Goal: Task Accomplishment & Management: Manage account settings

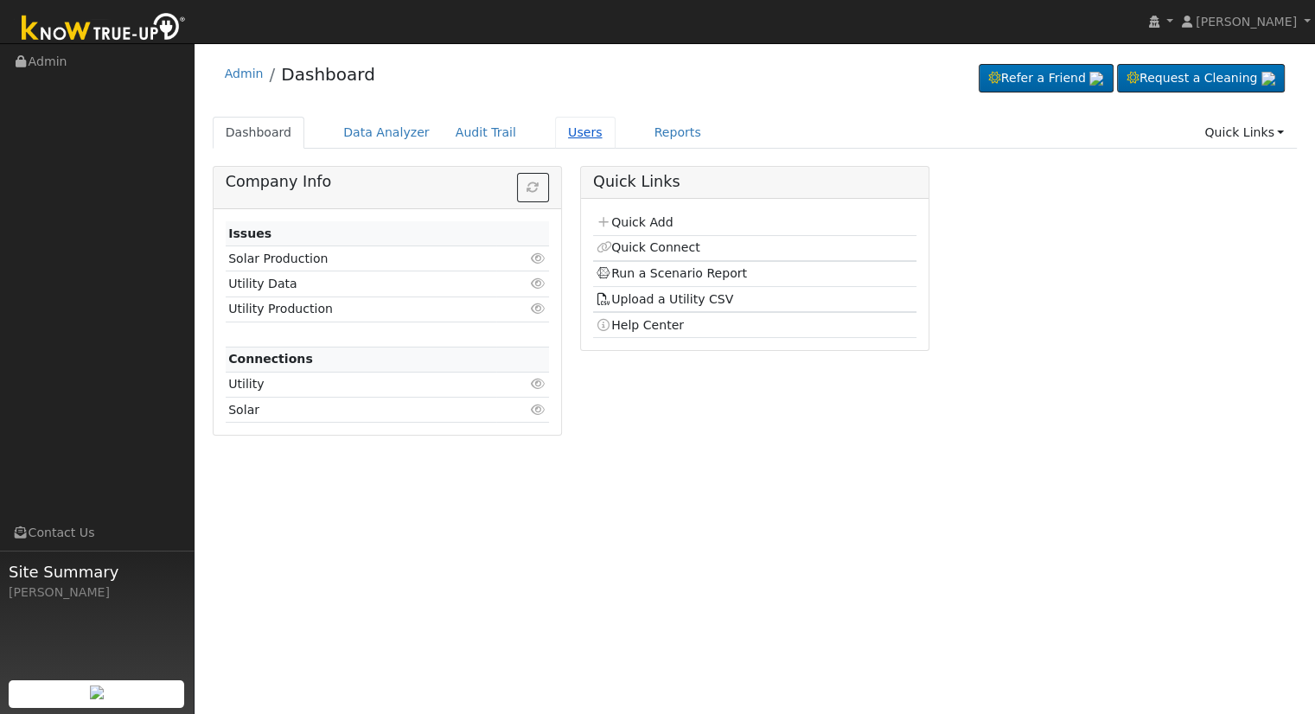
drag, startPoint x: 575, startPoint y: 129, endPoint x: 569, endPoint y: 140, distance: 12.8
click at [575, 129] on link "Users" at bounding box center [585, 133] width 61 height 32
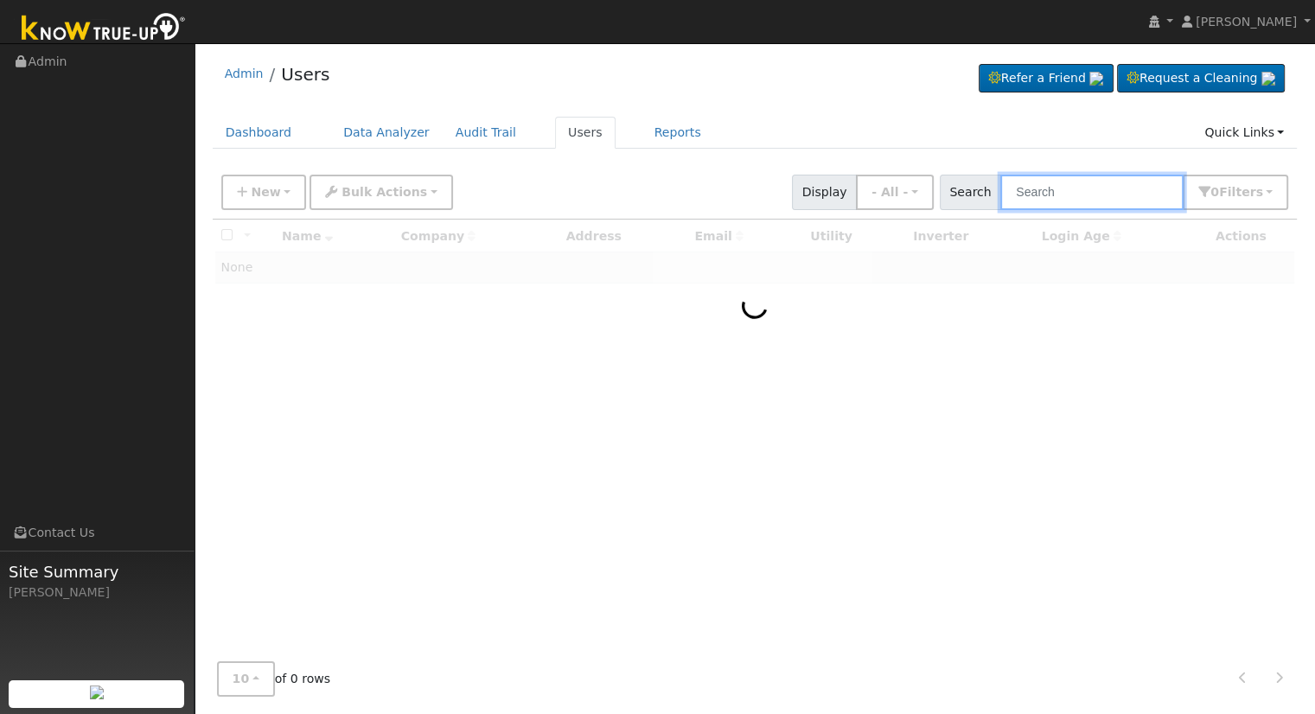
click at [1056, 188] on input "text" at bounding box center [1091, 192] width 183 height 35
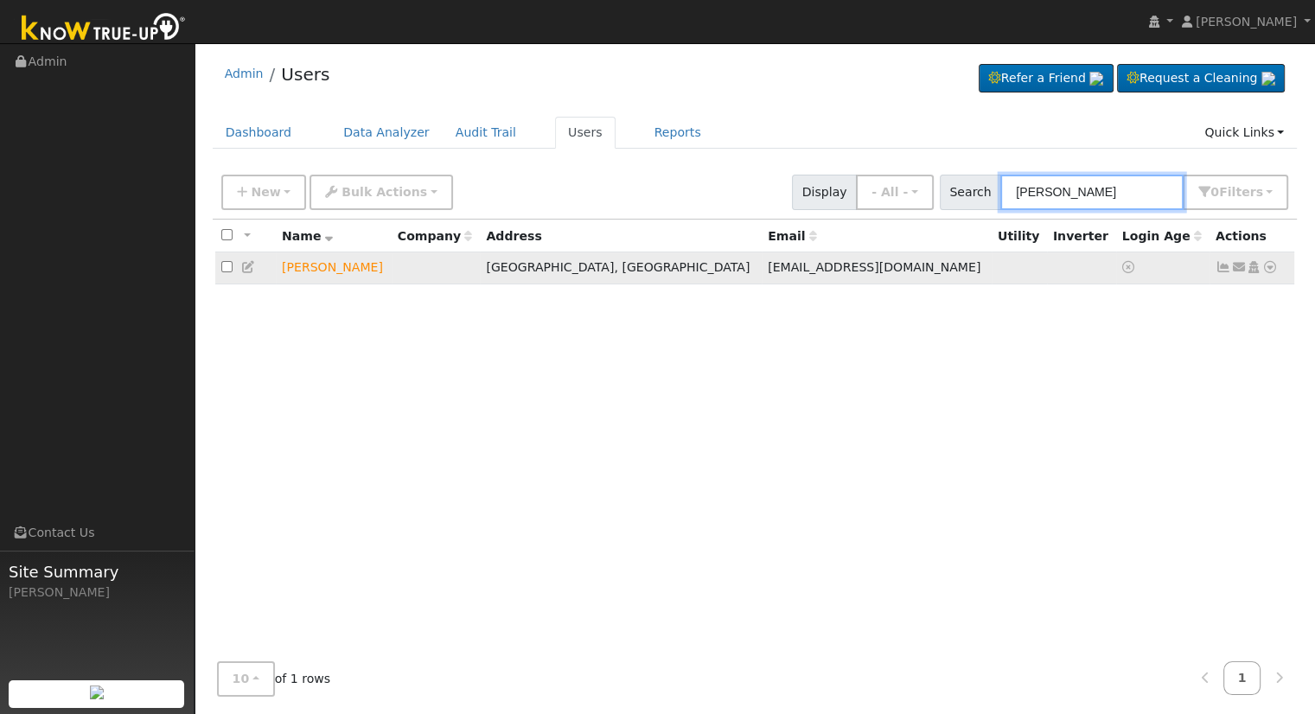
type input "seth peter"
click at [1269, 266] on icon at bounding box center [1270, 267] width 16 height 12
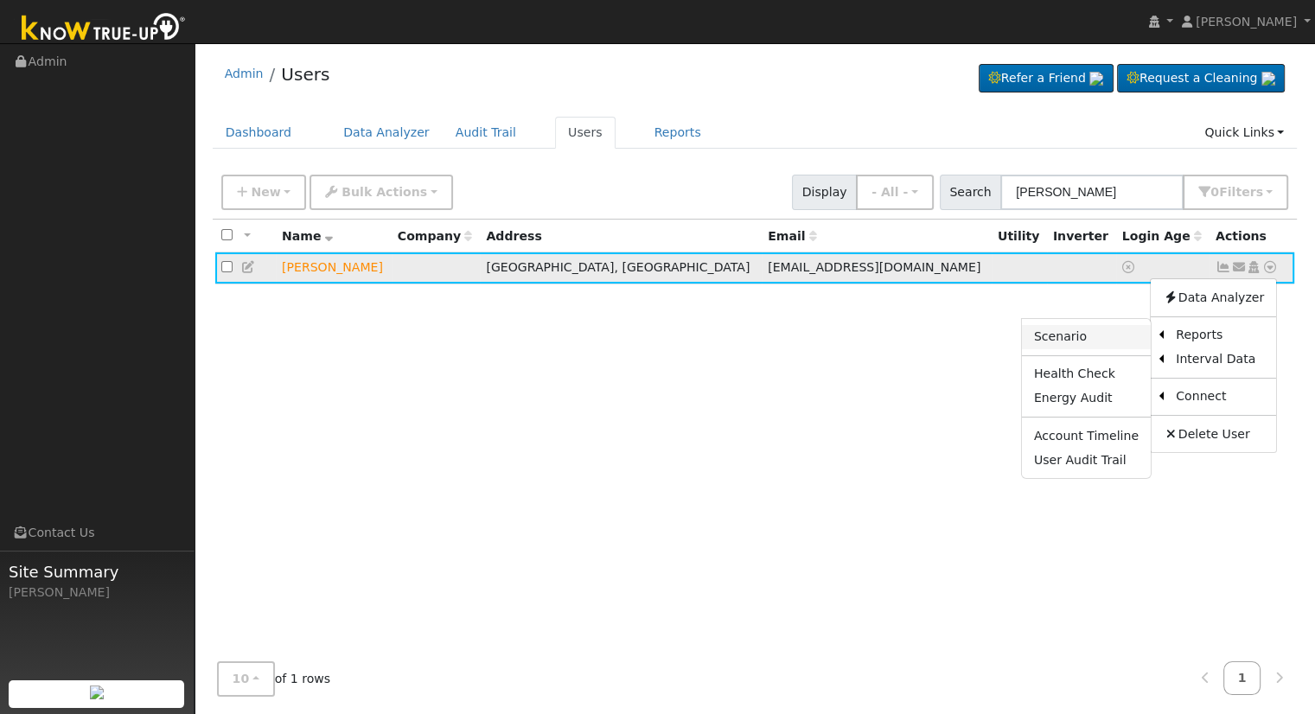
click at [1103, 333] on link "Scenario" at bounding box center [1086, 337] width 129 height 24
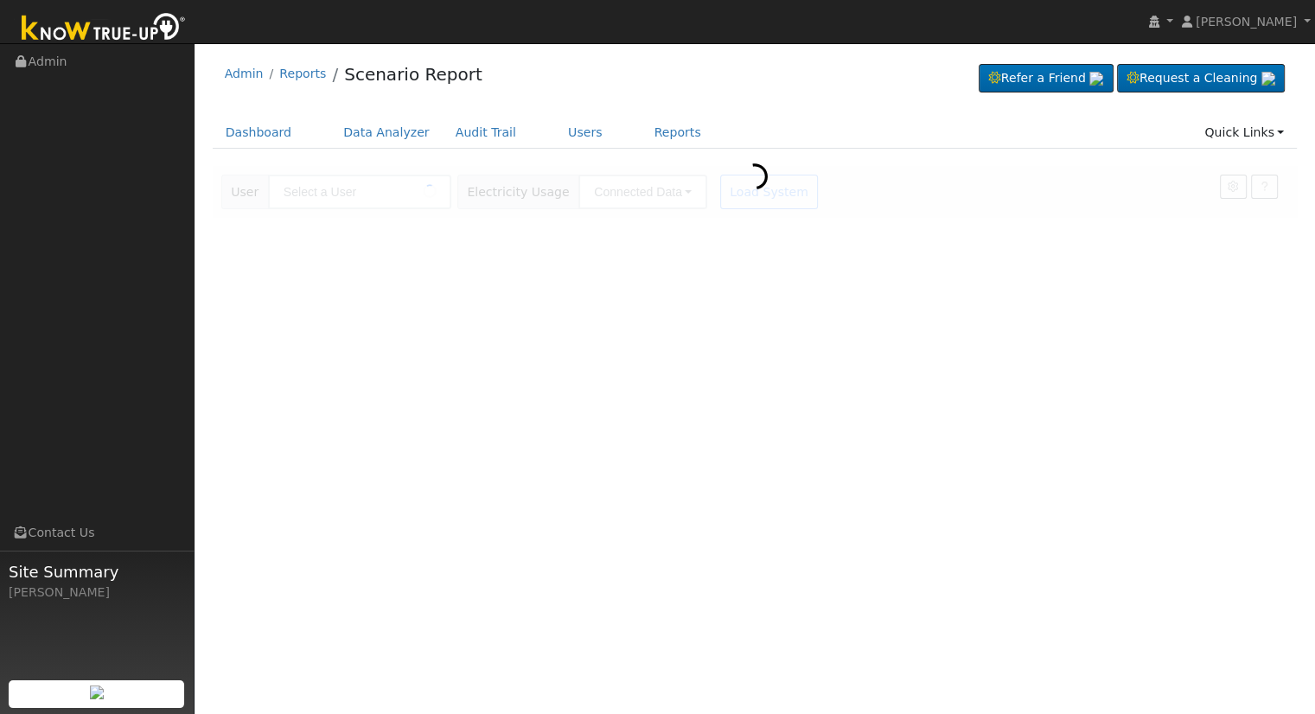
type input "[PERSON_NAME]"
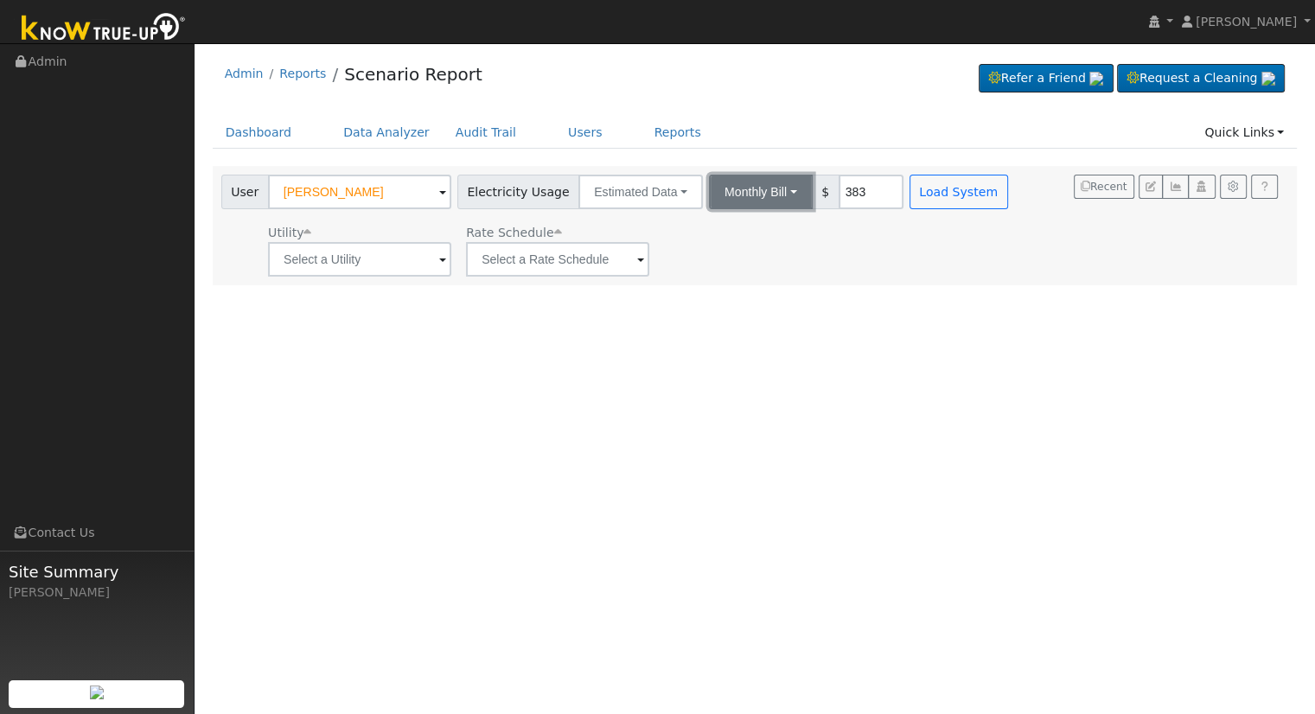
click at [740, 197] on button "Monthly Bill" at bounding box center [761, 192] width 104 height 35
click at [744, 226] on link "Annual Consumption" at bounding box center [737, 230] width 151 height 24
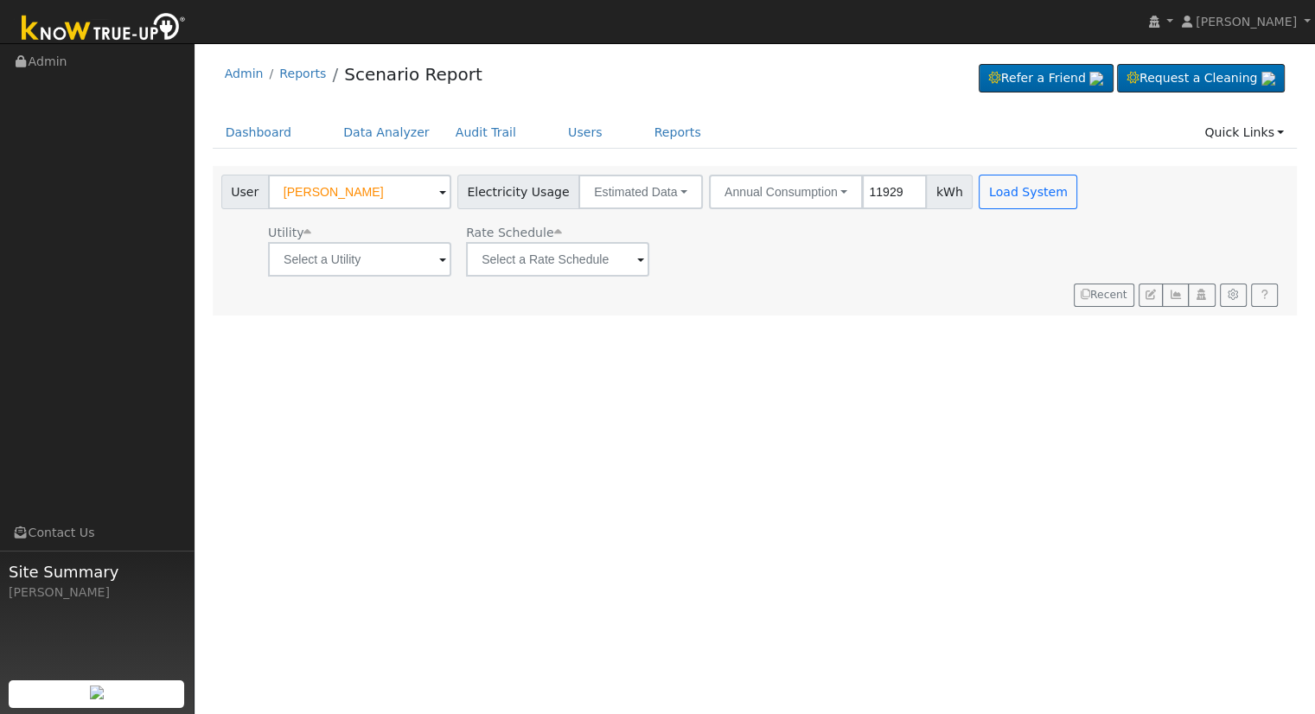
type input "11929"
click at [985, 191] on button "Load System" at bounding box center [1028, 192] width 99 height 35
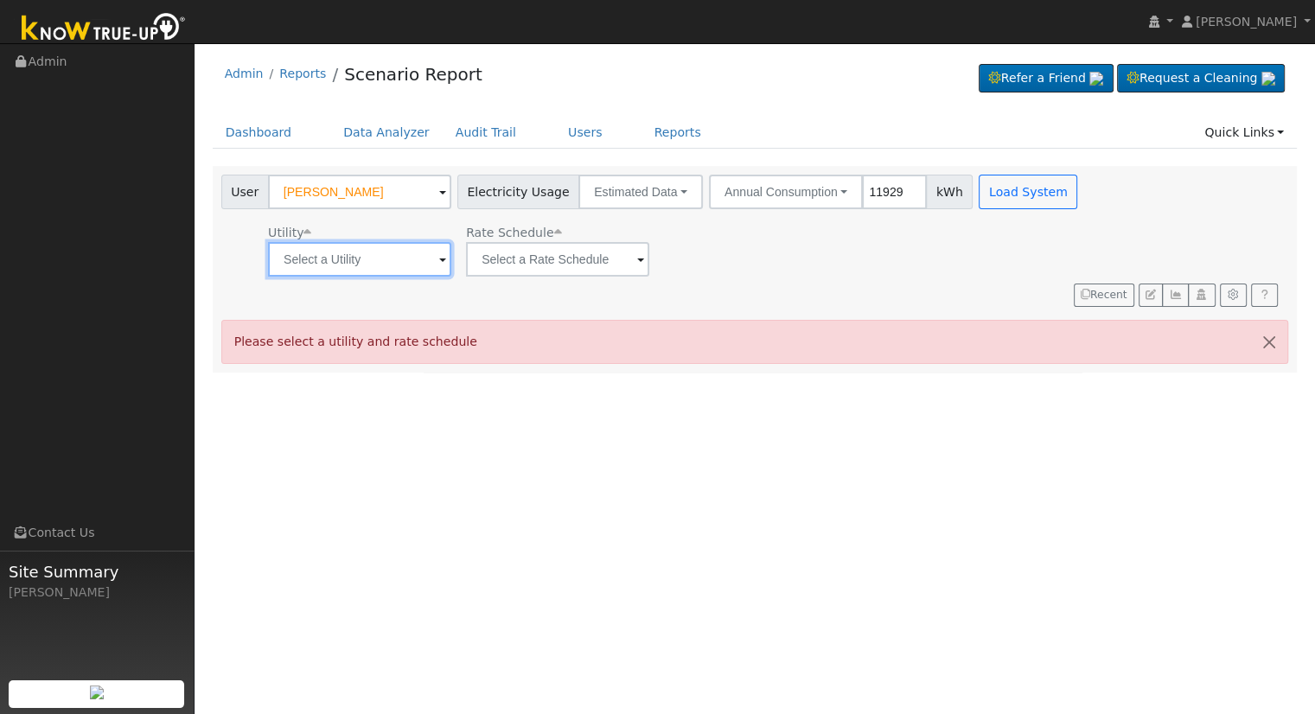
click at [365, 263] on input "text" at bounding box center [359, 259] width 183 height 35
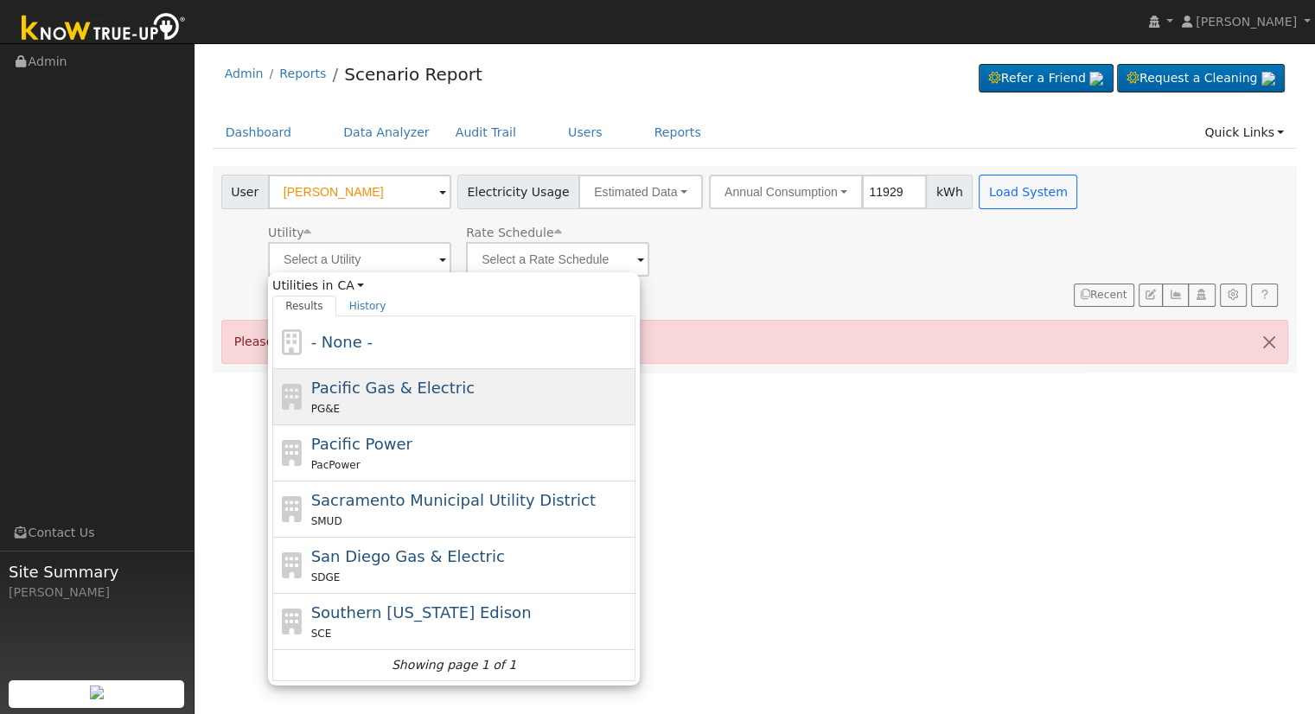
click at [403, 376] on div "Pacific Gas & Electric PG&E" at bounding box center [471, 396] width 321 height 41
type input "Pacific Gas & Electric"
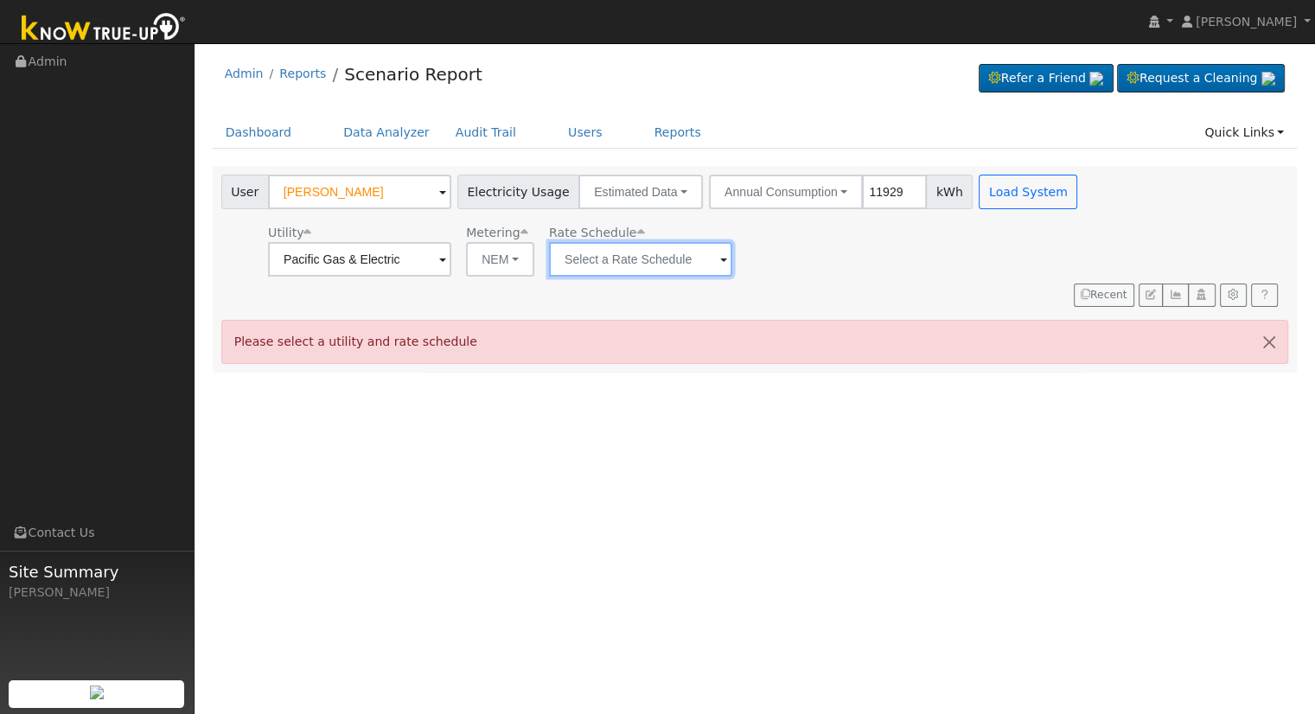
click at [451, 262] on input "text" at bounding box center [359, 259] width 183 height 35
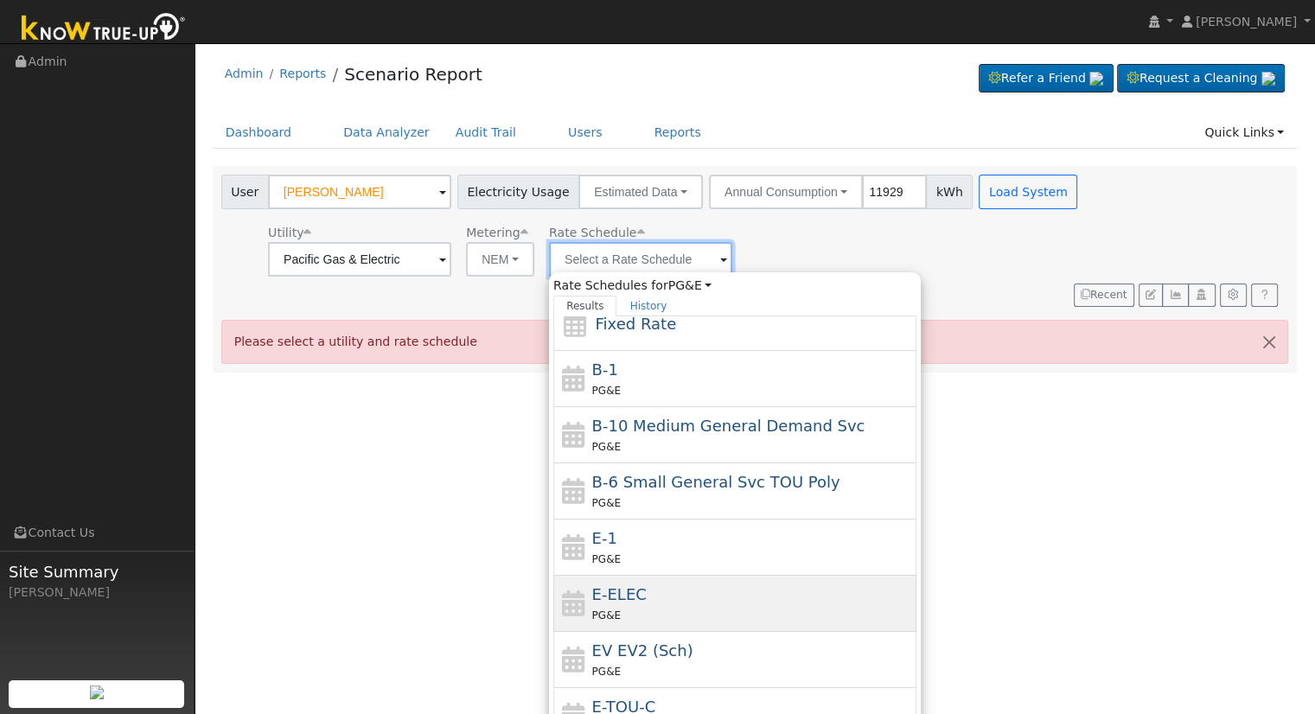
scroll to position [187, 0]
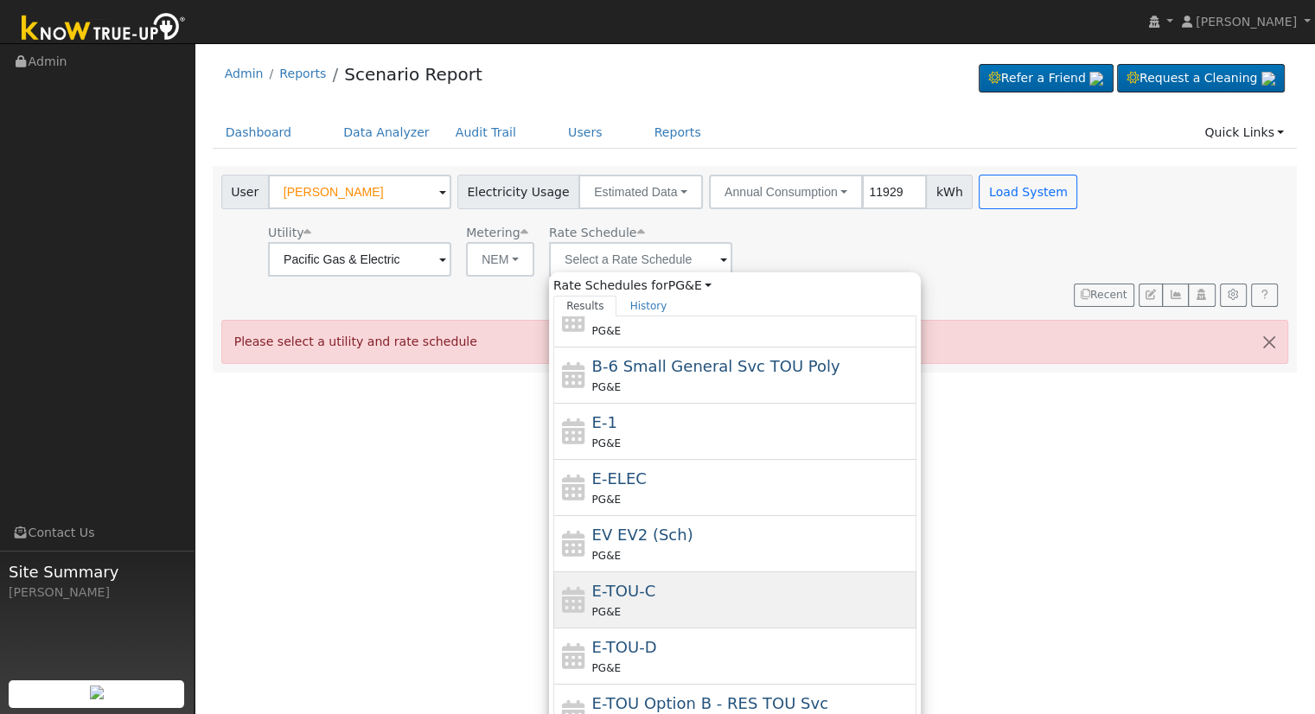
click at [632, 596] on span "E-TOU-C" at bounding box center [624, 591] width 64 height 18
type input "E-TOU-C"
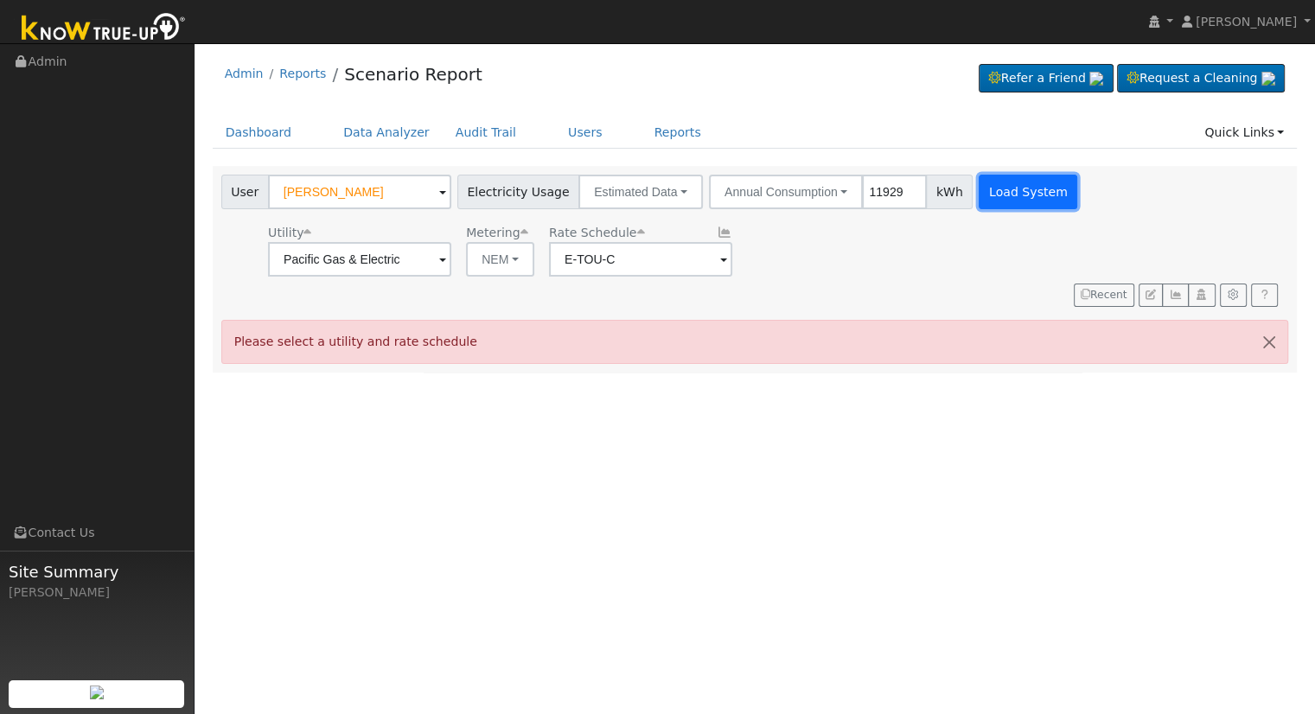
click at [984, 188] on button "Load System" at bounding box center [1028, 192] width 99 height 35
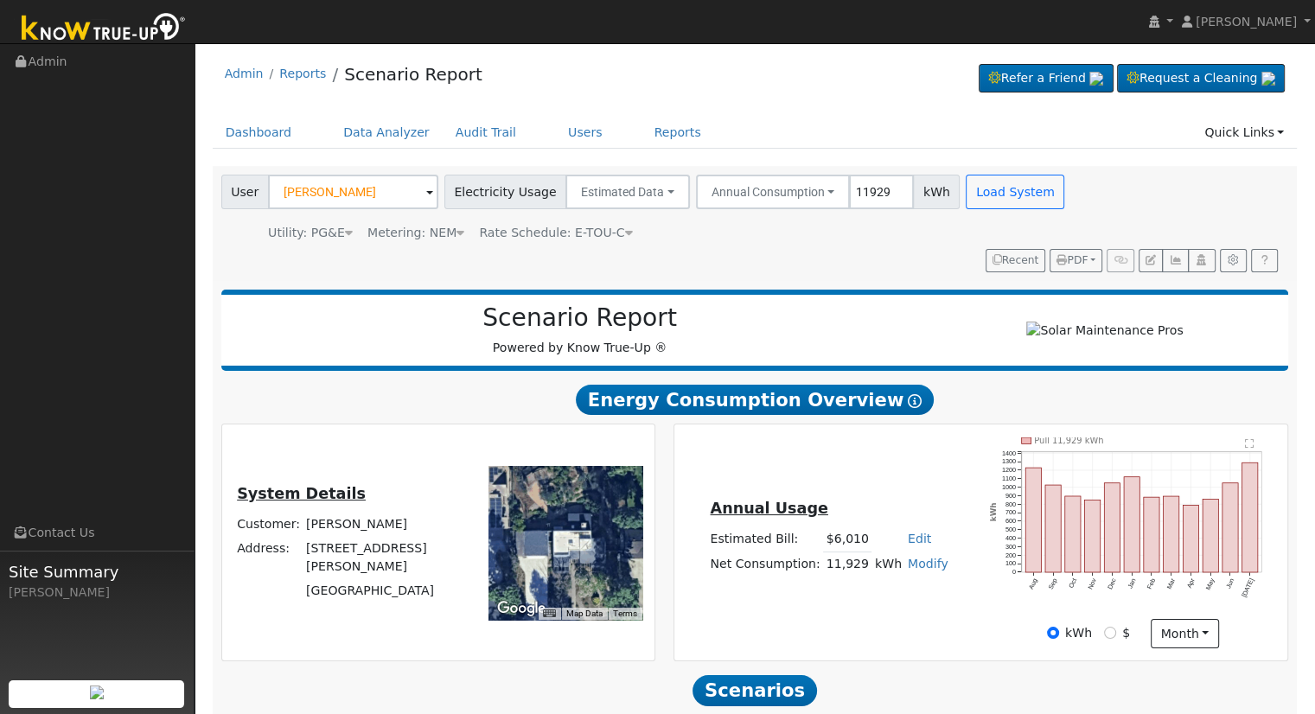
scroll to position [165, 0]
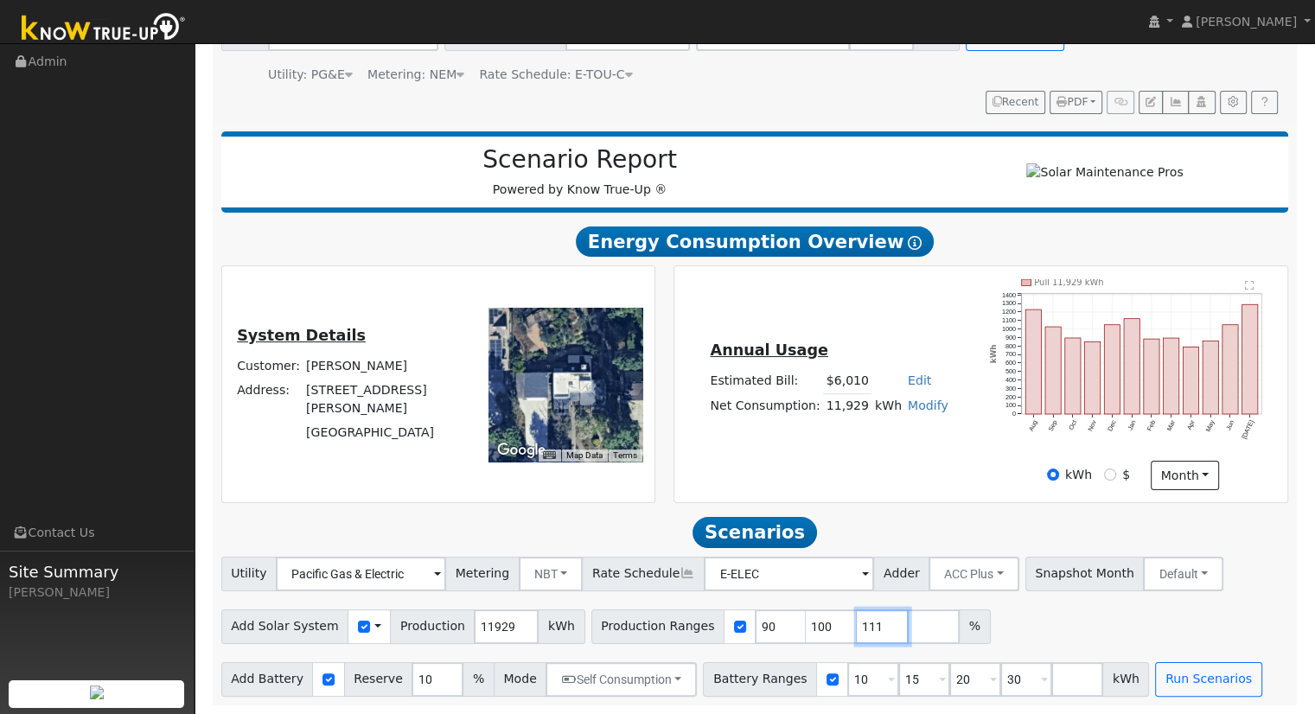
click at [857, 621] on input "111" at bounding box center [883, 627] width 52 height 35
type input "1"
type input "77.08944588"
click at [1000, 677] on input "30" at bounding box center [1026, 679] width 52 height 35
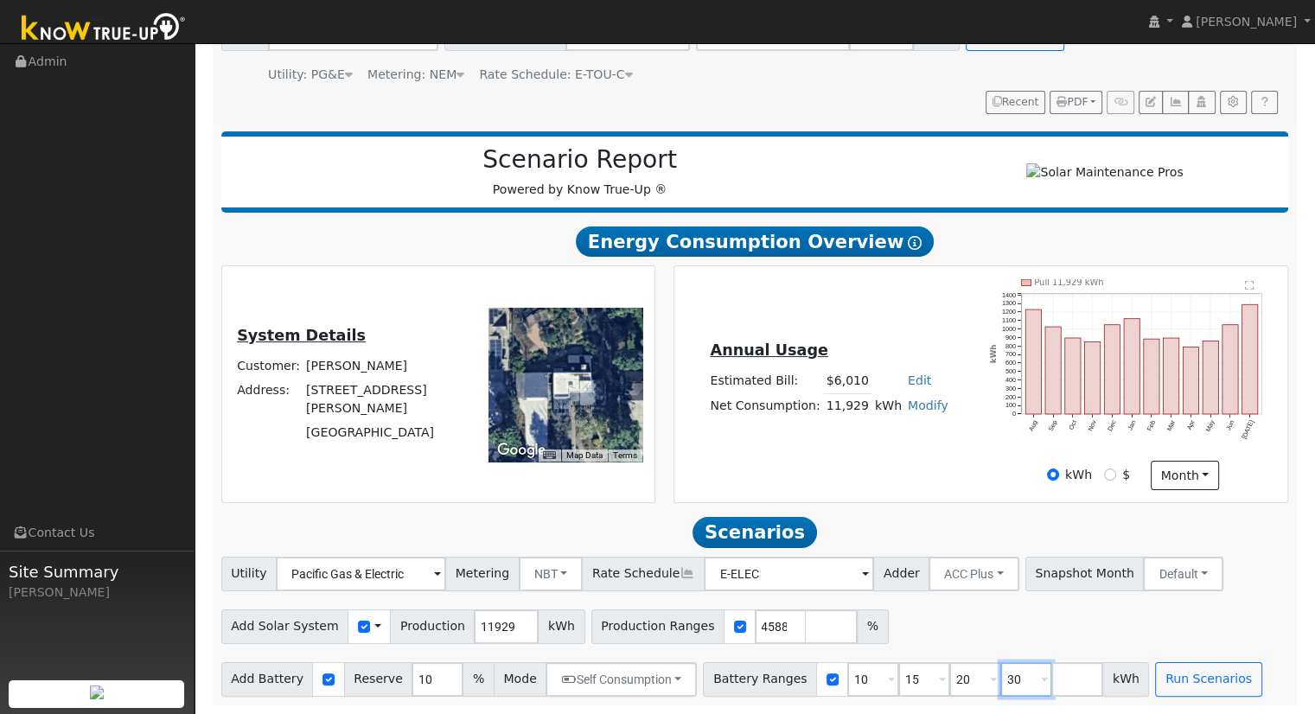
scroll to position [0, 0]
type input "3"
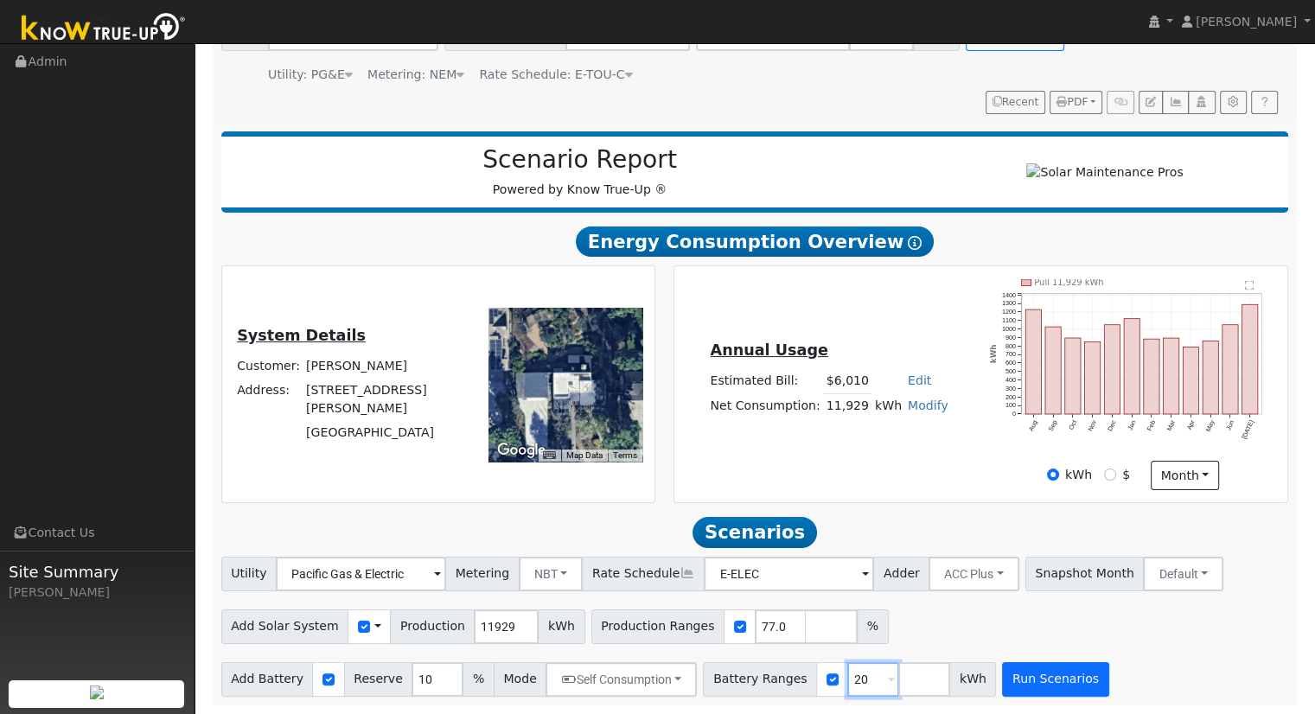
type input "20"
click at [1010, 676] on button "Run Scenarios" at bounding box center [1055, 679] width 106 height 35
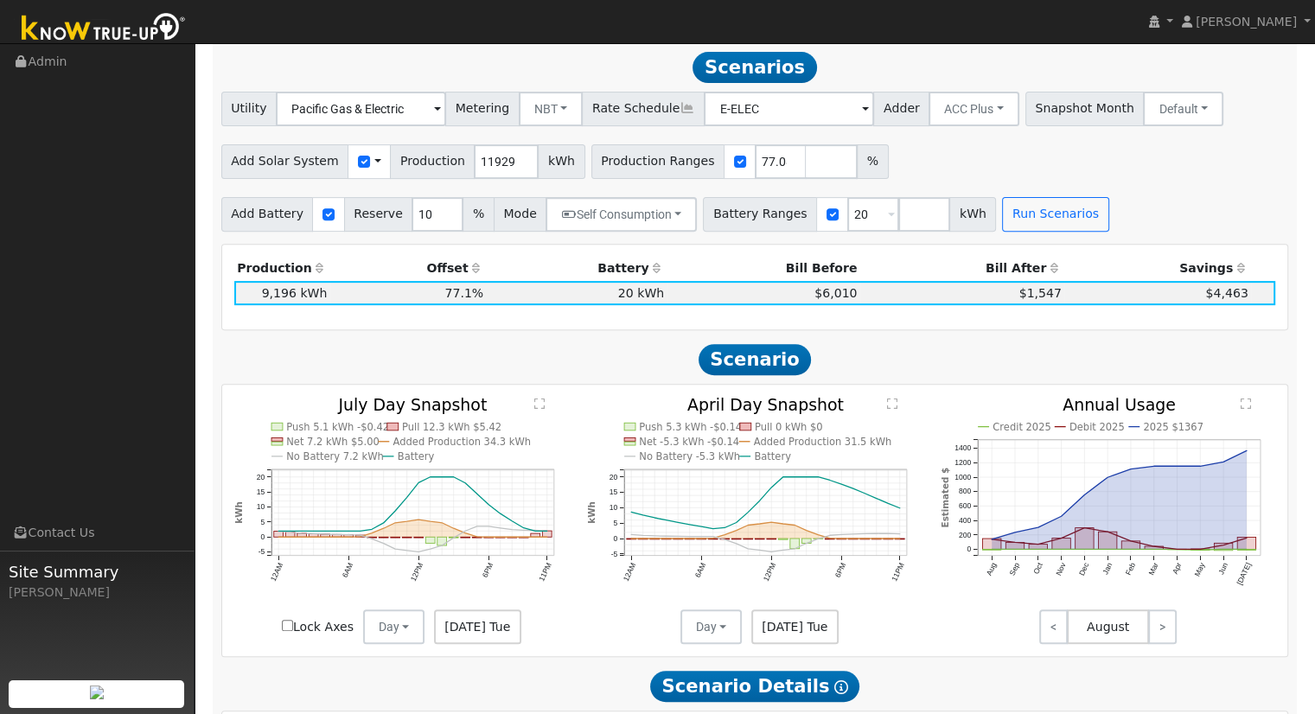
scroll to position [628, 0]
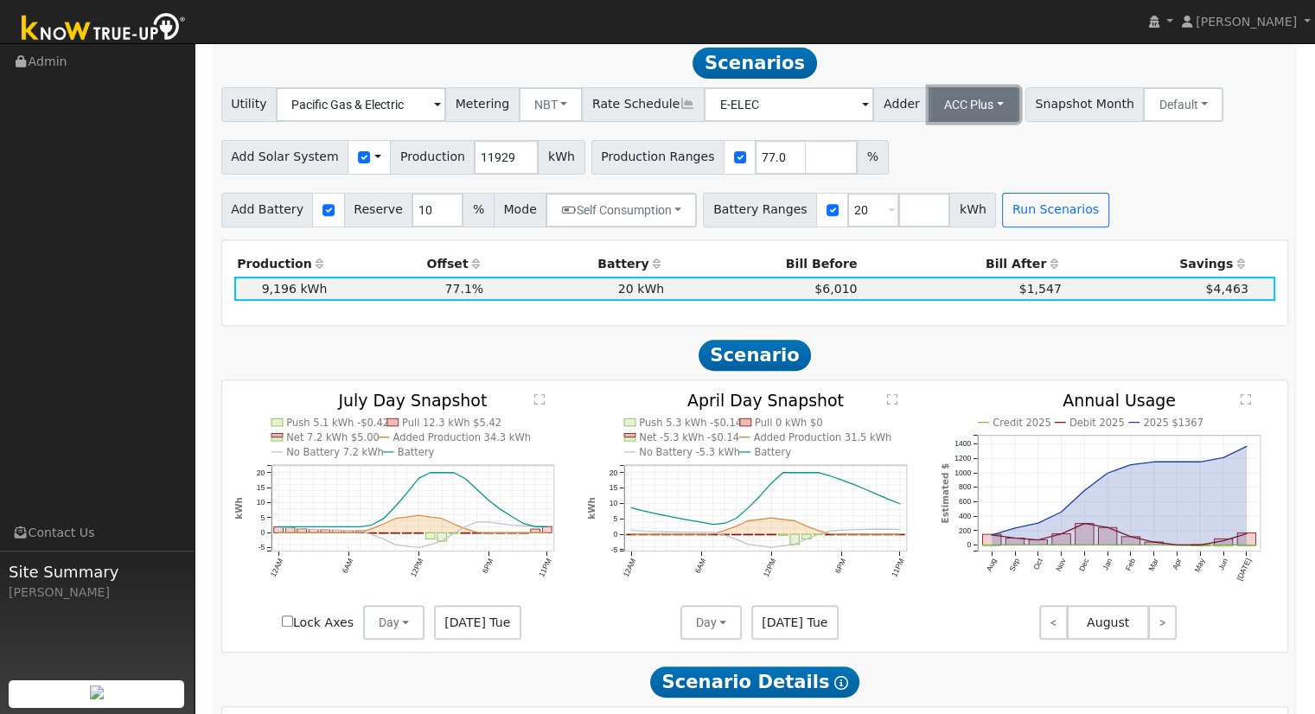
click at [952, 112] on button "ACC Plus" at bounding box center [974, 104] width 91 height 35
click at [957, 195] on link "SB-535" at bounding box center [955, 191] width 120 height 24
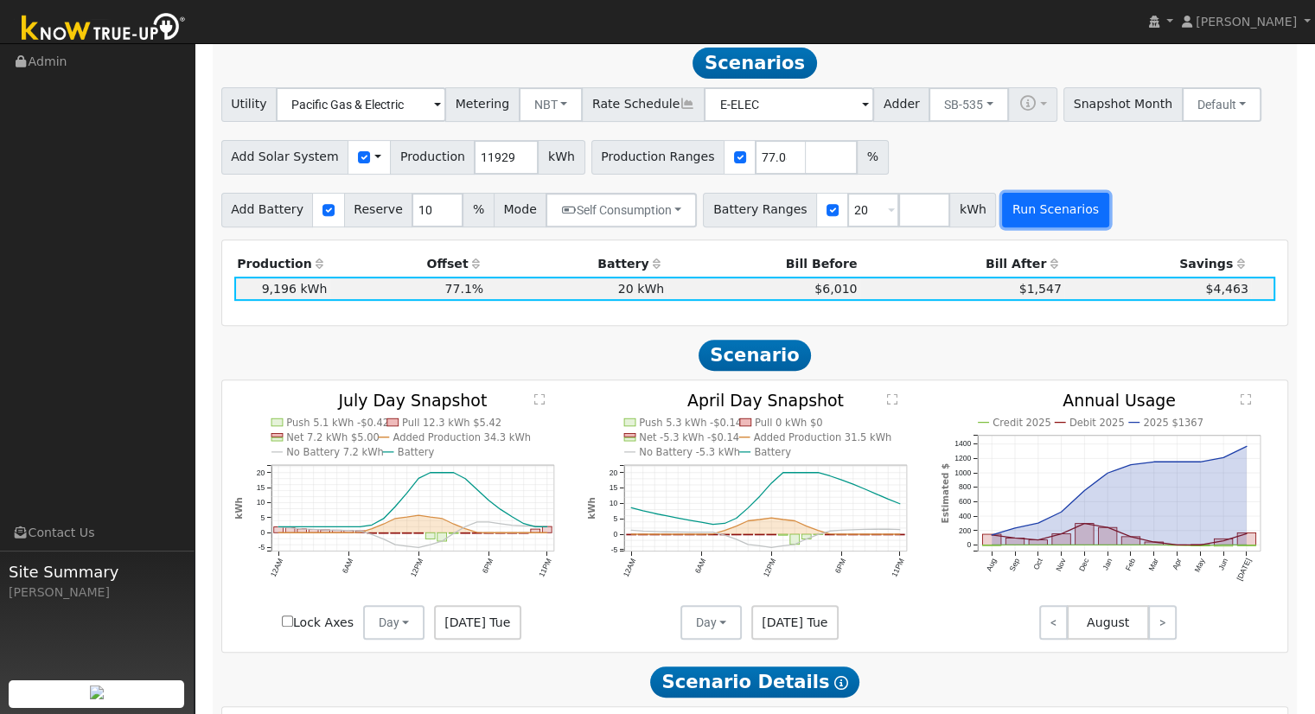
click at [1020, 222] on button "Run Scenarios" at bounding box center [1055, 210] width 106 height 35
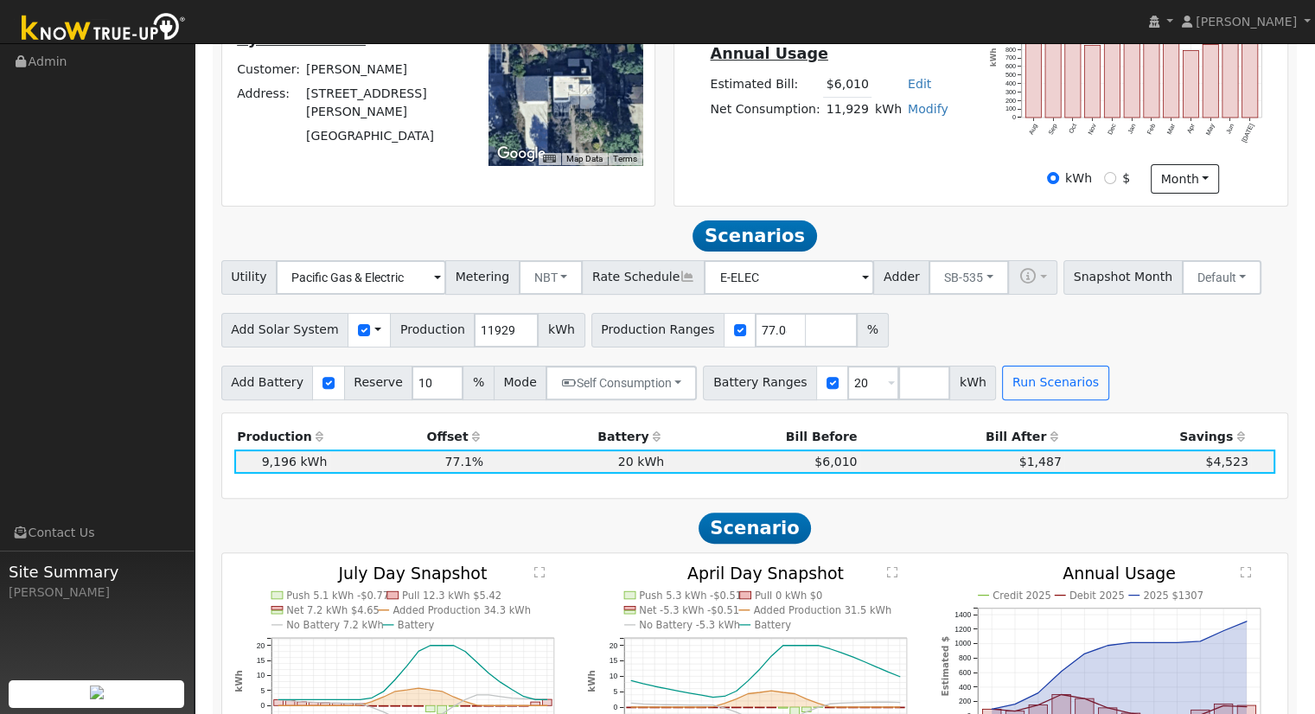
scroll to position [0, 0]
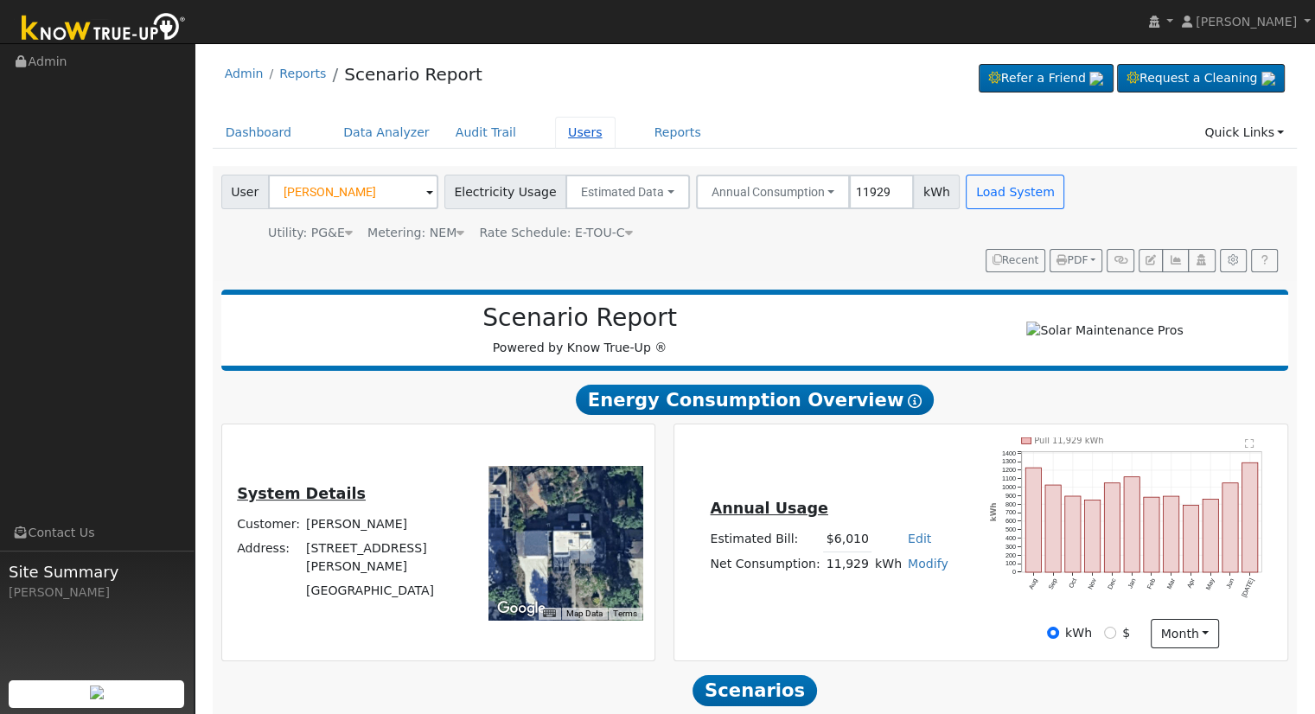
click at [555, 131] on link "Users" at bounding box center [585, 133] width 61 height 32
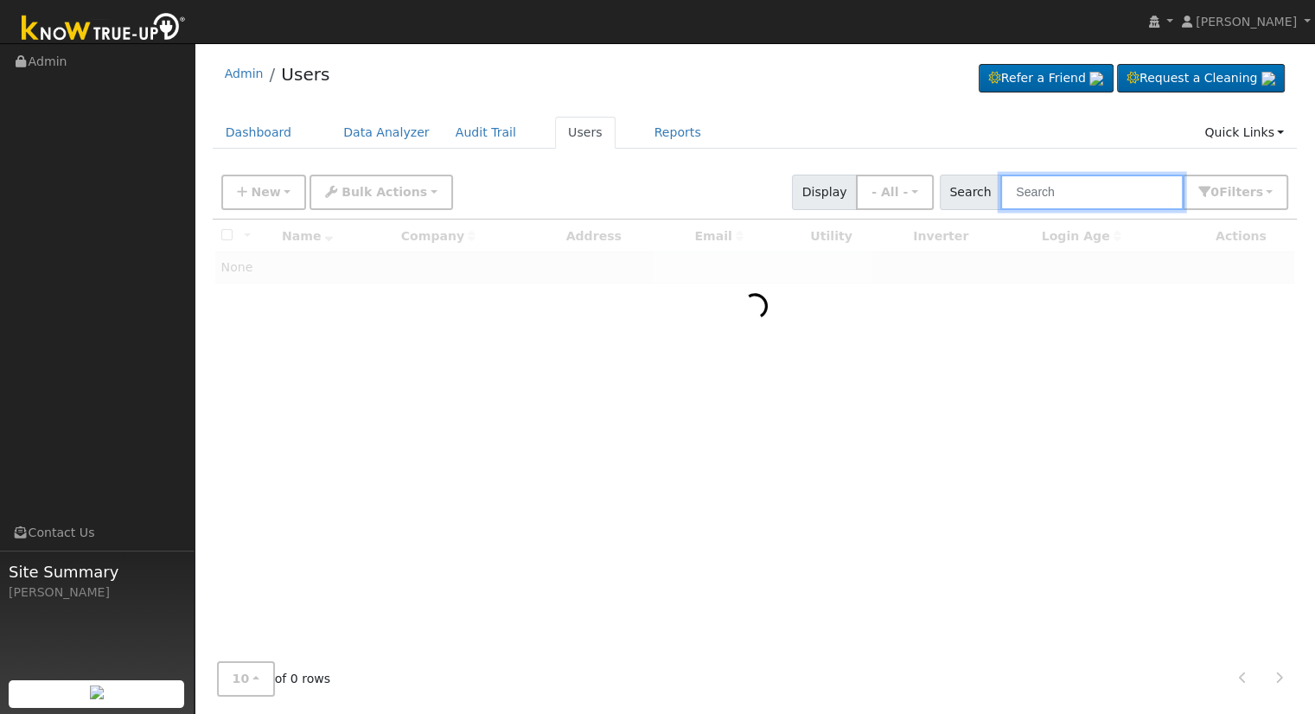
click at [1095, 201] on input "text" at bounding box center [1091, 192] width 183 height 35
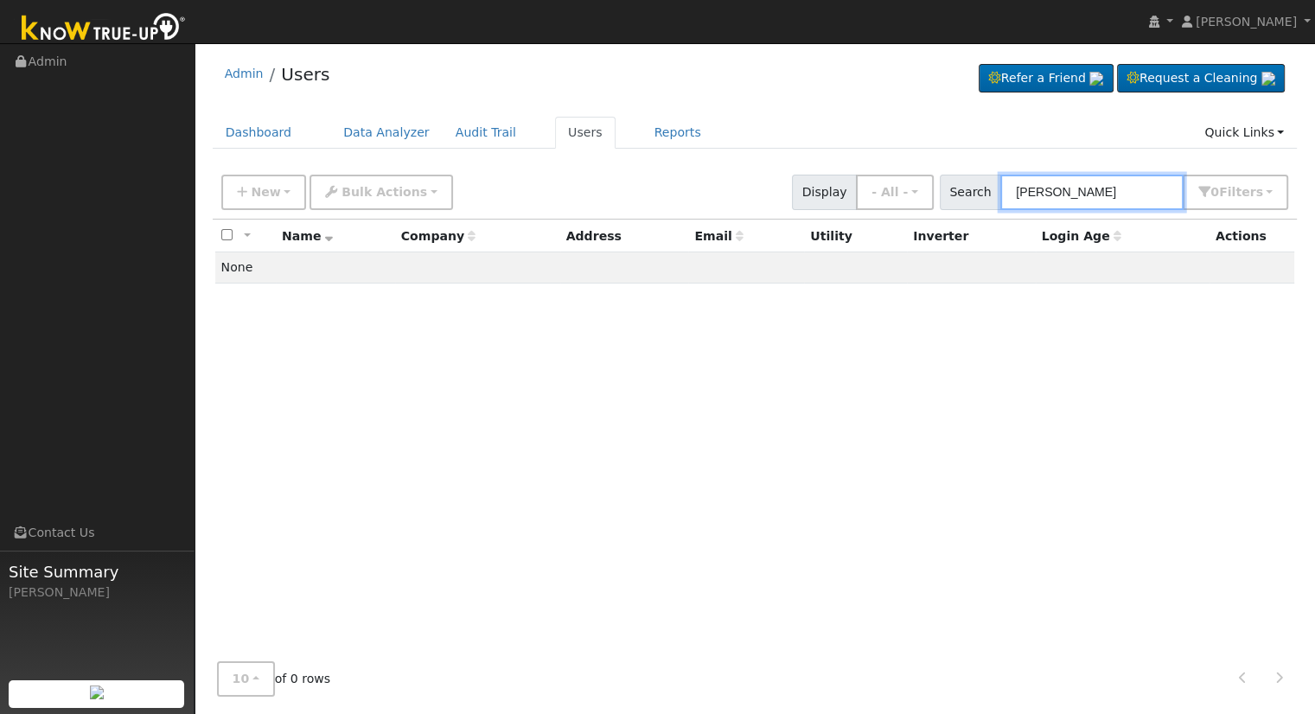
drag, startPoint x: 1134, startPoint y: 191, endPoint x: 807, endPoint y: 209, distance: 328.2
click at [807, 209] on div "New Add User Quick Add Quick Connect Quick Convert Lead Bulk Actions Send Email…" at bounding box center [755, 192] width 1085 height 53
drag, startPoint x: 1125, startPoint y: 188, endPoint x: 871, endPoint y: 208, distance: 254.2
click at [871, 208] on div "New Add User Quick Add Quick Connect Quick Convert Lead Bulk Actions Send Email…" at bounding box center [755, 189] width 1074 height 41
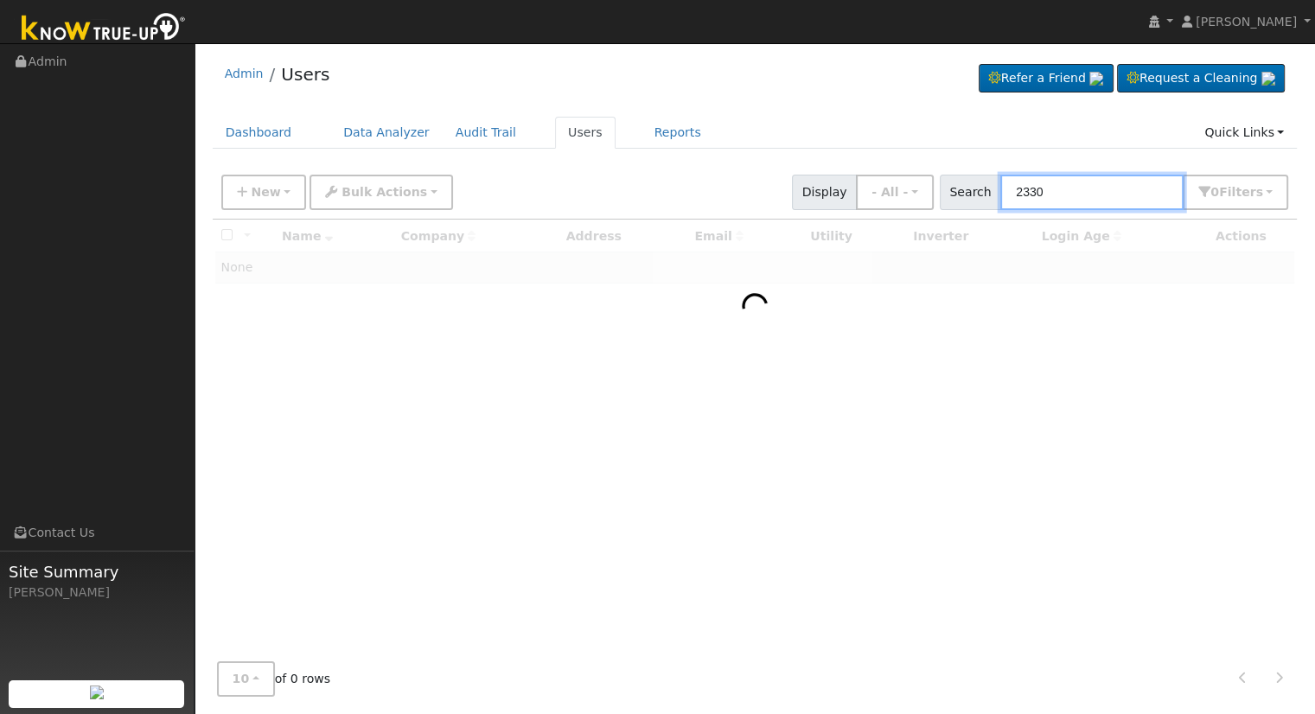
click at [1078, 195] on input "2330" at bounding box center [1091, 192] width 183 height 35
drag, startPoint x: 1082, startPoint y: 188, endPoint x: 906, endPoint y: 187, distance: 176.4
click at [906, 187] on div "New Add User Quick Add Quick Connect Quick Convert Lead Bulk Actions Send Email…" at bounding box center [755, 189] width 1074 height 41
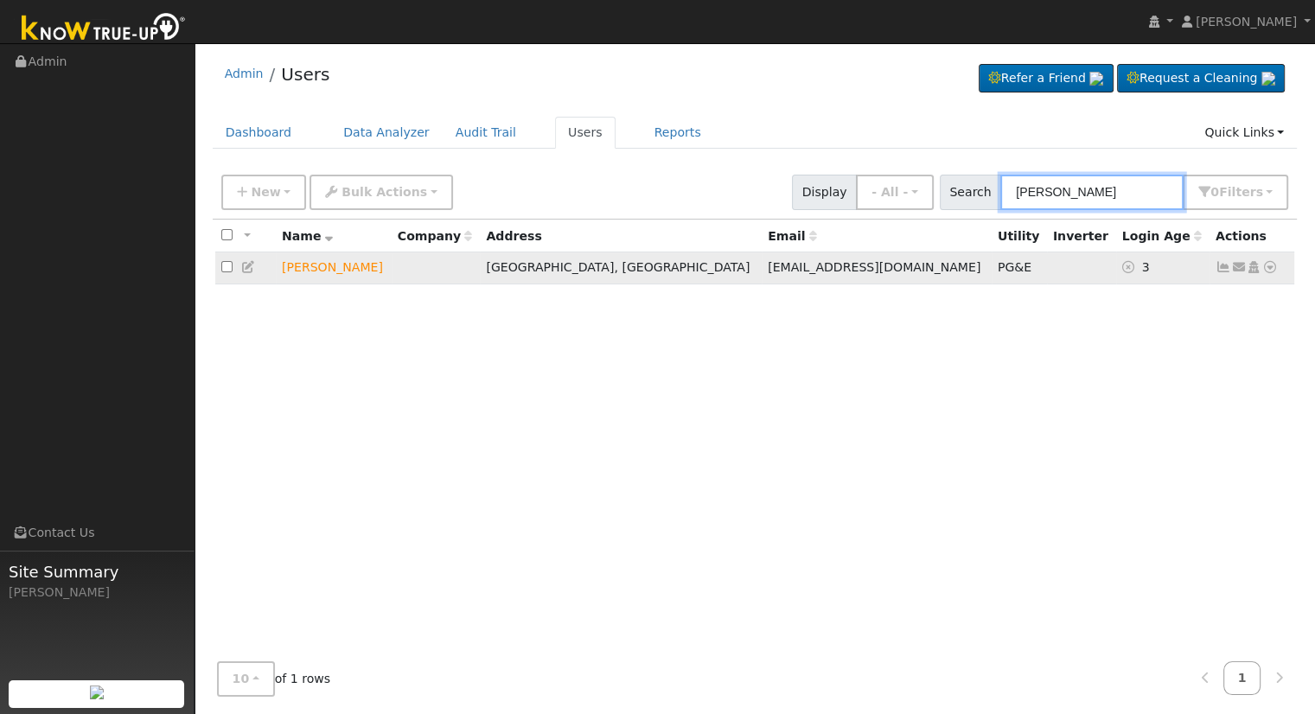
type input "brad jones"
click at [1274, 271] on icon at bounding box center [1270, 267] width 16 height 12
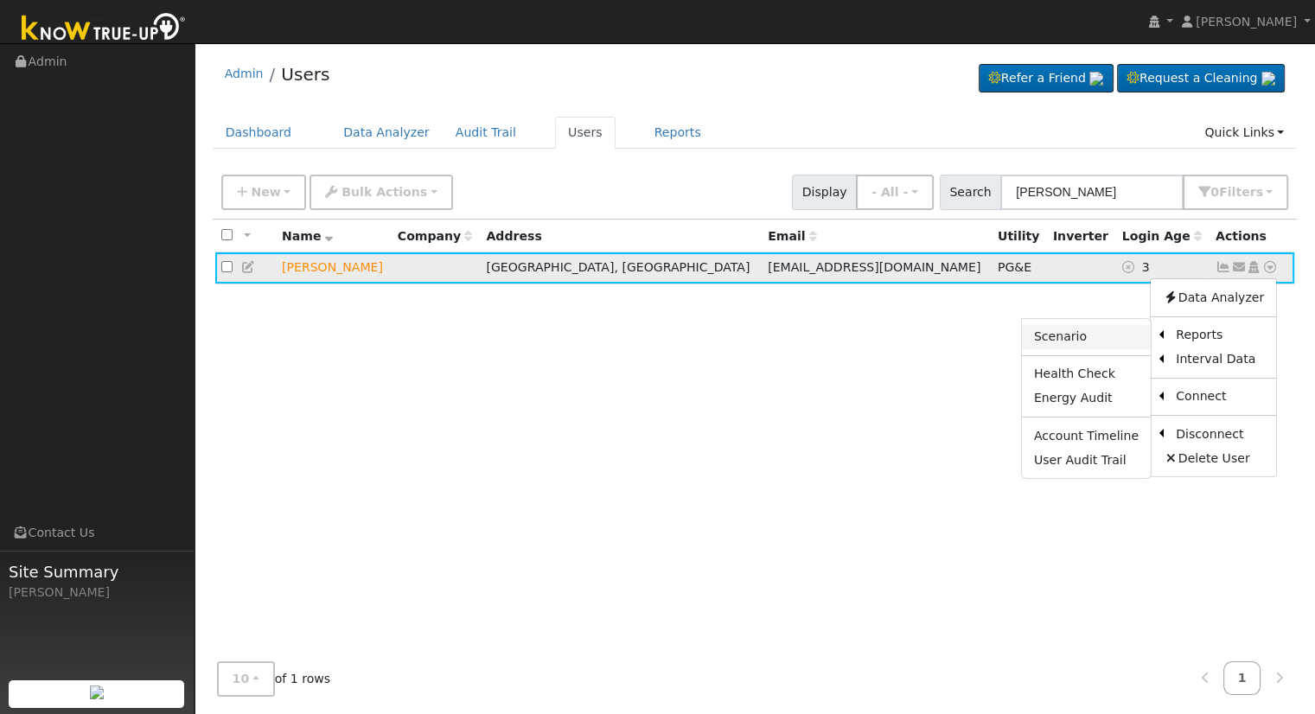
click at [1116, 335] on link "Scenario" at bounding box center [1086, 337] width 129 height 24
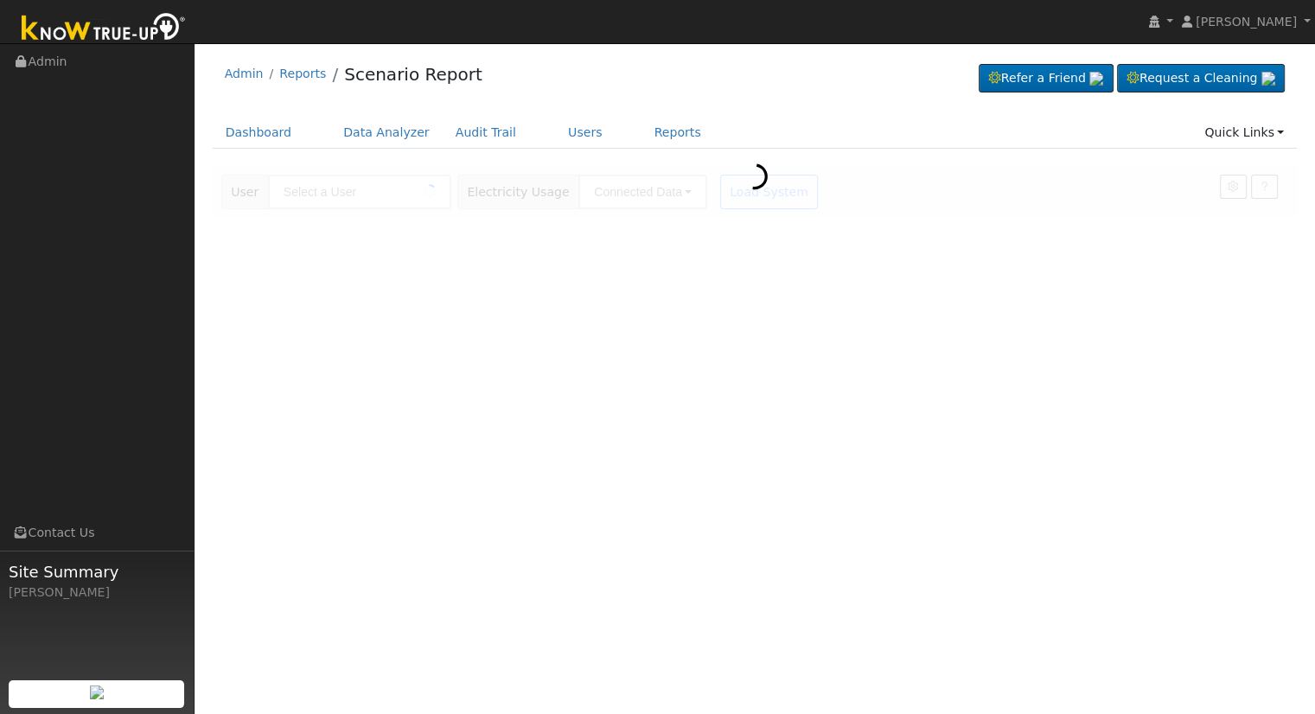
type input "Brad Jones"
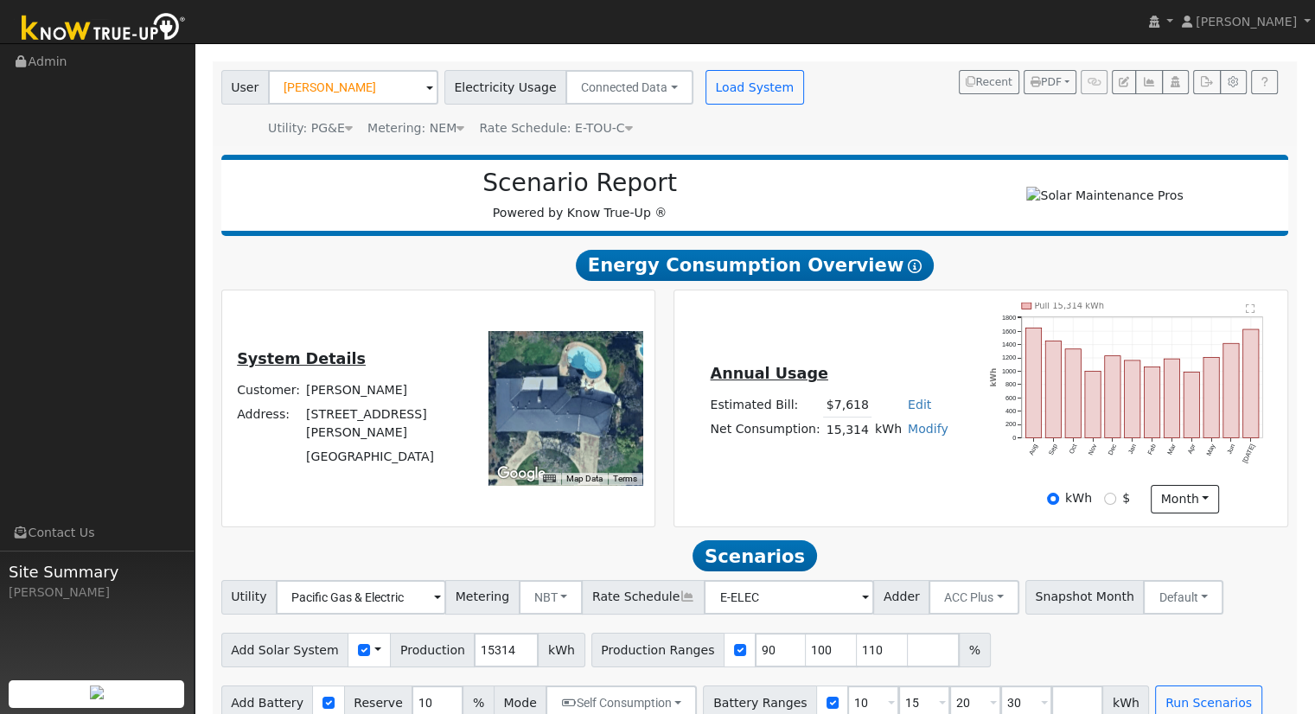
scroll to position [135, 0]
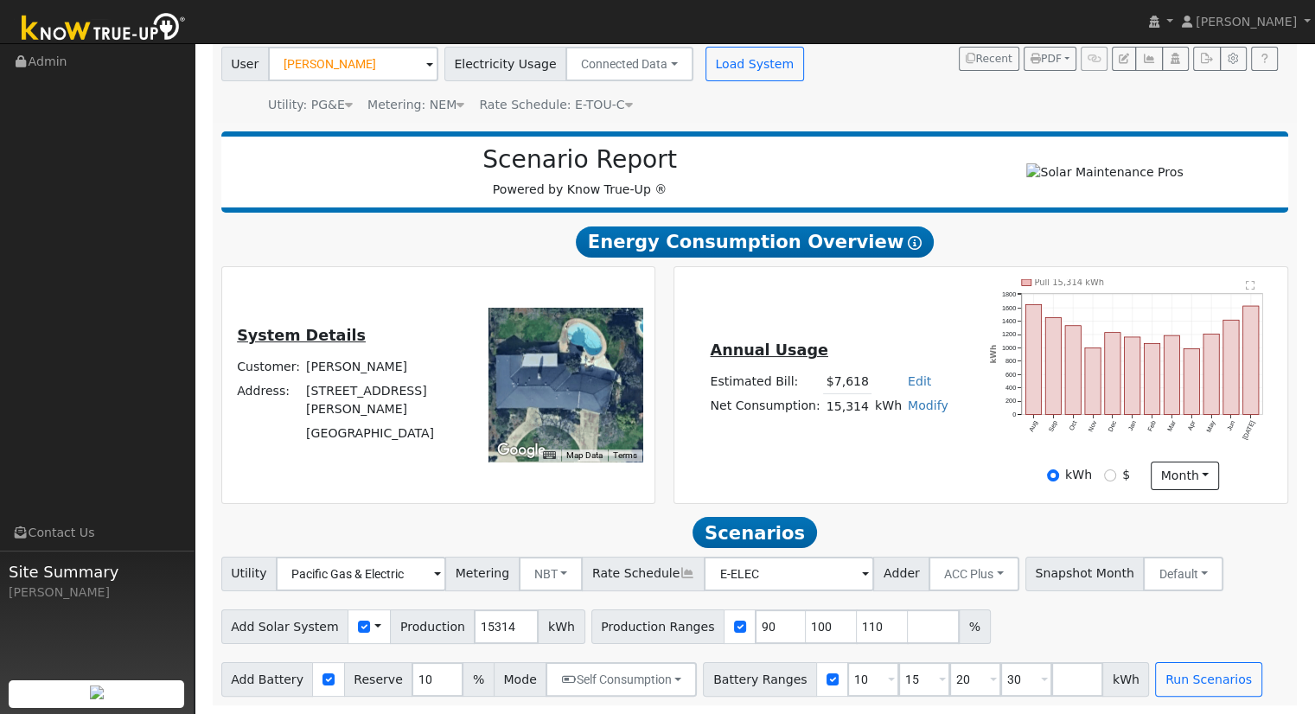
click at [908, 378] on link "Edit" at bounding box center [919, 381] width 23 height 14
type input "6612"
click at [797, 452] on div "Annual Usage Estimated Bill: $6,612 Edit Estimated Bill $ 6612 Annual Net Consu…" at bounding box center [981, 384] width 608 height 211
click at [857, 620] on input "110" at bounding box center [883, 627] width 52 height 35
type input "1"
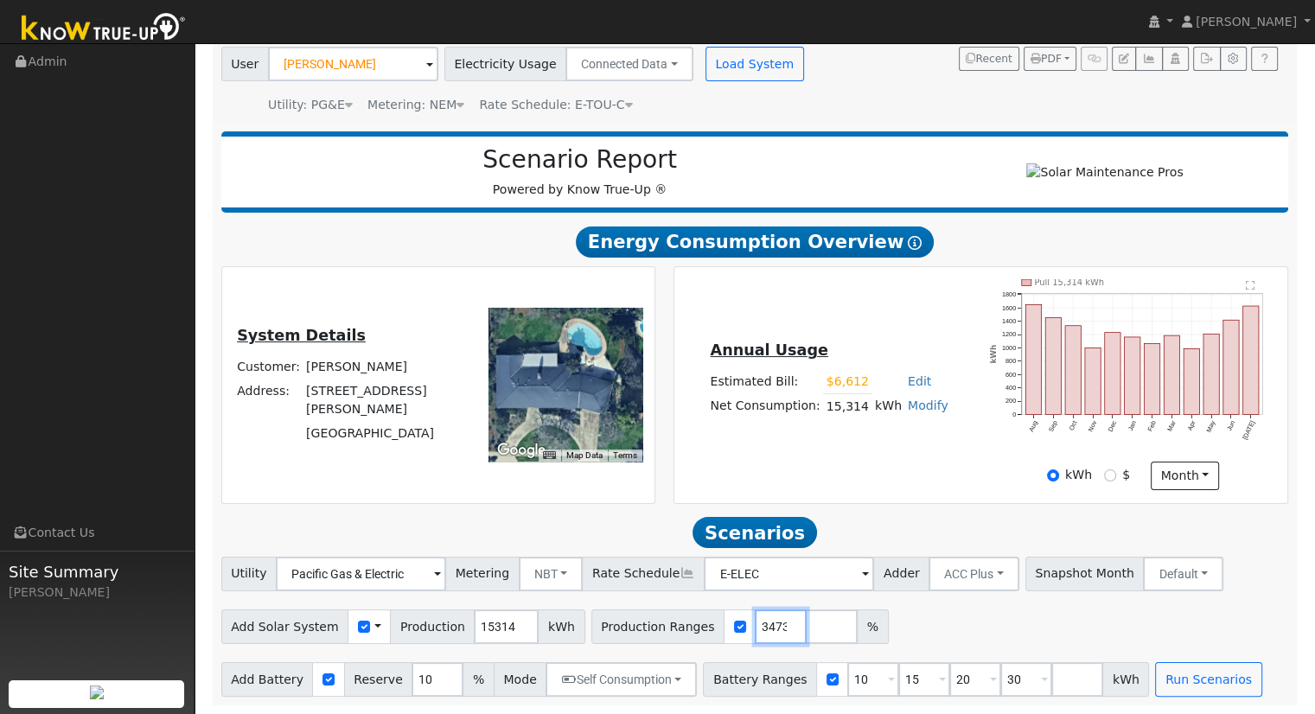
scroll to position [0, 59]
type input "125.062034739"
click at [1000, 679] on input "30" at bounding box center [1026, 679] width 52 height 35
type input "3"
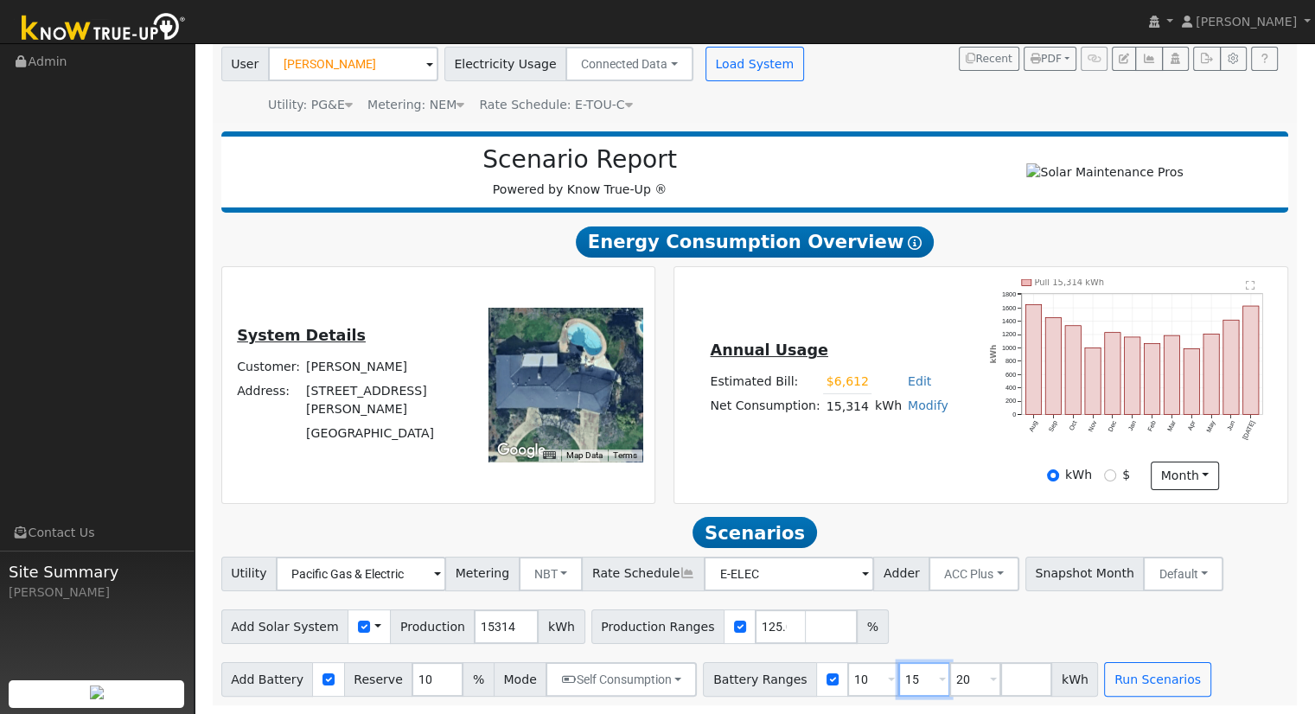
type input "20"
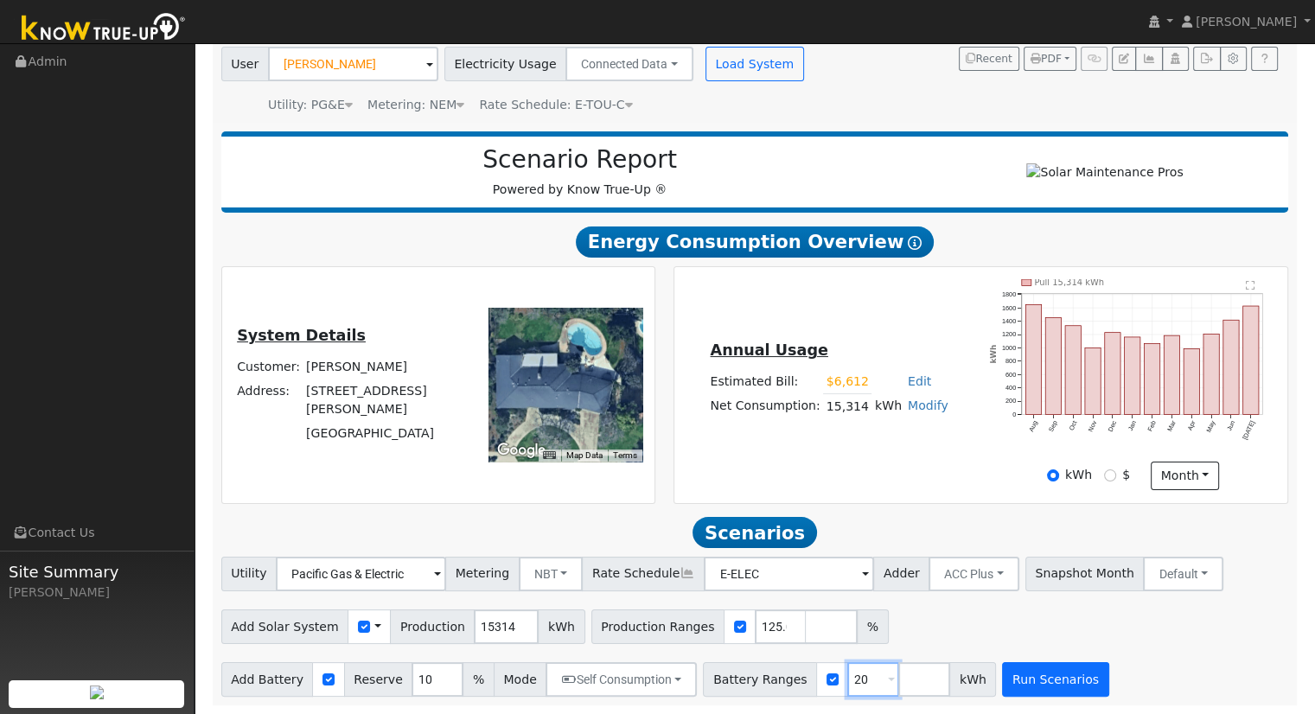
type input "20"
click at [1023, 675] on button "Run Scenarios" at bounding box center [1055, 679] width 106 height 35
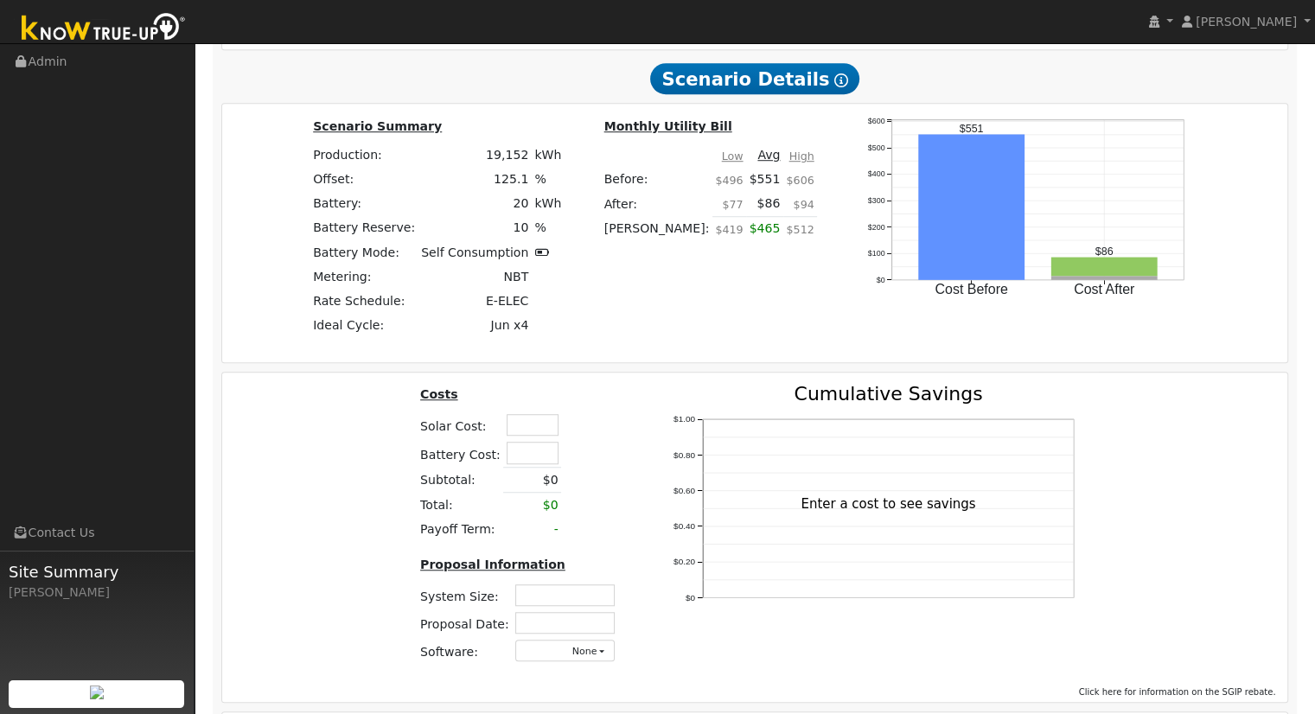
scroll to position [1203, 0]
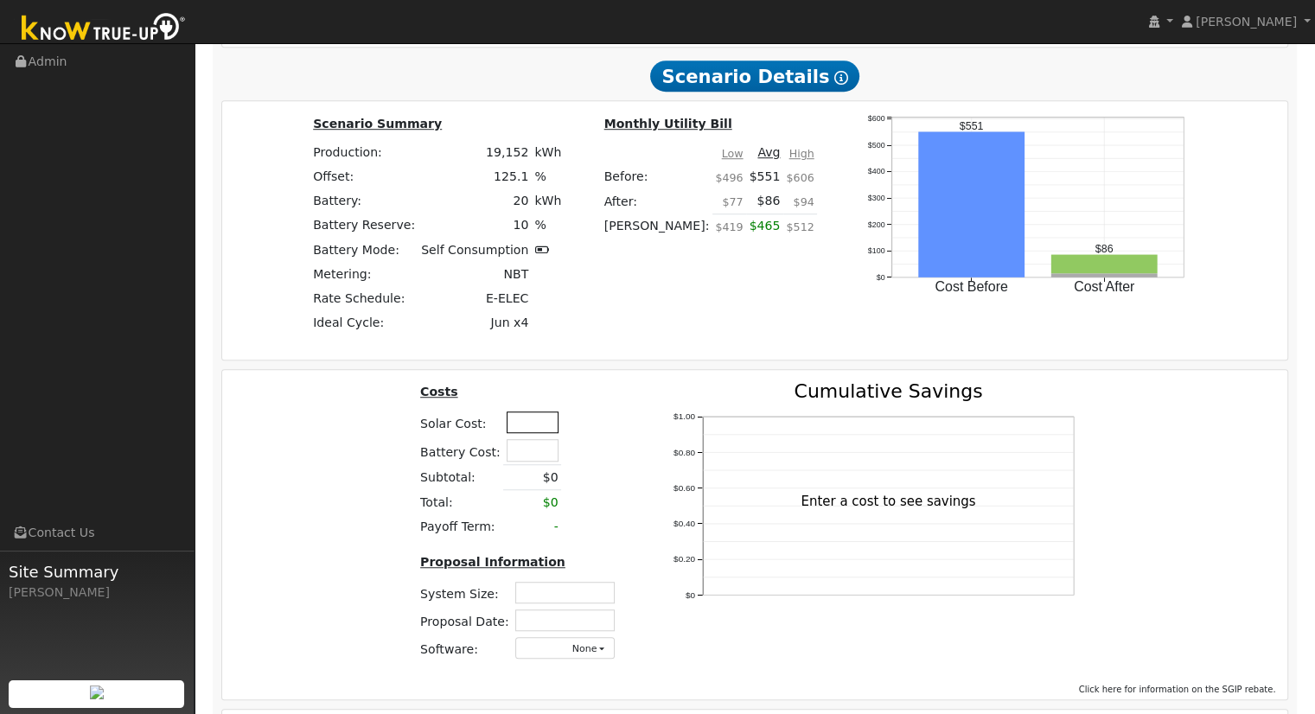
click at [541, 431] on input "text" at bounding box center [533, 423] width 52 height 22
type input "$52,450"
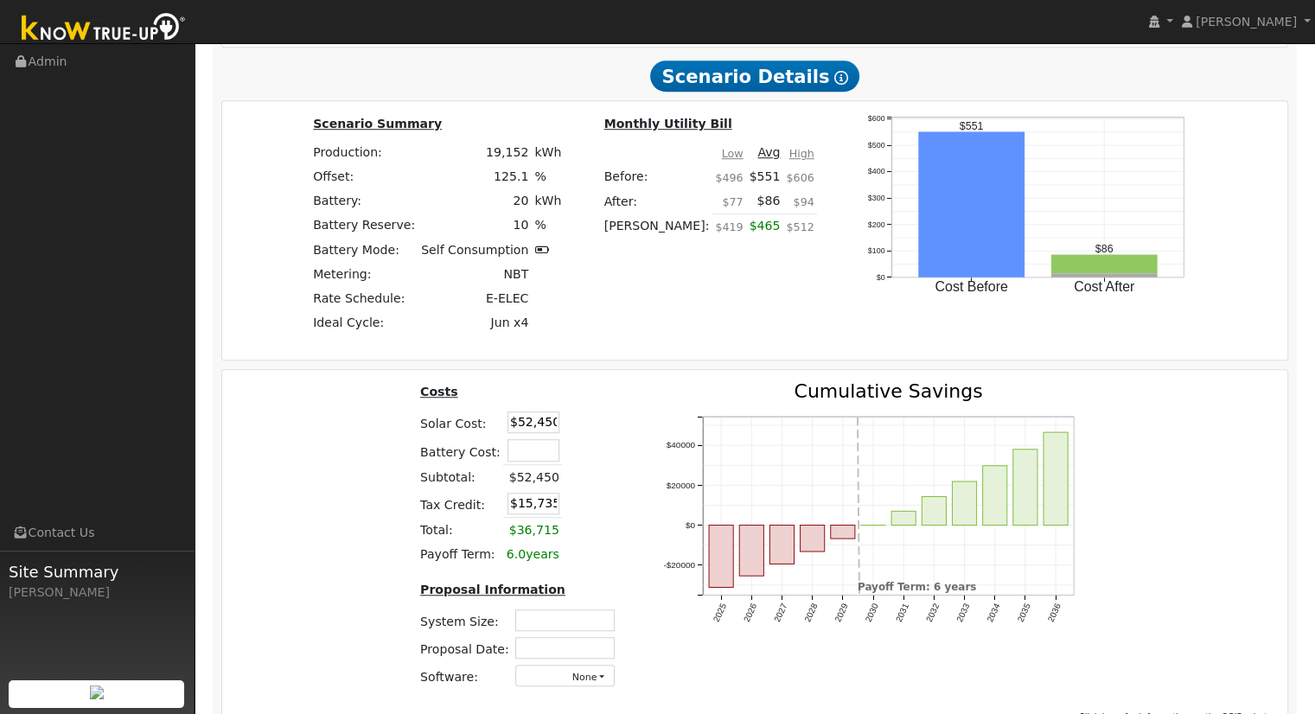
click at [285, 474] on div "Costs Solar Cost: $52,450 Battery Cost: Subtotal: $52,450 Tax Credit: $15,735 T…" at bounding box center [755, 542] width 1078 height 320
click at [535, 619] on input "text" at bounding box center [564, 621] width 99 height 22
type input "12.47"
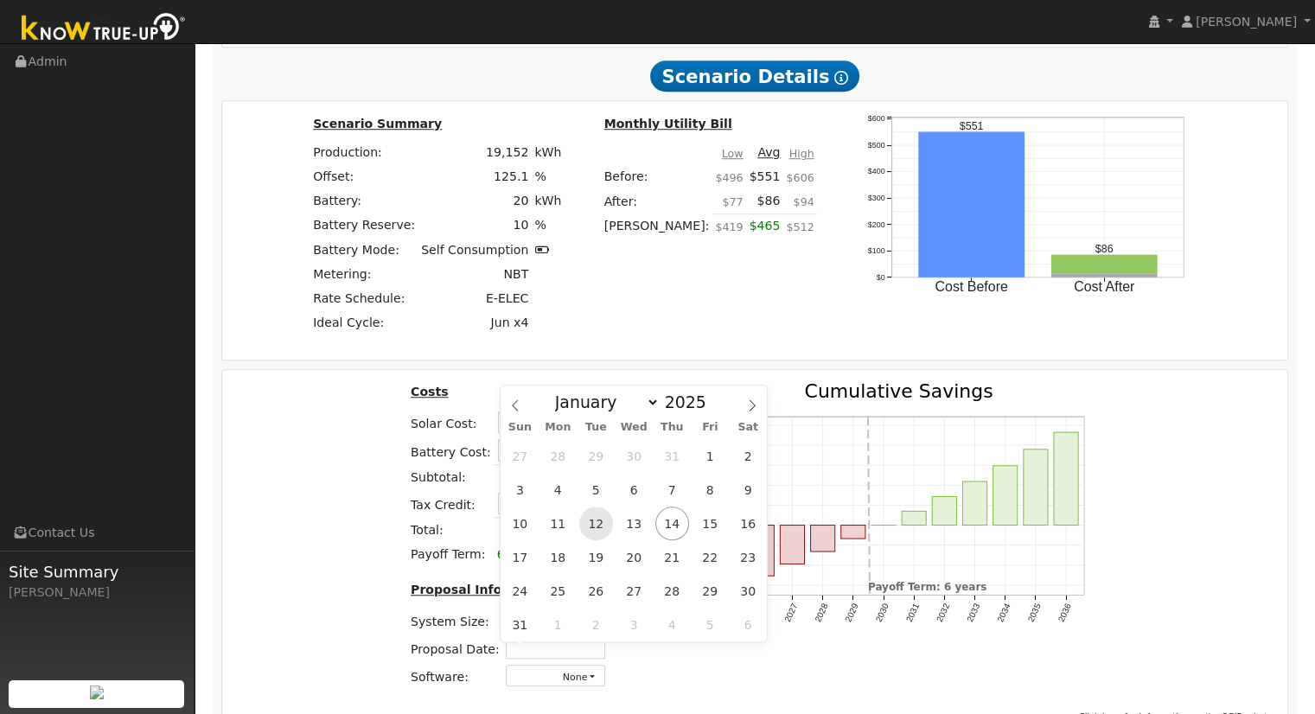
click at [590, 526] on span "12" at bounding box center [596, 524] width 34 height 34
type input "08/12/2025"
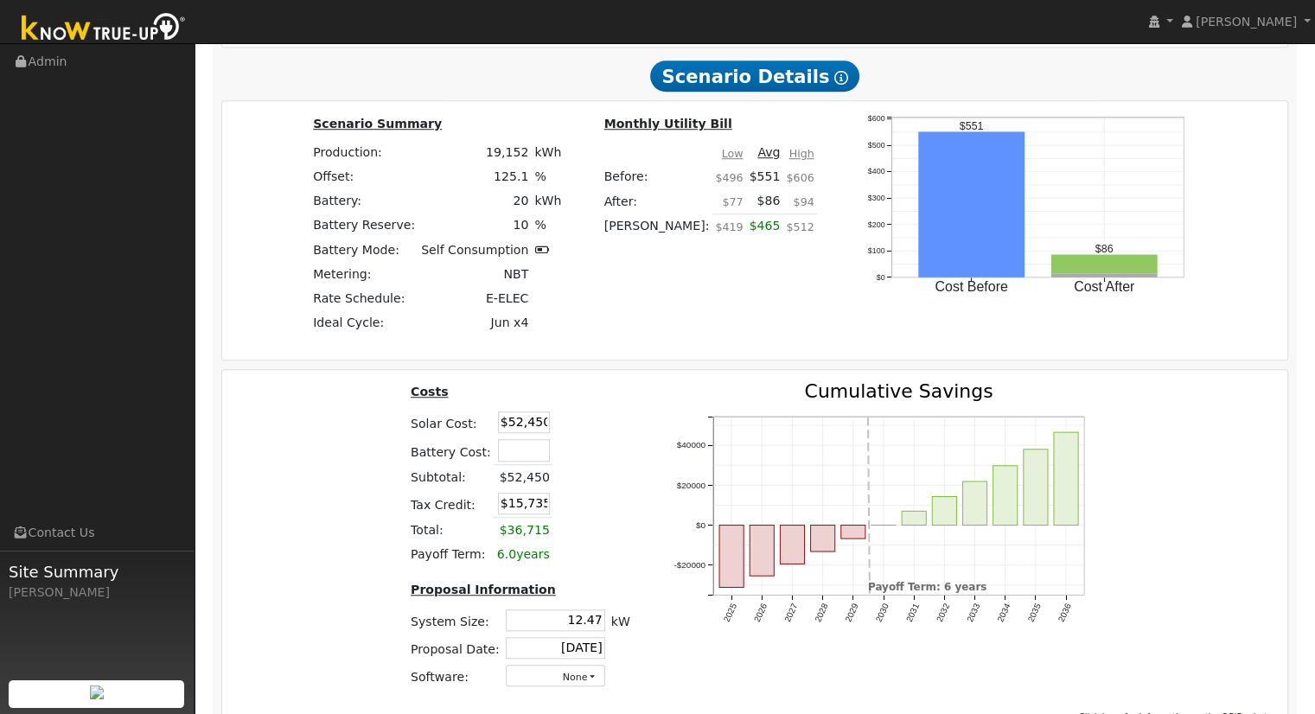
click at [616, 491] on table "Costs Solar Cost: $52,450 Battery Cost: Subtotal: $52,450 Tax Credit: $15,735 T…" at bounding box center [520, 474] width 226 height 185
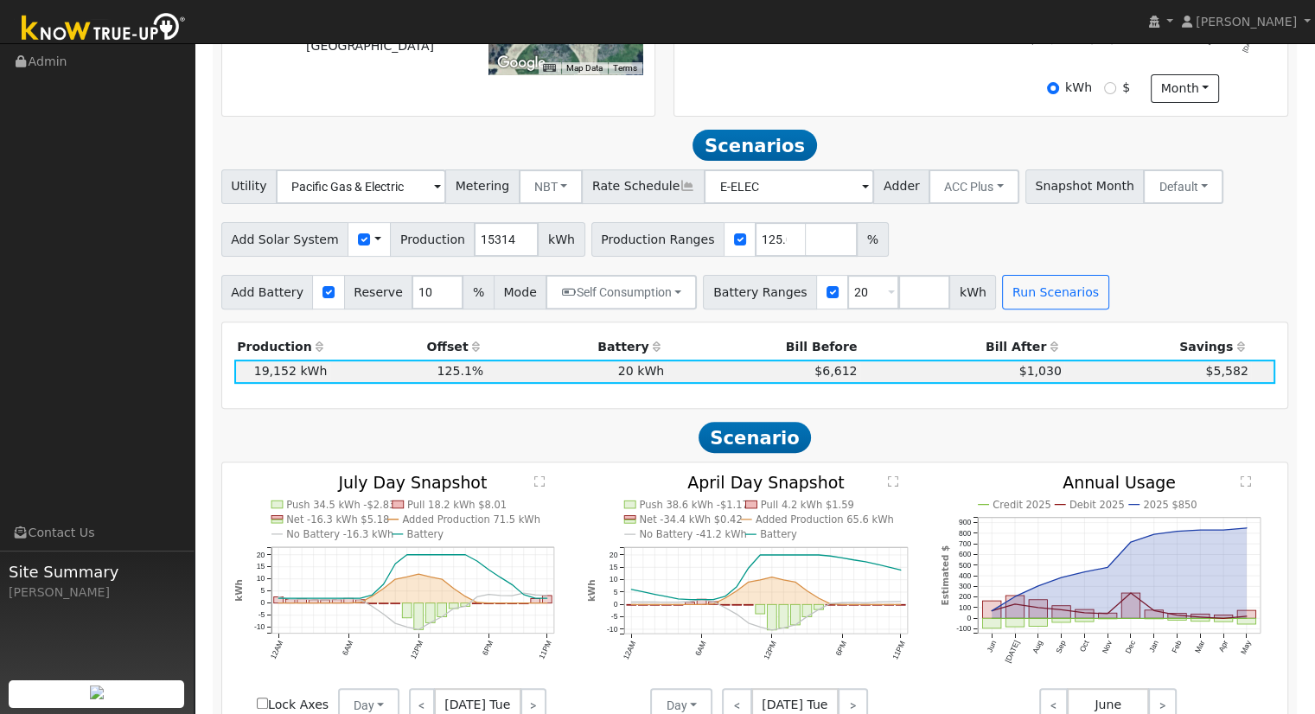
scroll to position [519, 0]
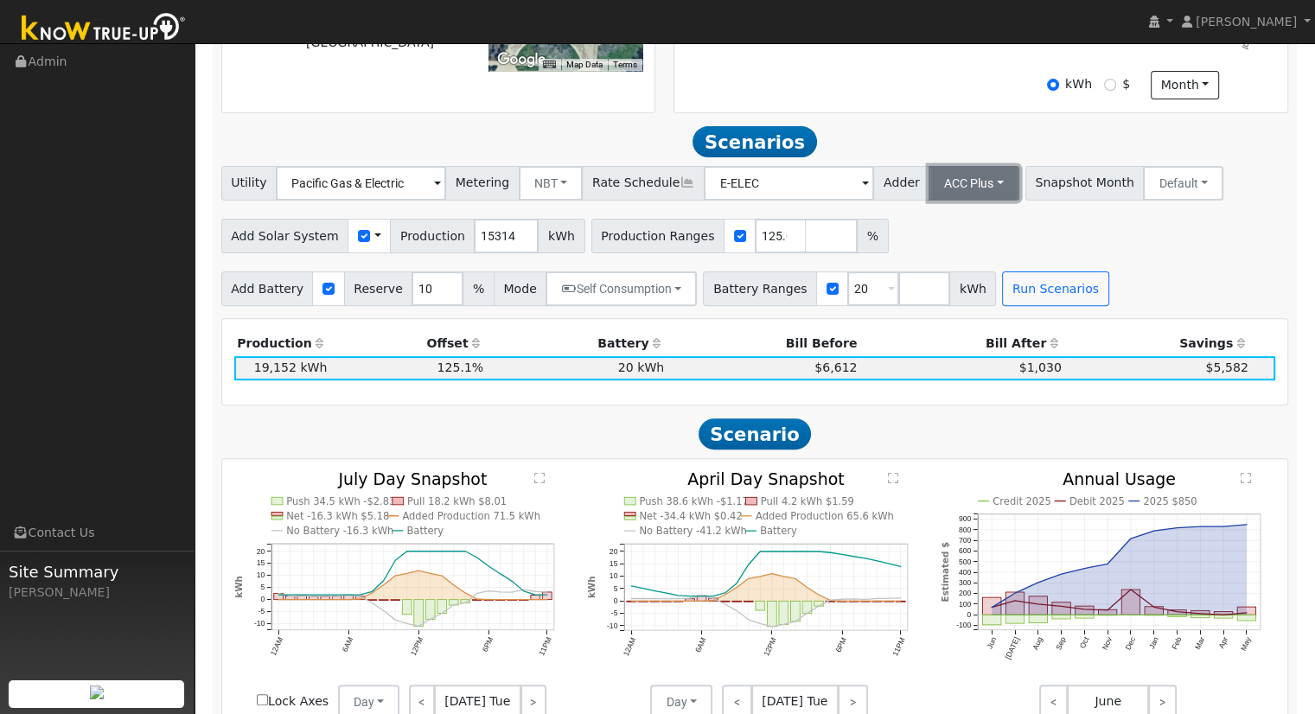
click at [959, 187] on button "ACC Plus" at bounding box center [974, 183] width 91 height 35
click at [948, 274] on link "SB-535" at bounding box center [955, 270] width 120 height 24
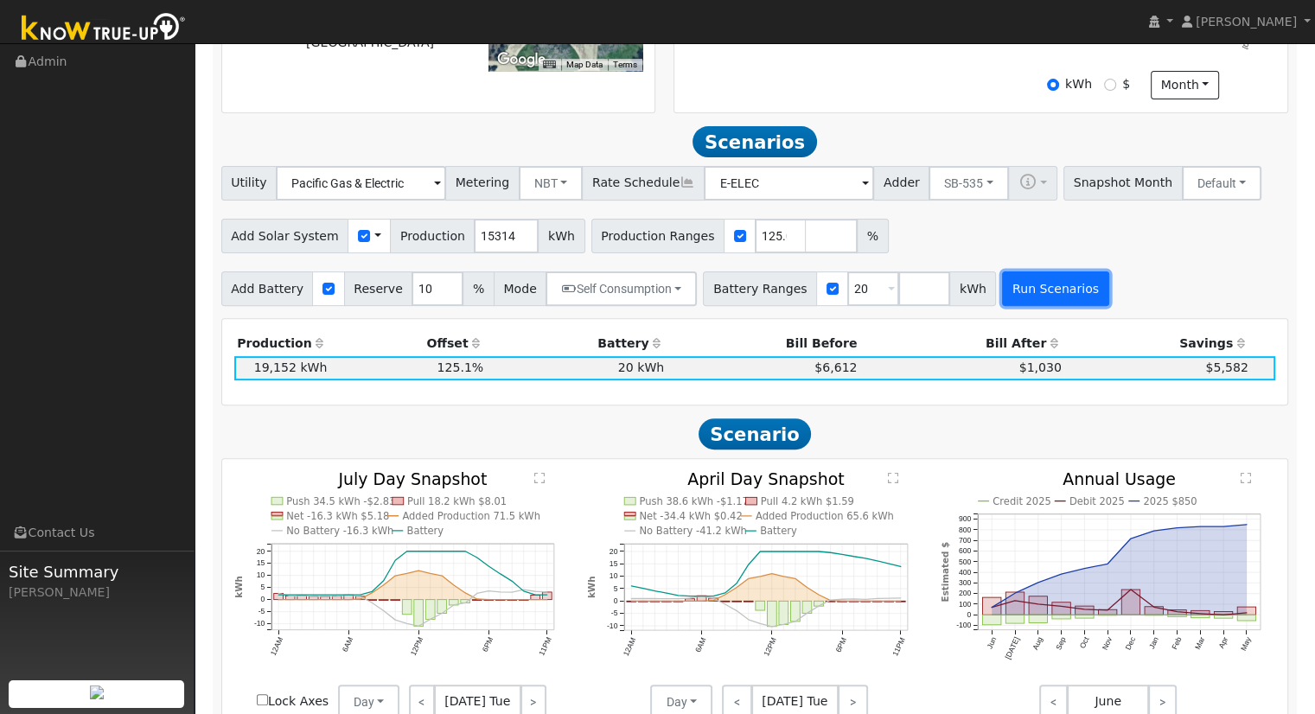
click at [1017, 294] on button "Run Scenarios" at bounding box center [1055, 288] width 106 height 35
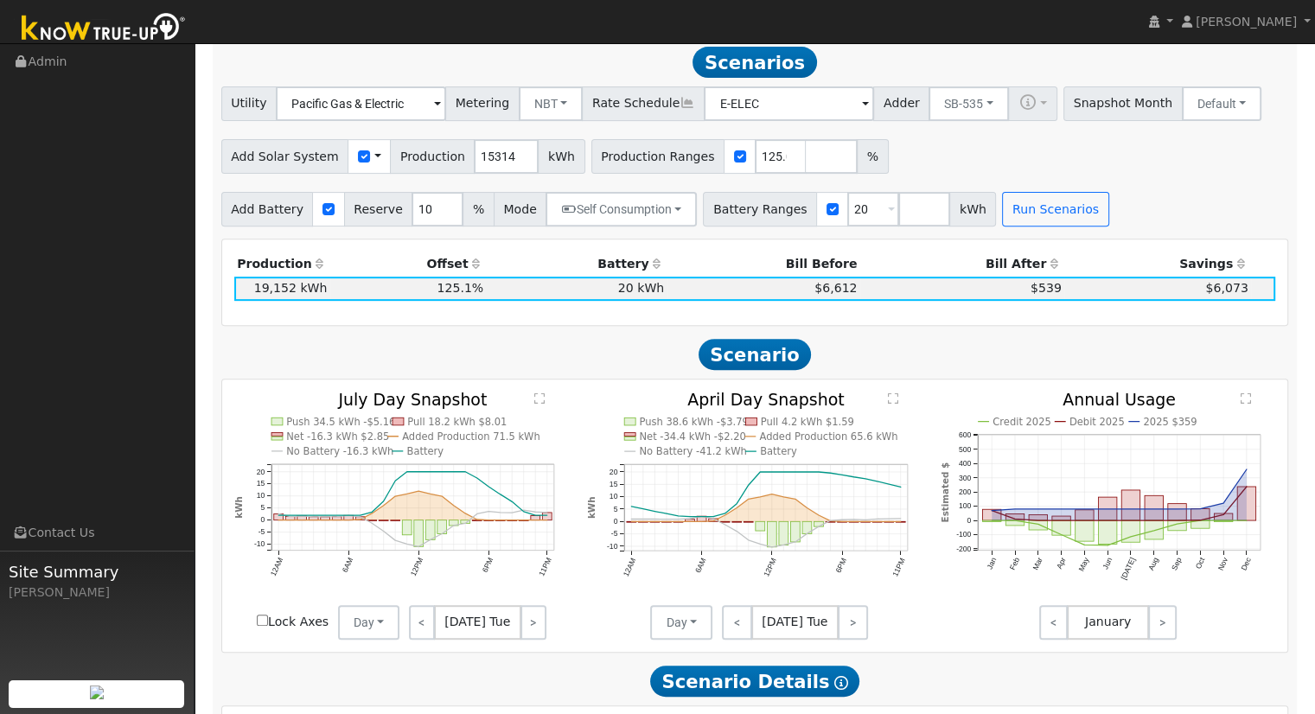
scroll to position [0, 0]
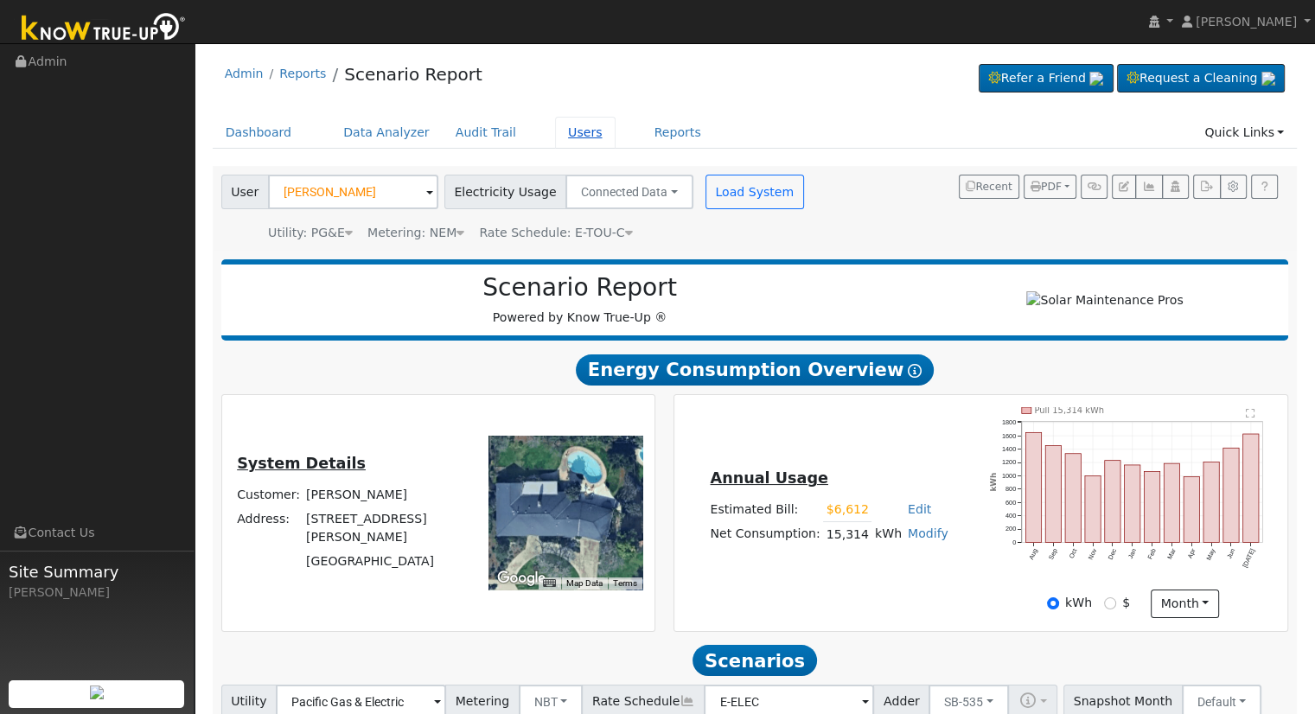
click at [556, 132] on link "Users" at bounding box center [585, 133] width 61 height 32
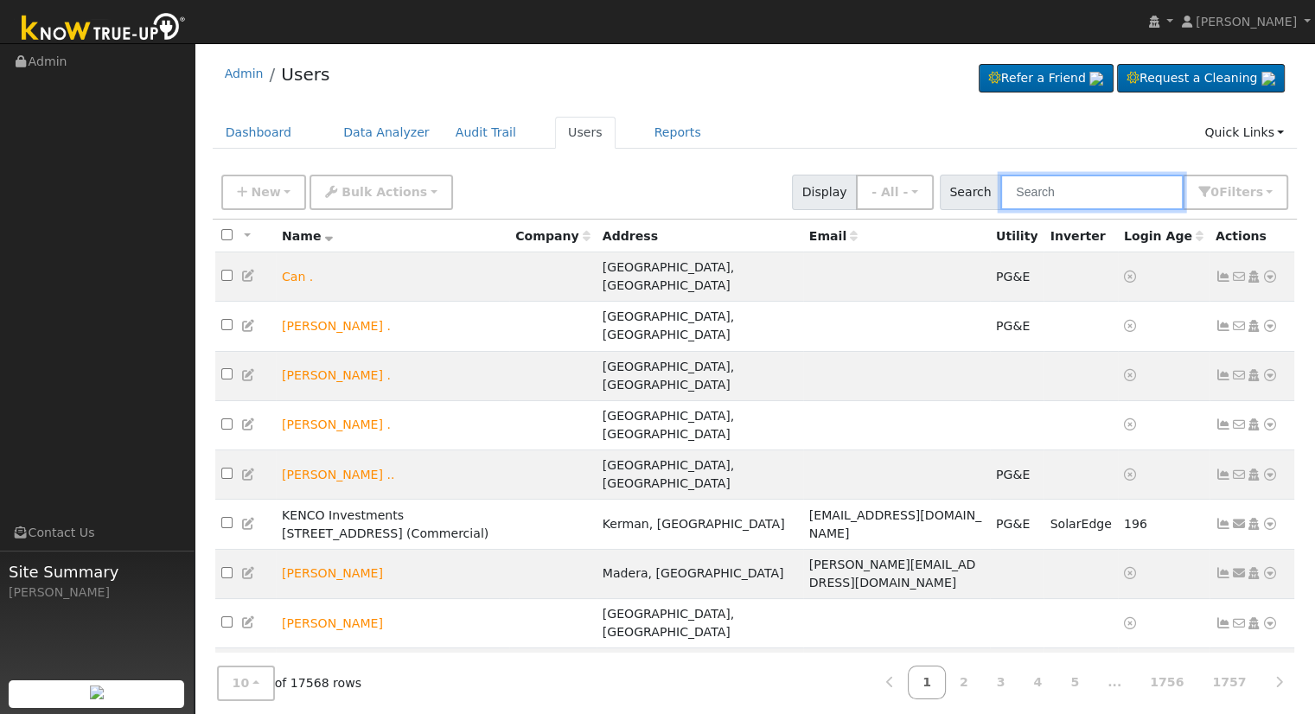
click at [1095, 192] on input "text" at bounding box center [1091, 192] width 183 height 35
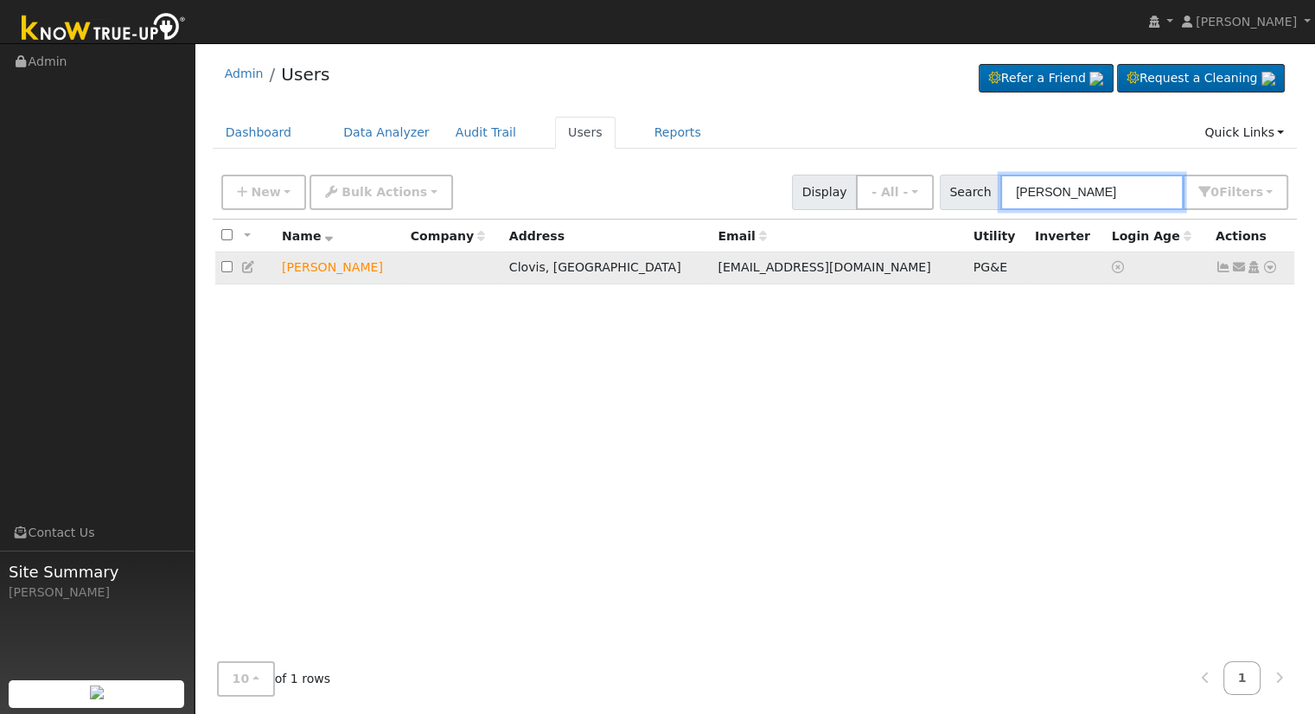
type input "[PERSON_NAME]"
click at [1267, 265] on icon at bounding box center [1270, 267] width 16 height 12
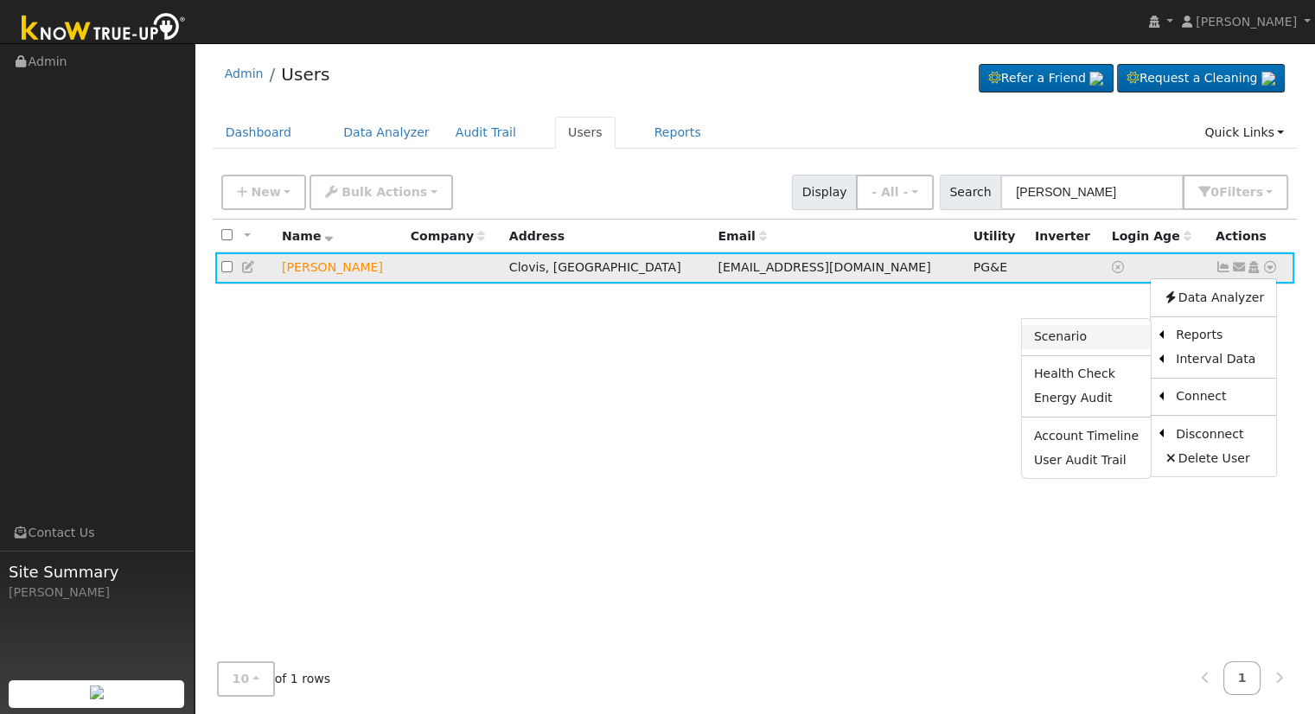
click at [1062, 334] on link "Scenario" at bounding box center [1086, 337] width 129 height 24
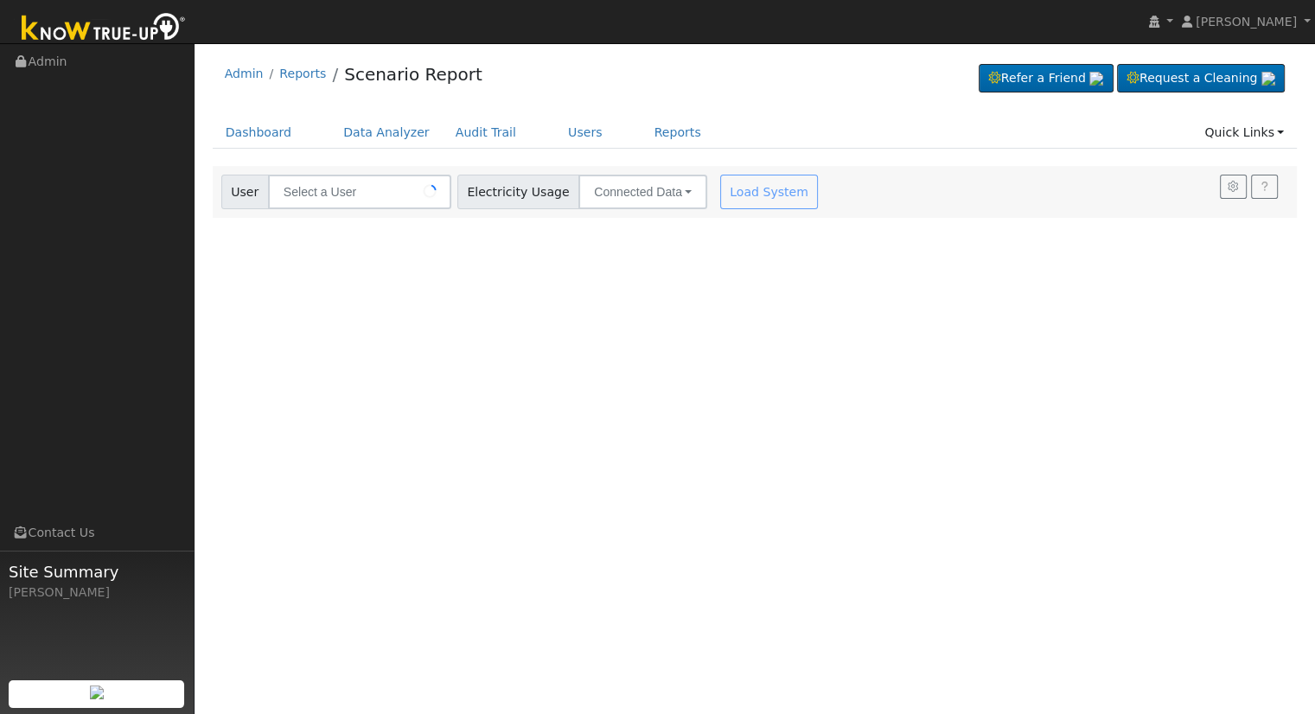
type input "[PERSON_NAME]"
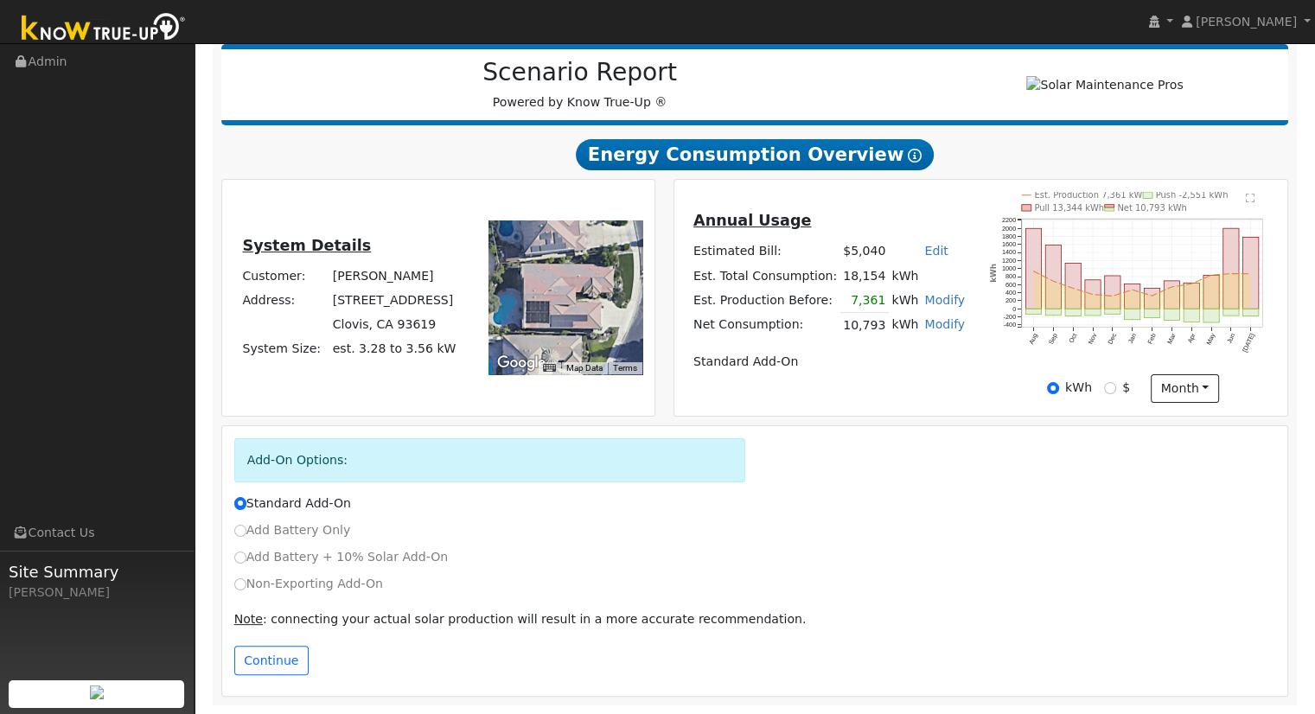
scroll to position [220, 0]
click at [280, 652] on button "Continue" at bounding box center [271, 660] width 74 height 29
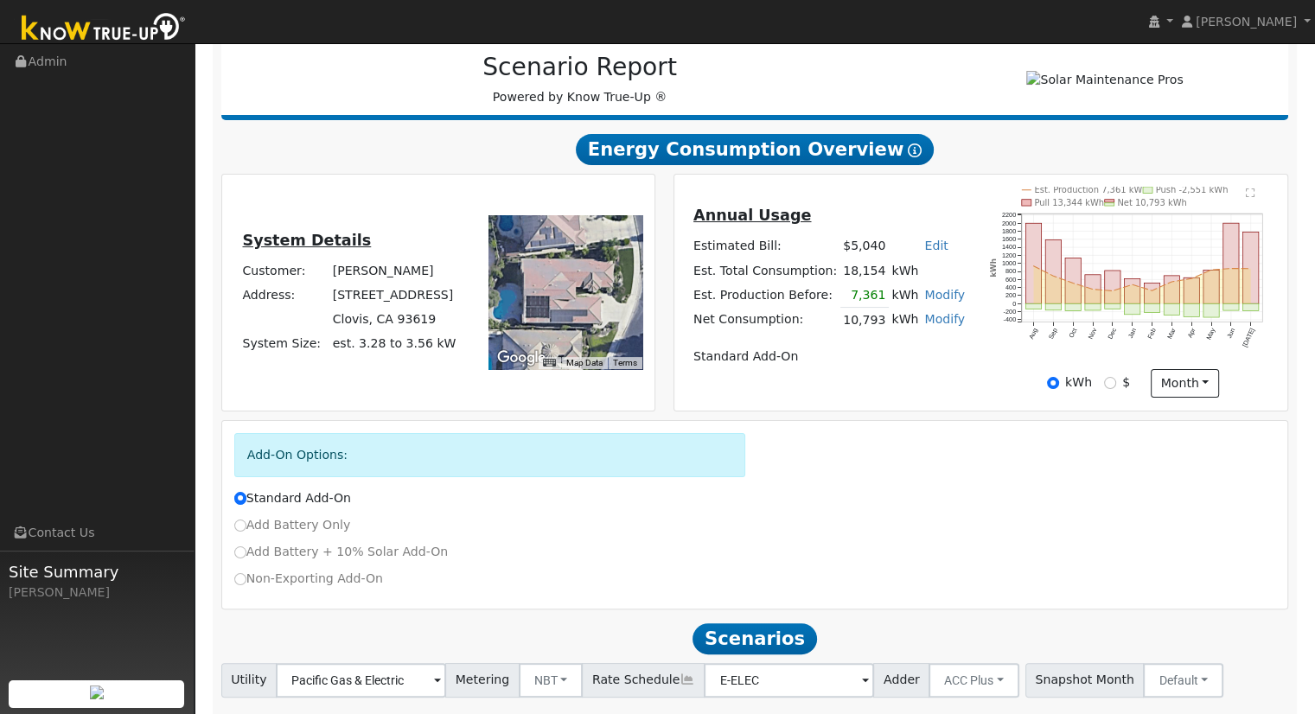
scroll to position [334, 0]
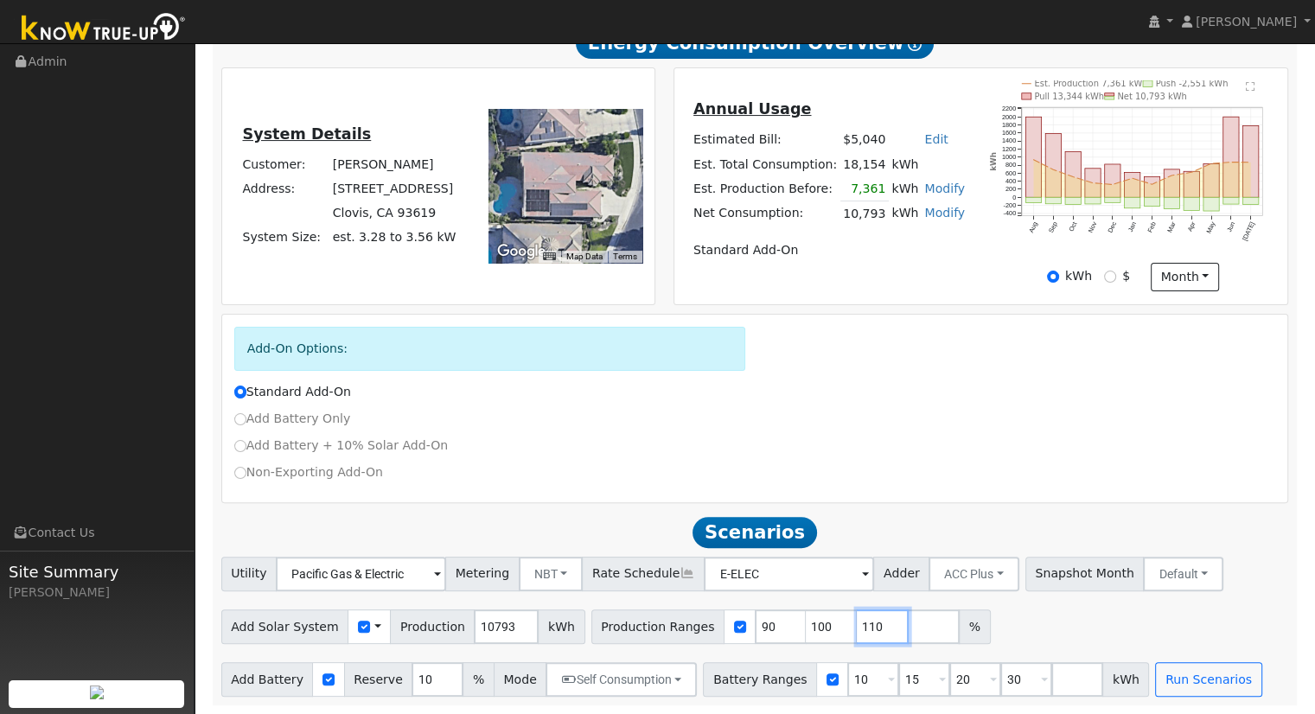
drag, startPoint x: 846, startPoint y: 623, endPoint x: 860, endPoint y: 610, distance: 19.6
click at [857, 623] on input "110" at bounding box center [883, 627] width 52 height 35
click at [539, 570] on button "NBT" at bounding box center [551, 574] width 65 height 35
click at [549, 611] on link "NEM" at bounding box center [565, 612] width 120 height 24
click at [857, 627] on input "110" at bounding box center [883, 627] width 52 height 35
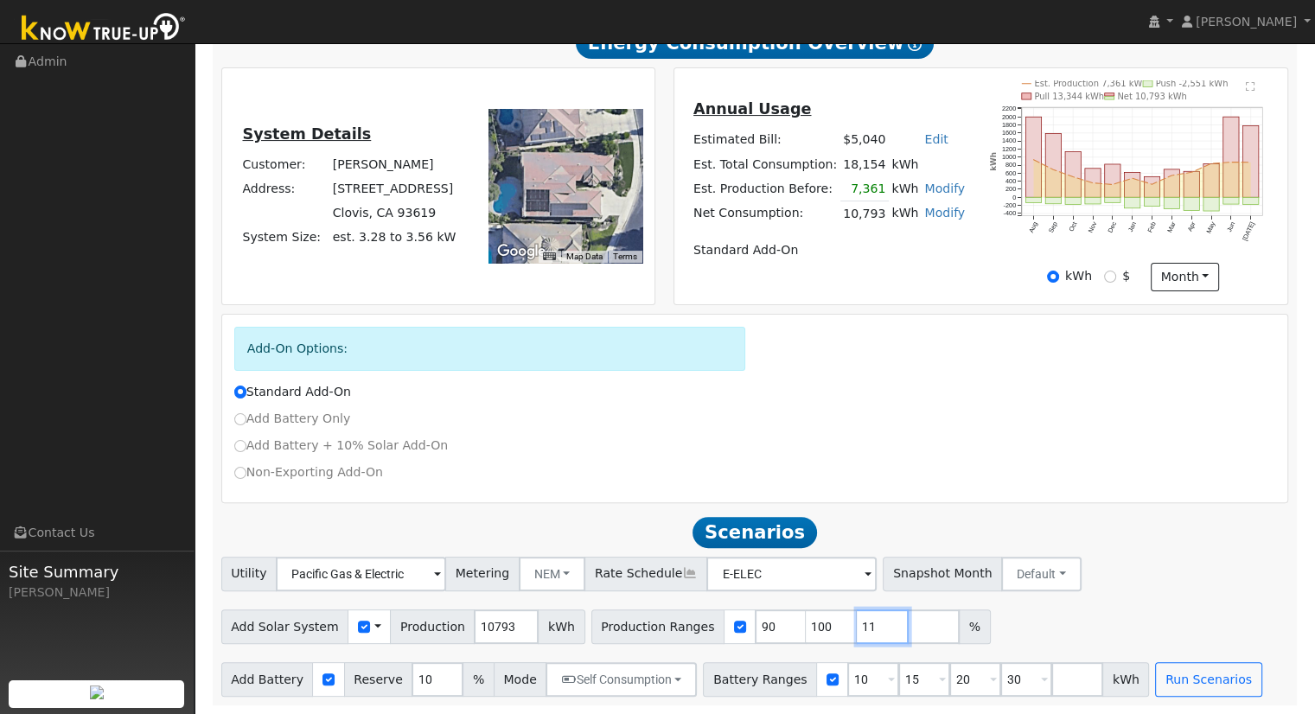
type input "1"
type input "102.492356"
click at [1000, 665] on input "30" at bounding box center [1026, 679] width 52 height 35
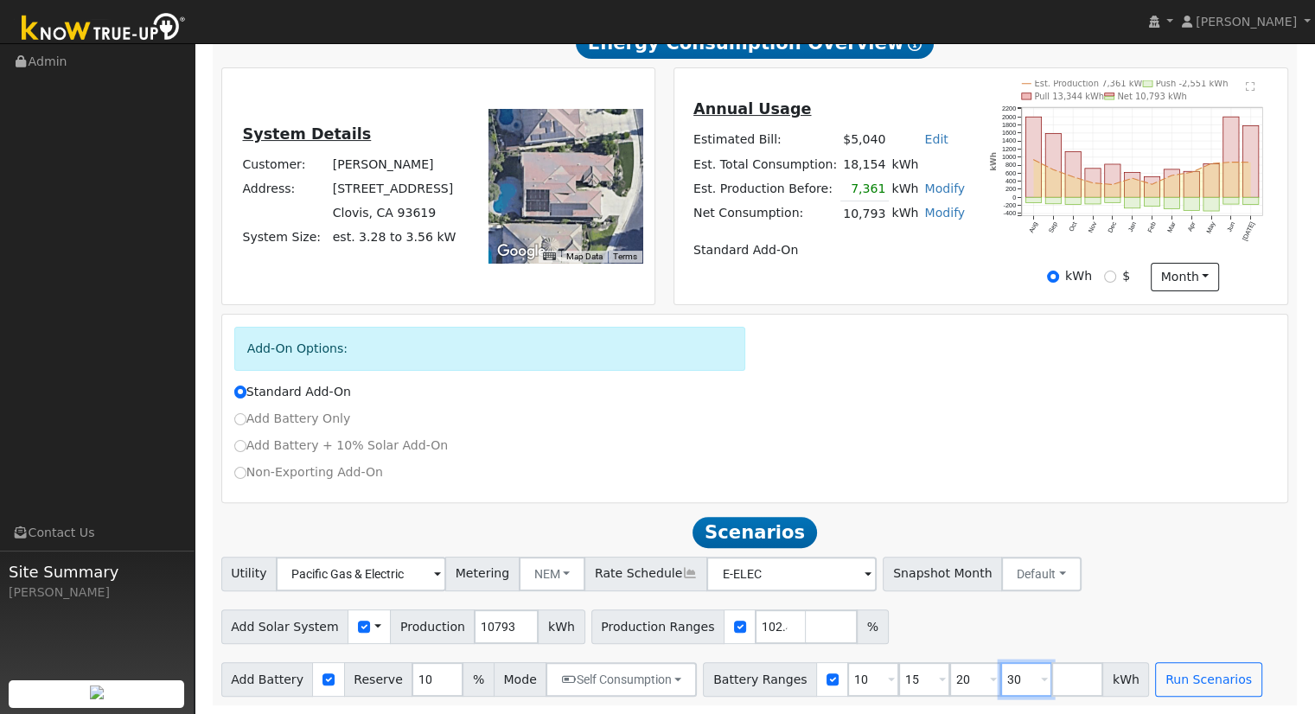
type input "3"
type input "1"
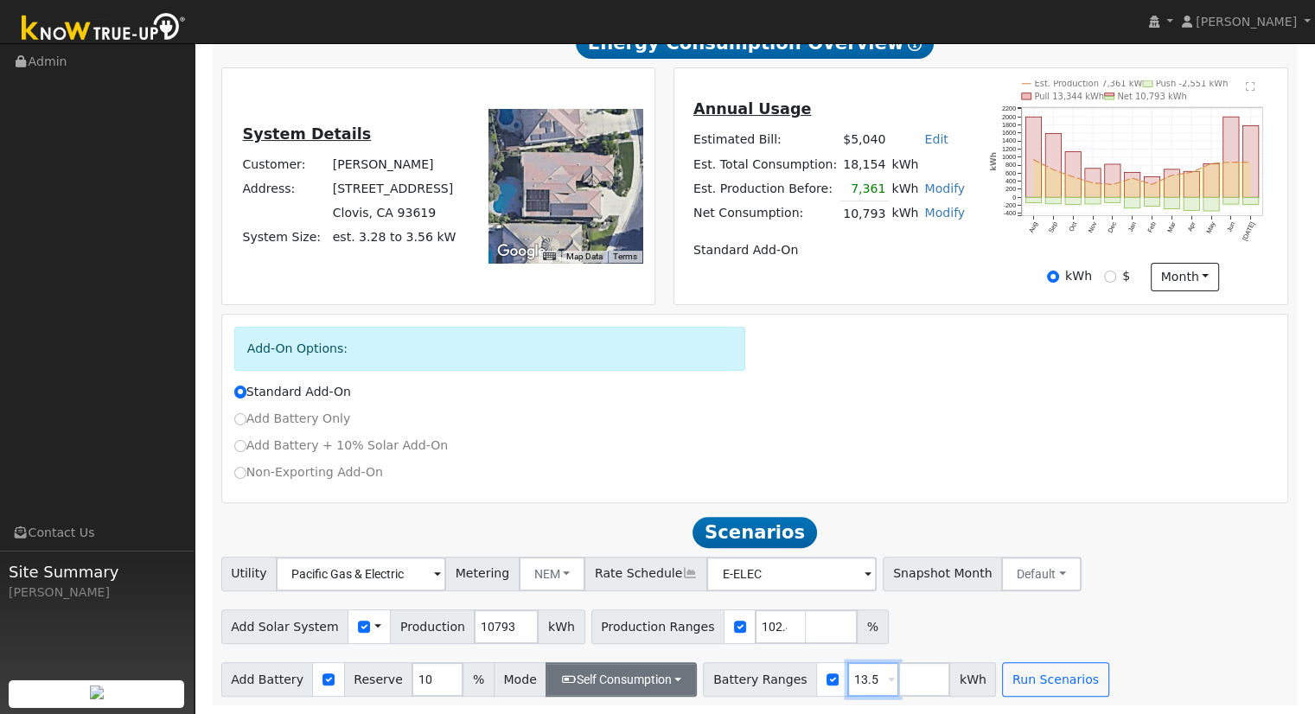
type input "13.5"
click at [610, 680] on button "Self Consumption" at bounding box center [621, 679] width 151 height 35
click at [601, 644] on label "Backup" at bounding box center [598, 641] width 147 height 24
click at [568, 644] on input "Backup" at bounding box center [562, 641] width 12 height 12
type input "20"
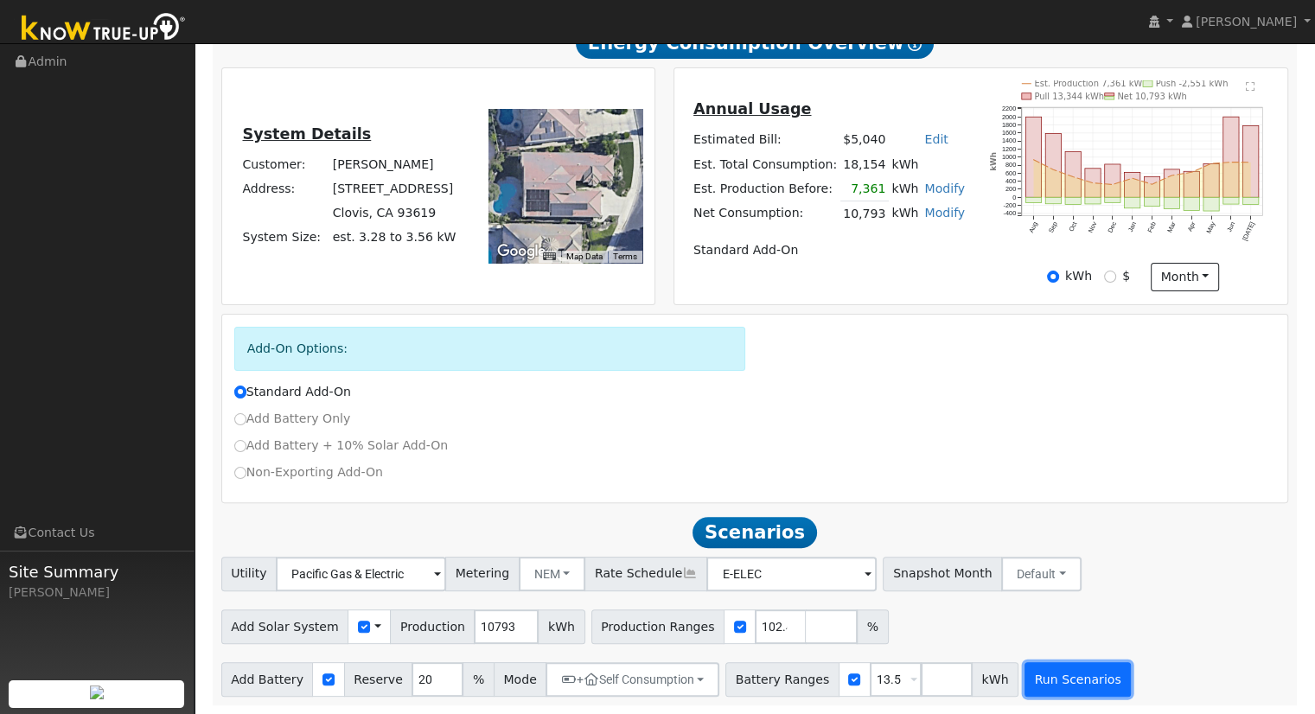
click at [1037, 673] on button "Run Scenarios" at bounding box center [1078, 679] width 106 height 35
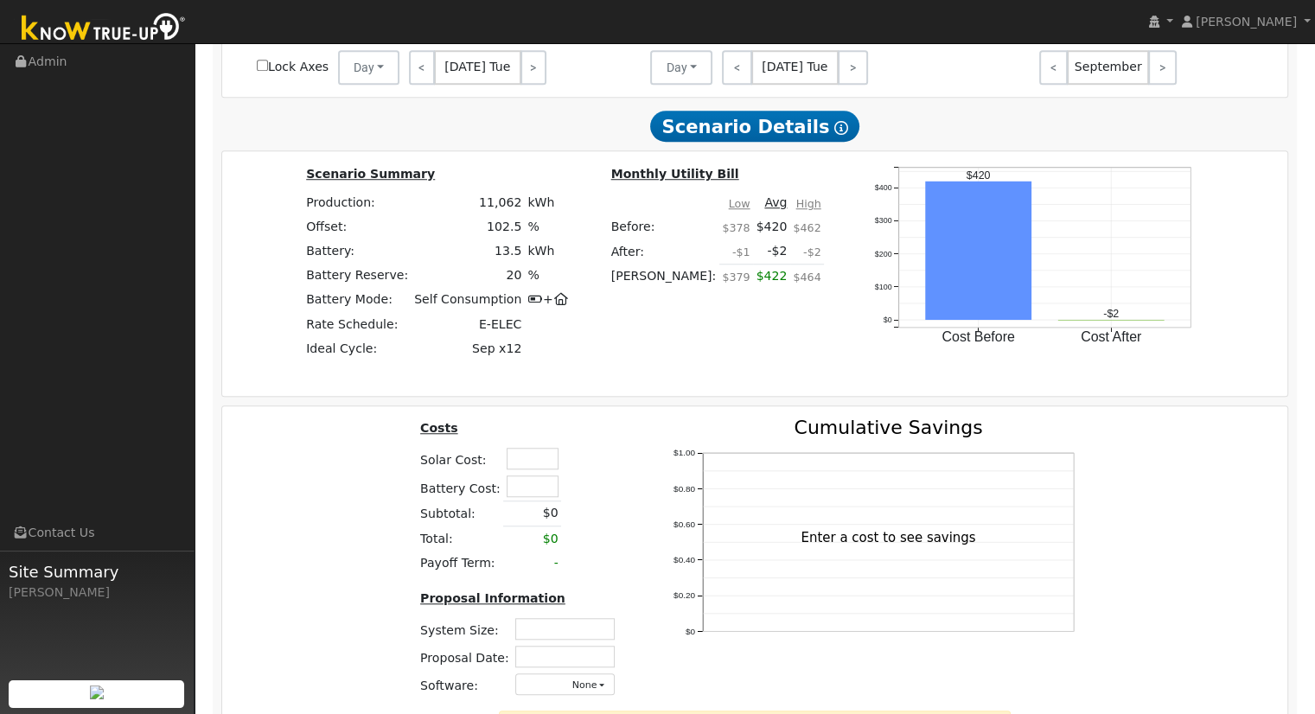
scroll to position [1546, 0]
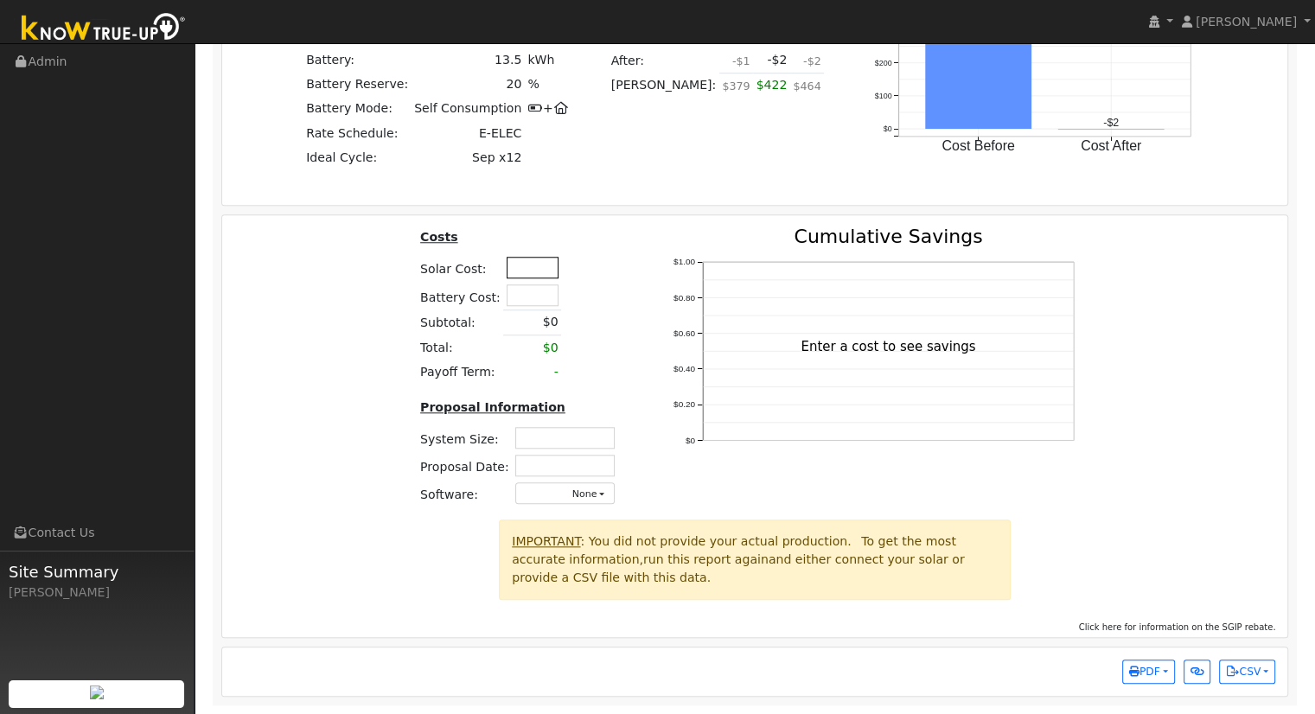
click at [515, 272] on input "text" at bounding box center [533, 268] width 52 height 22
type input "$39,950"
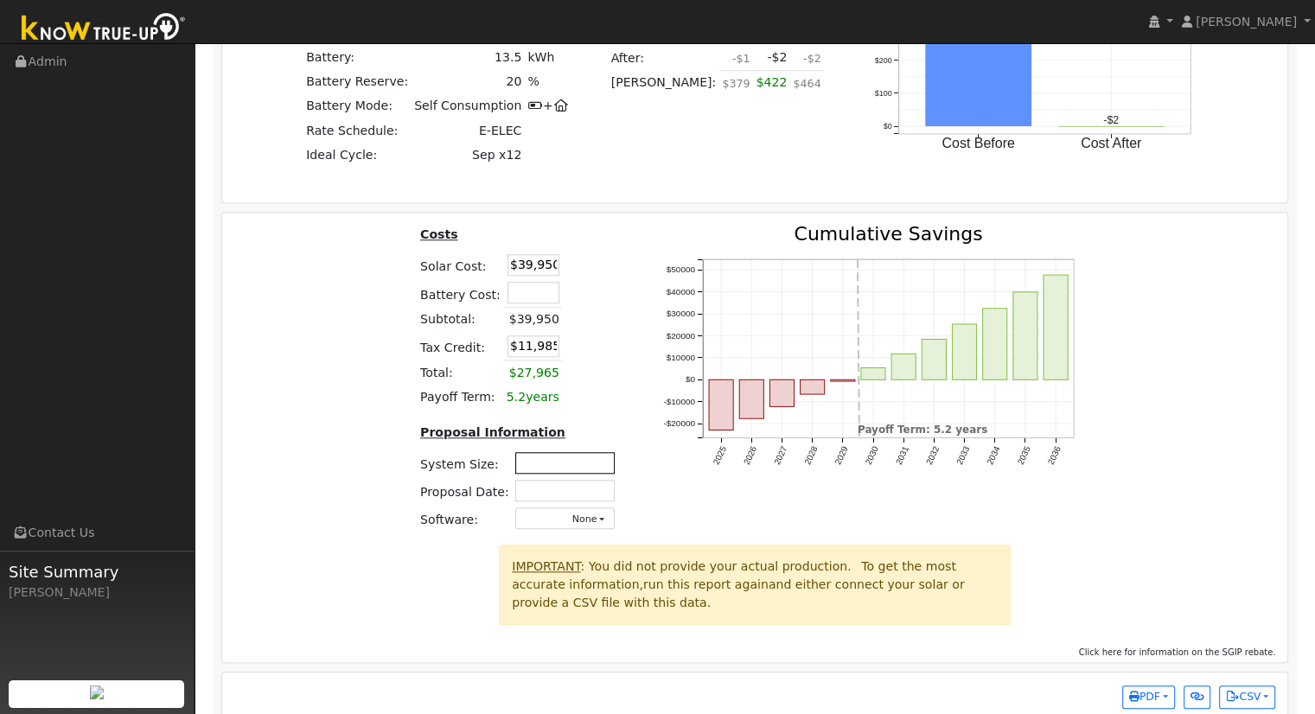
click at [580, 469] on input "text" at bounding box center [564, 463] width 99 height 22
type input "6.88"
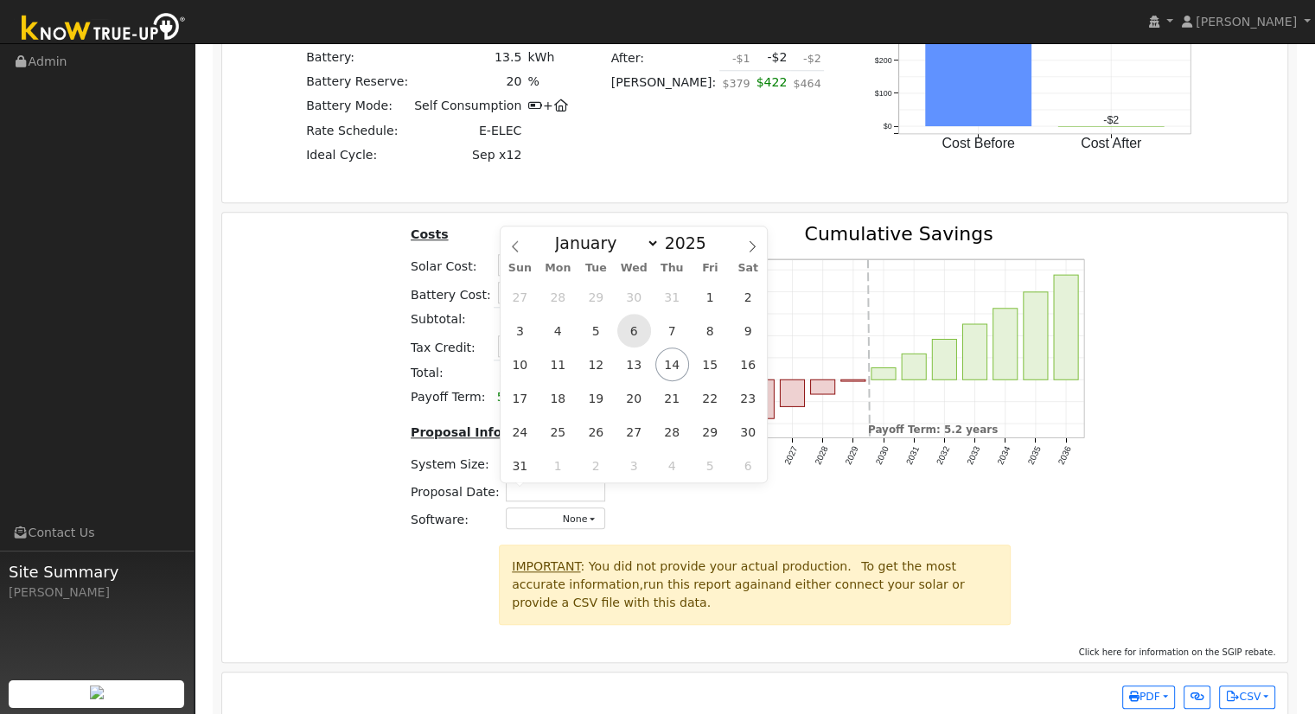
click at [636, 335] on span "6" at bounding box center [634, 331] width 34 height 34
type input "08/06/2025"
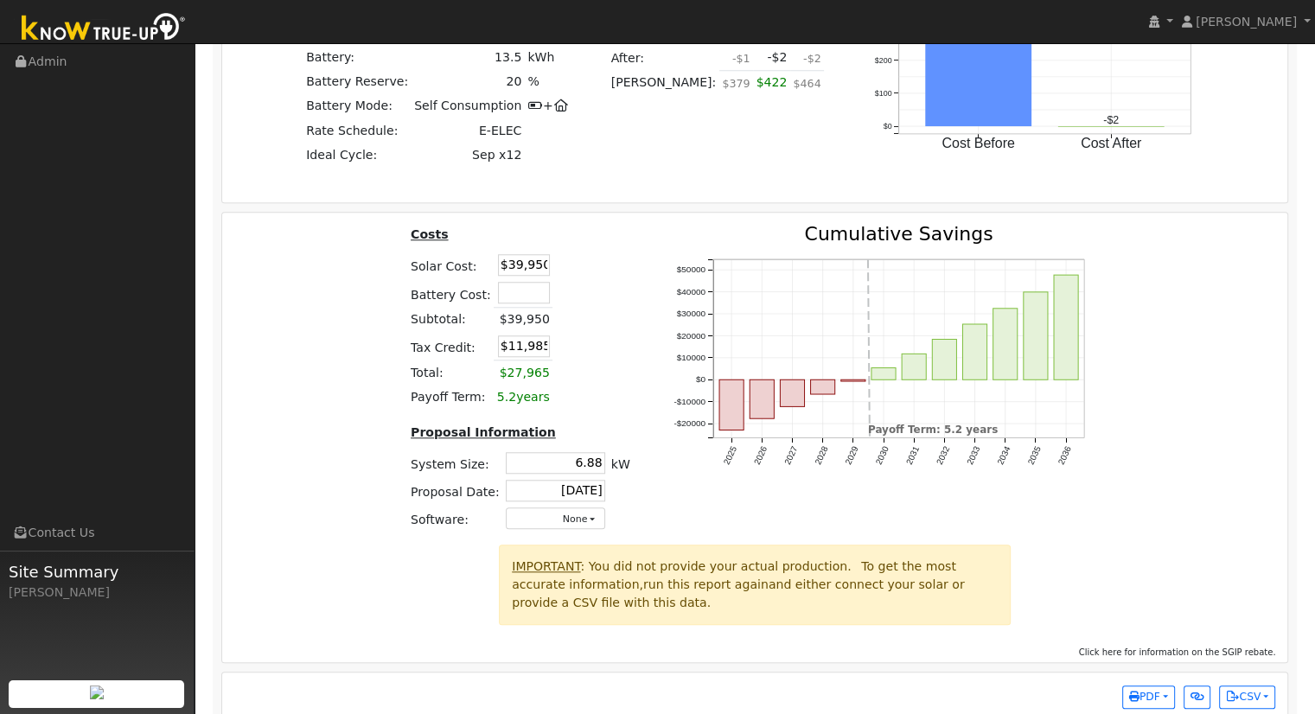
click at [1203, 419] on div "Costs Solar Cost: $39,950 Battery Cost: Subtotal: $39,950 Tax Credit: $11,985 T…" at bounding box center [755, 385] width 1078 height 320
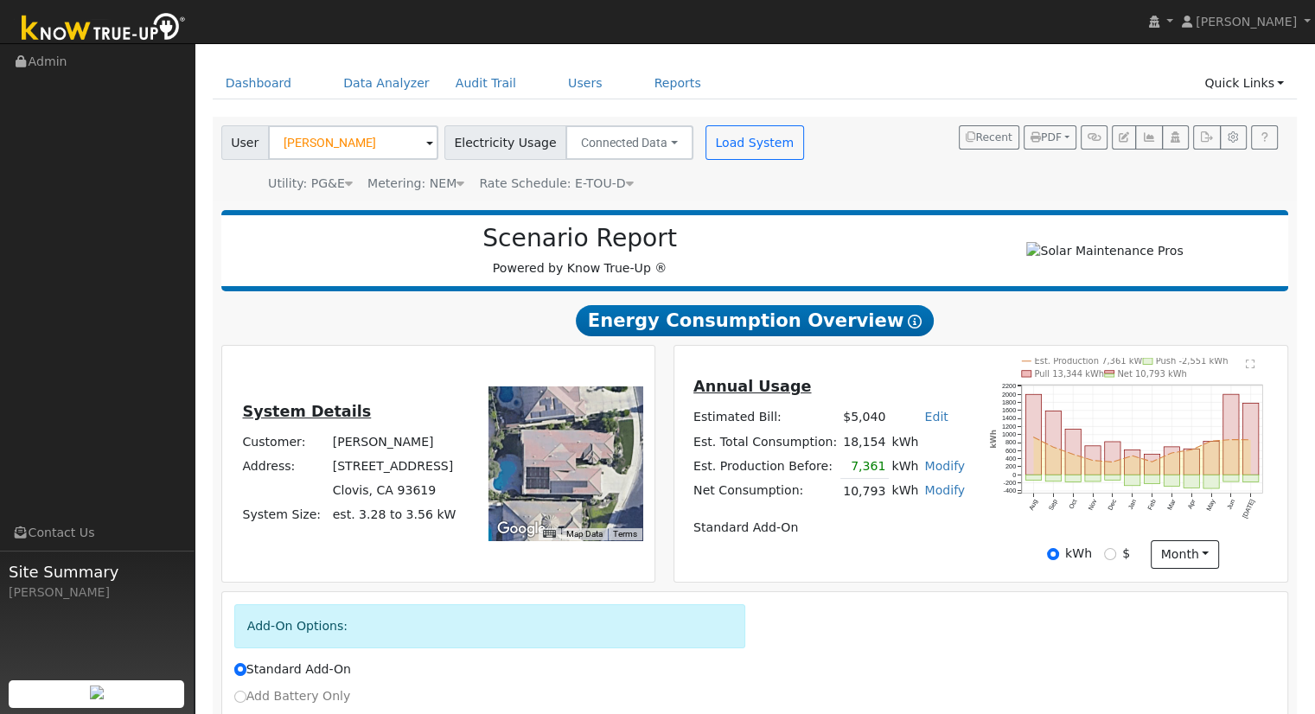
scroll to position [17, 0]
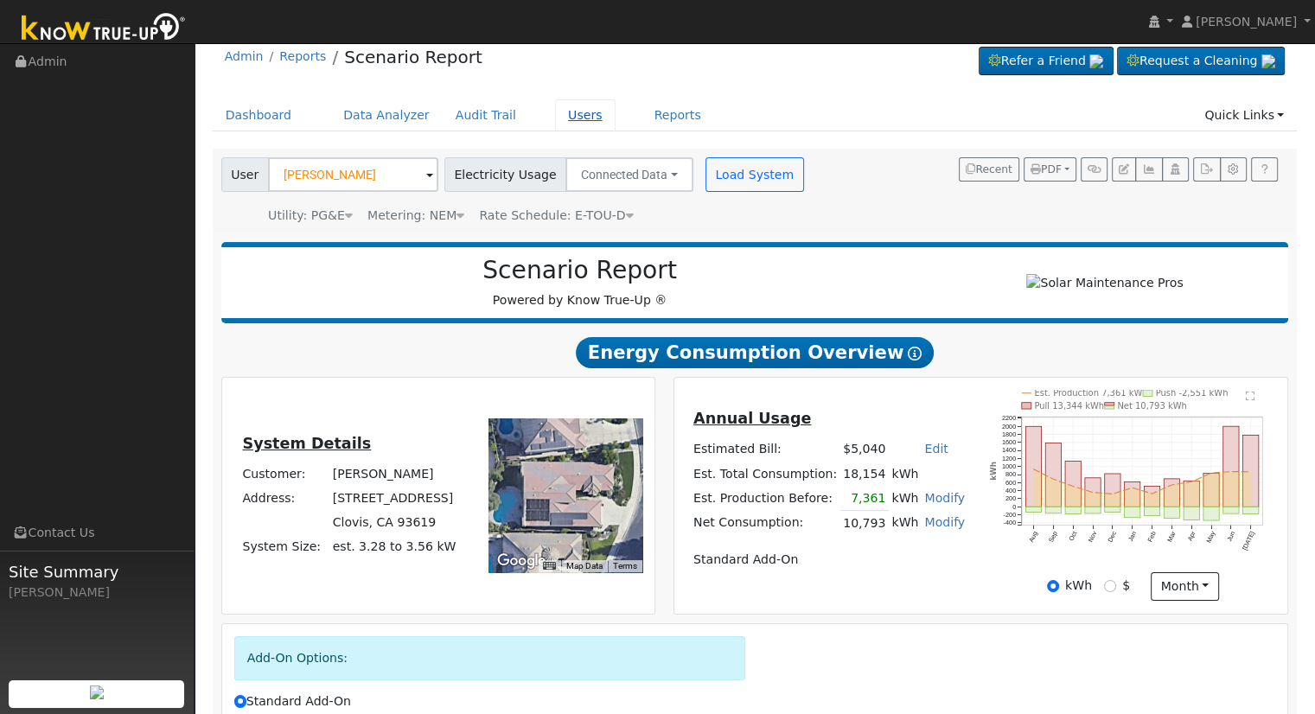
click at [562, 108] on link "Users" at bounding box center [585, 115] width 61 height 32
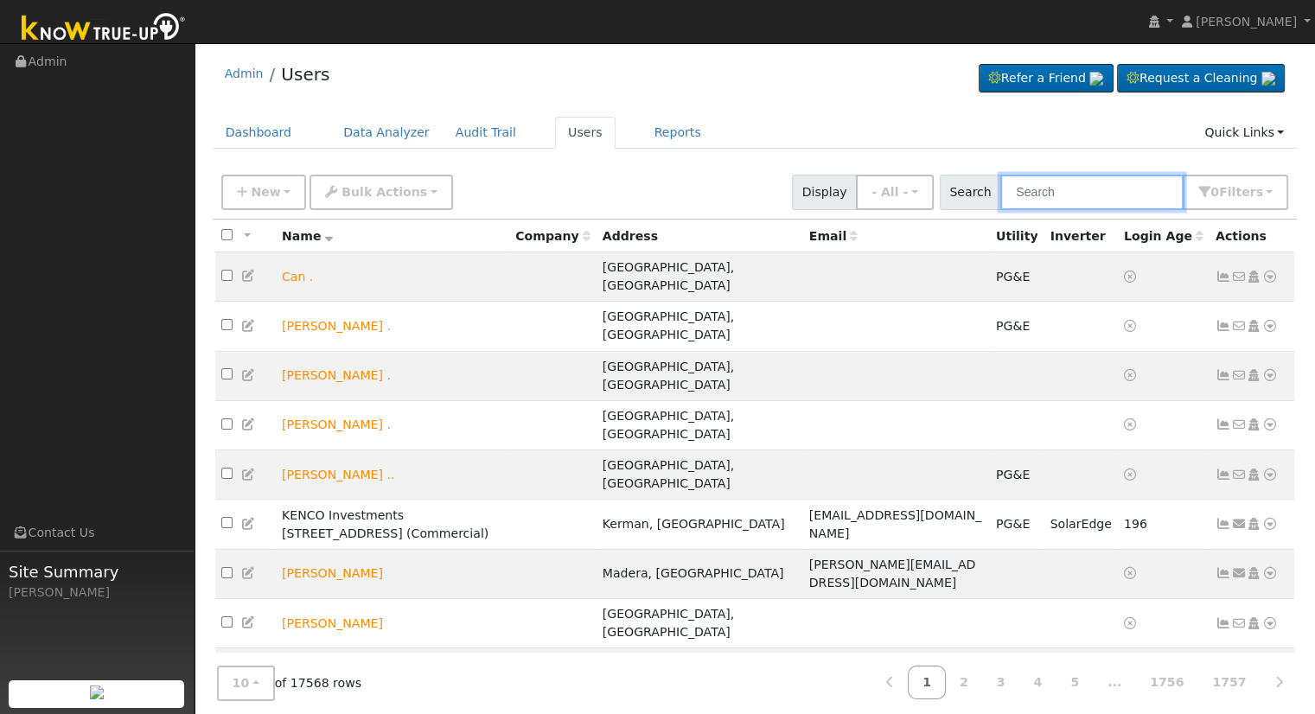
click at [1140, 188] on input "text" at bounding box center [1091, 192] width 183 height 35
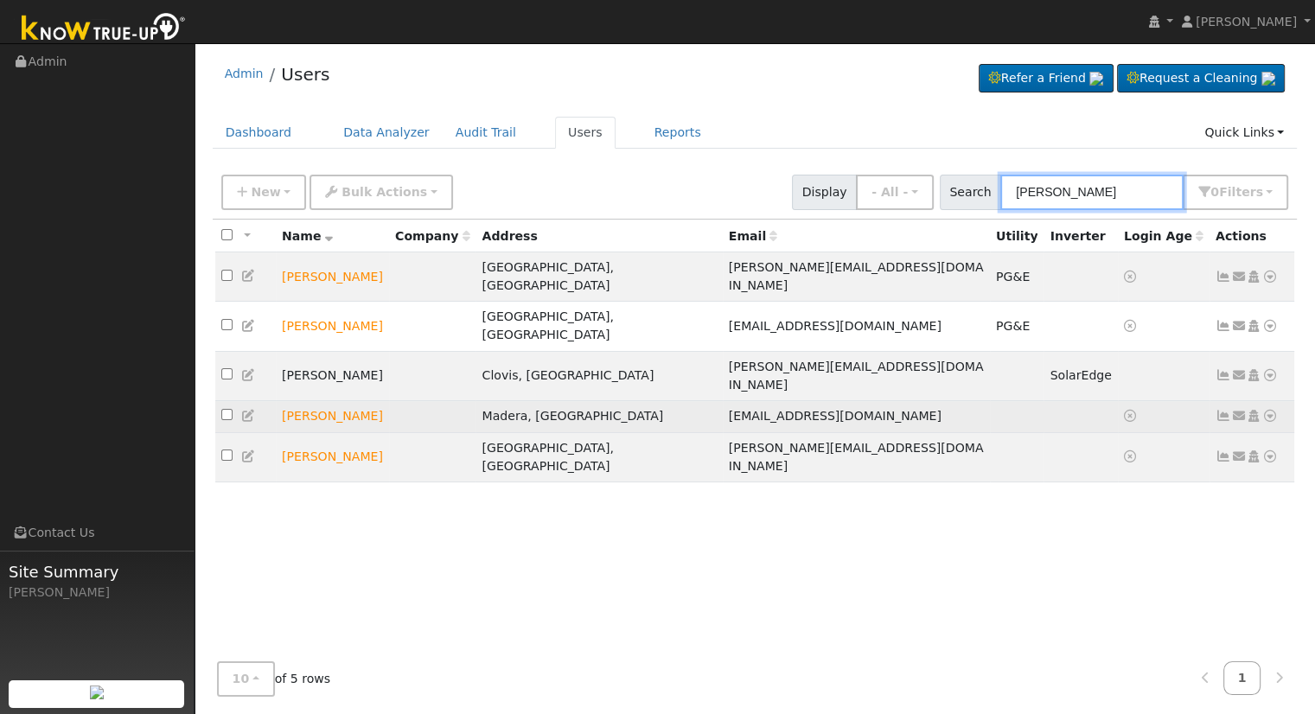
type input "cobb"
click at [1272, 410] on icon at bounding box center [1270, 416] width 16 height 12
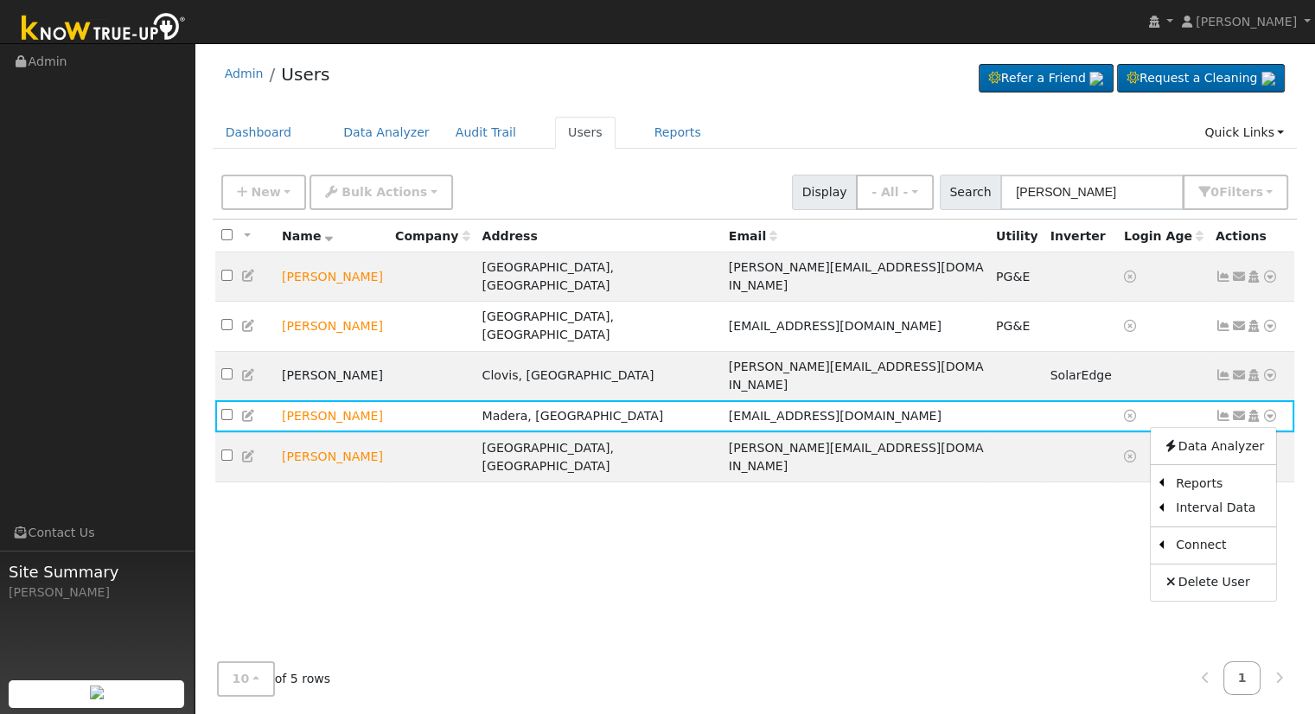
click at [1029, 441] on div "All None All on page None on page Name Company Address Email Utility Inverter L…" at bounding box center [755, 434] width 1085 height 429
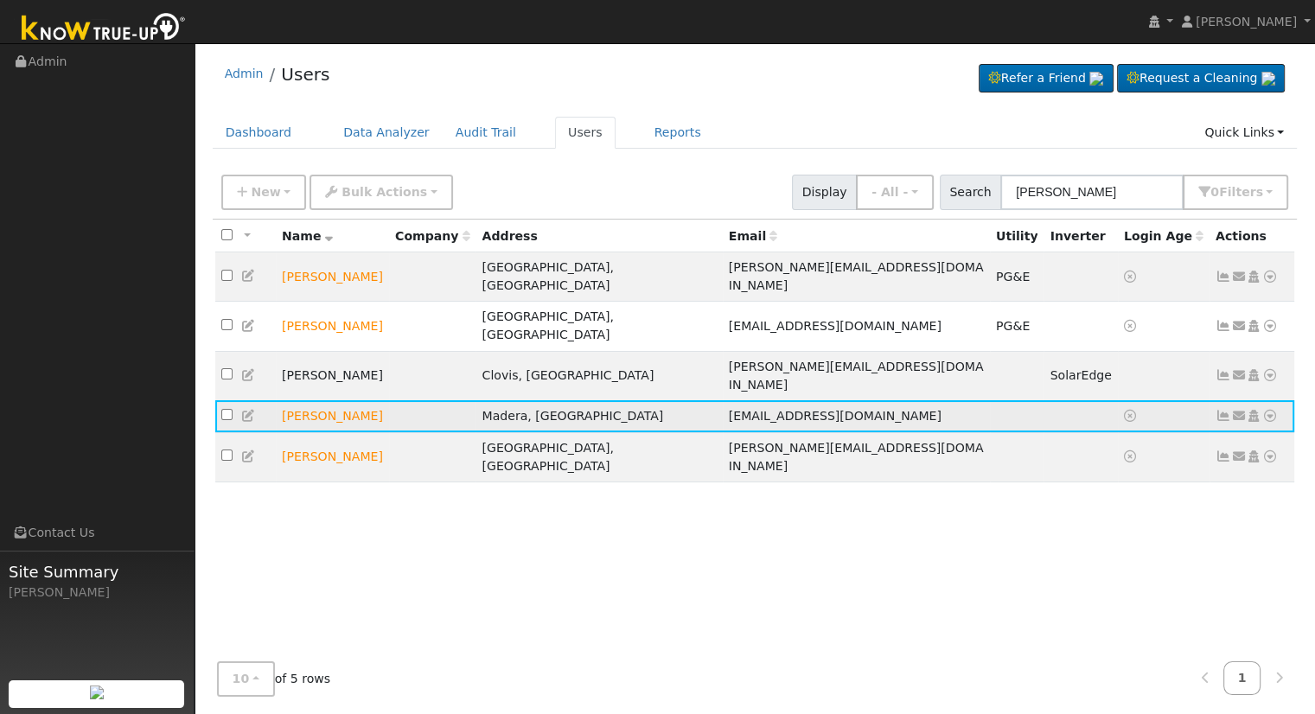
click at [1266, 410] on icon at bounding box center [1270, 416] width 16 height 12
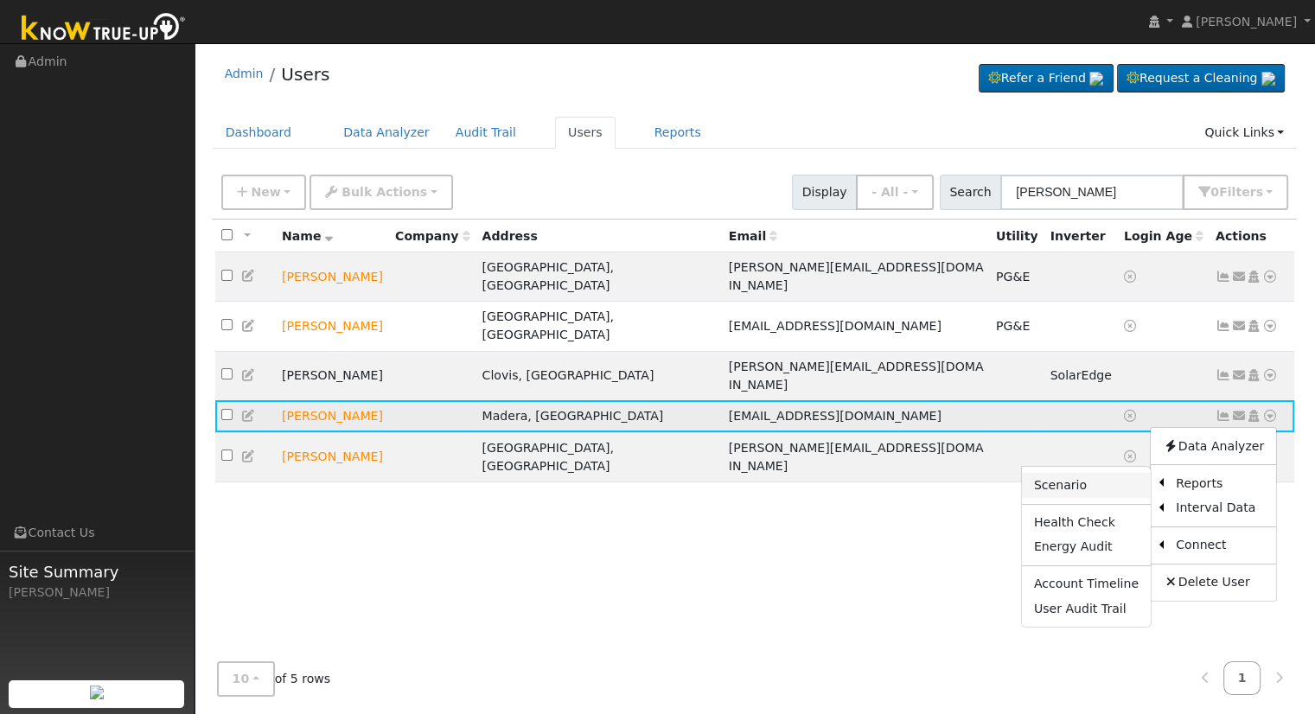
click at [1100, 473] on link "Scenario" at bounding box center [1086, 485] width 129 height 24
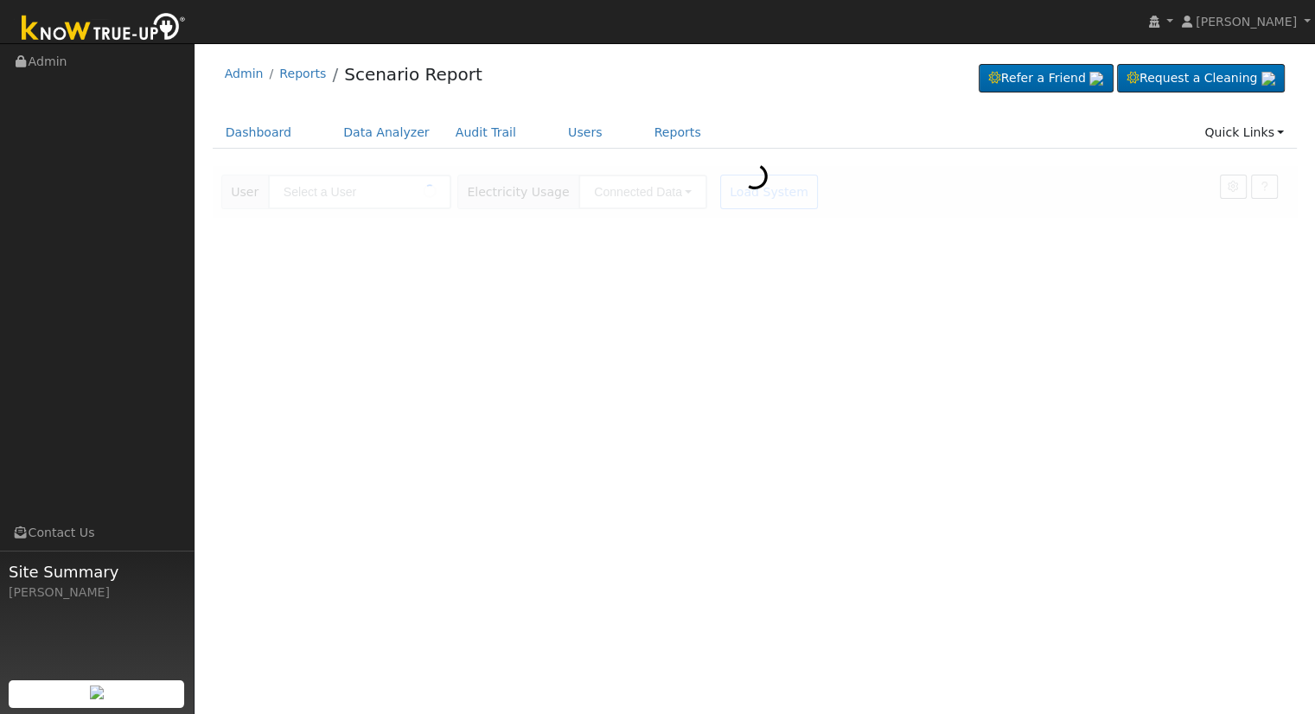
type input "[PERSON_NAME]"
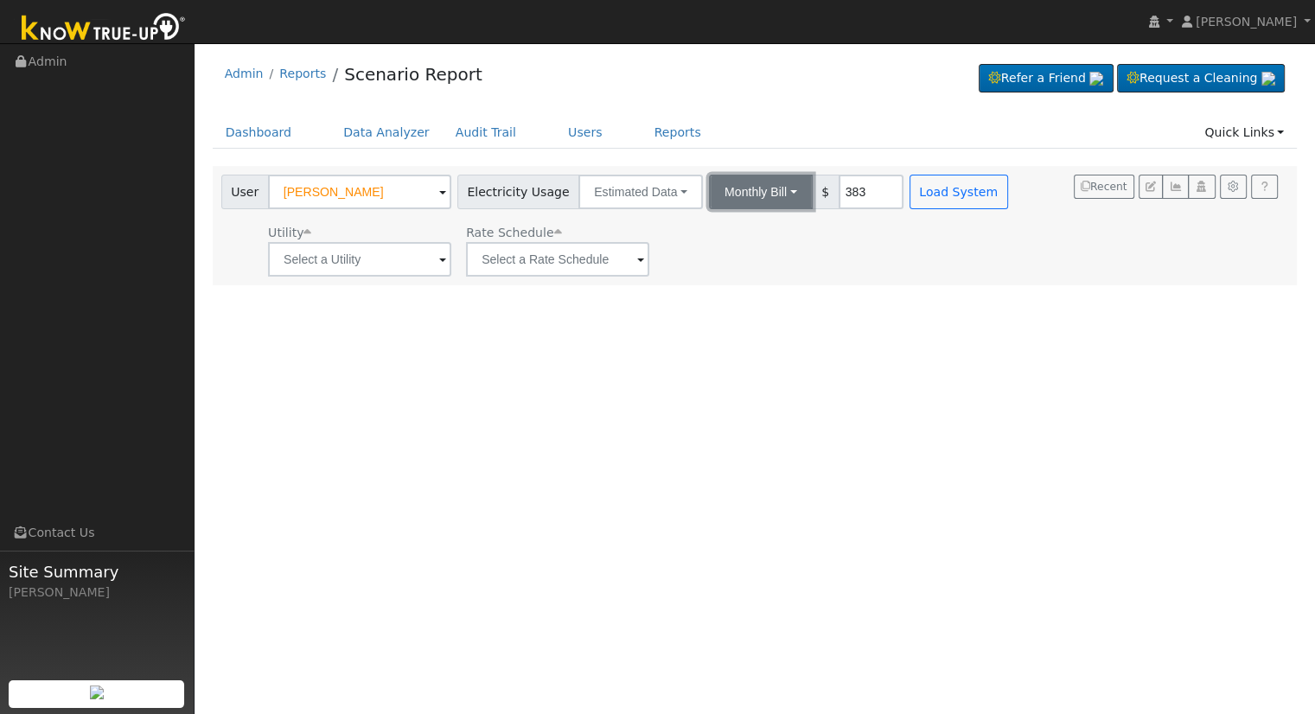
click at [764, 195] on button "Monthly Bill" at bounding box center [761, 192] width 104 height 35
click at [742, 234] on link "Annual Consumption" at bounding box center [737, 230] width 151 height 24
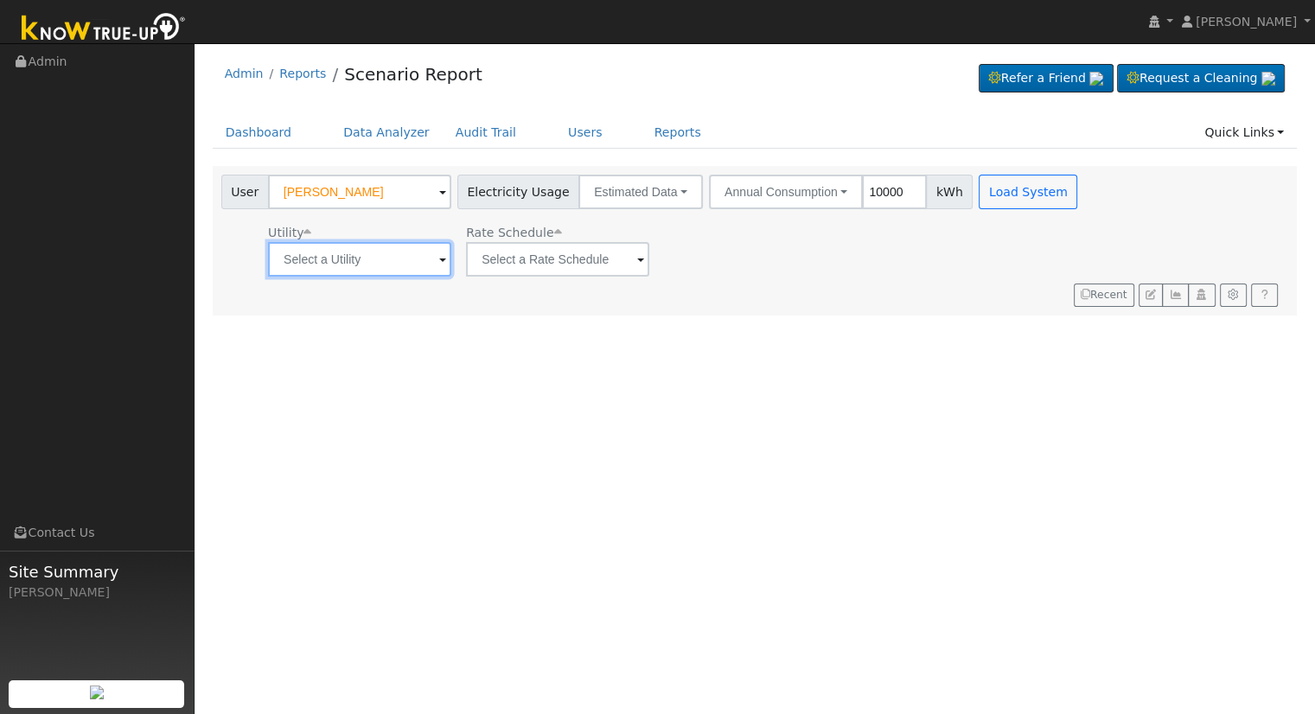
drag, startPoint x: 392, startPoint y: 249, endPoint x: 395, endPoint y: 262, distance: 13.4
click at [393, 252] on input "text" at bounding box center [359, 259] width 183 height 35
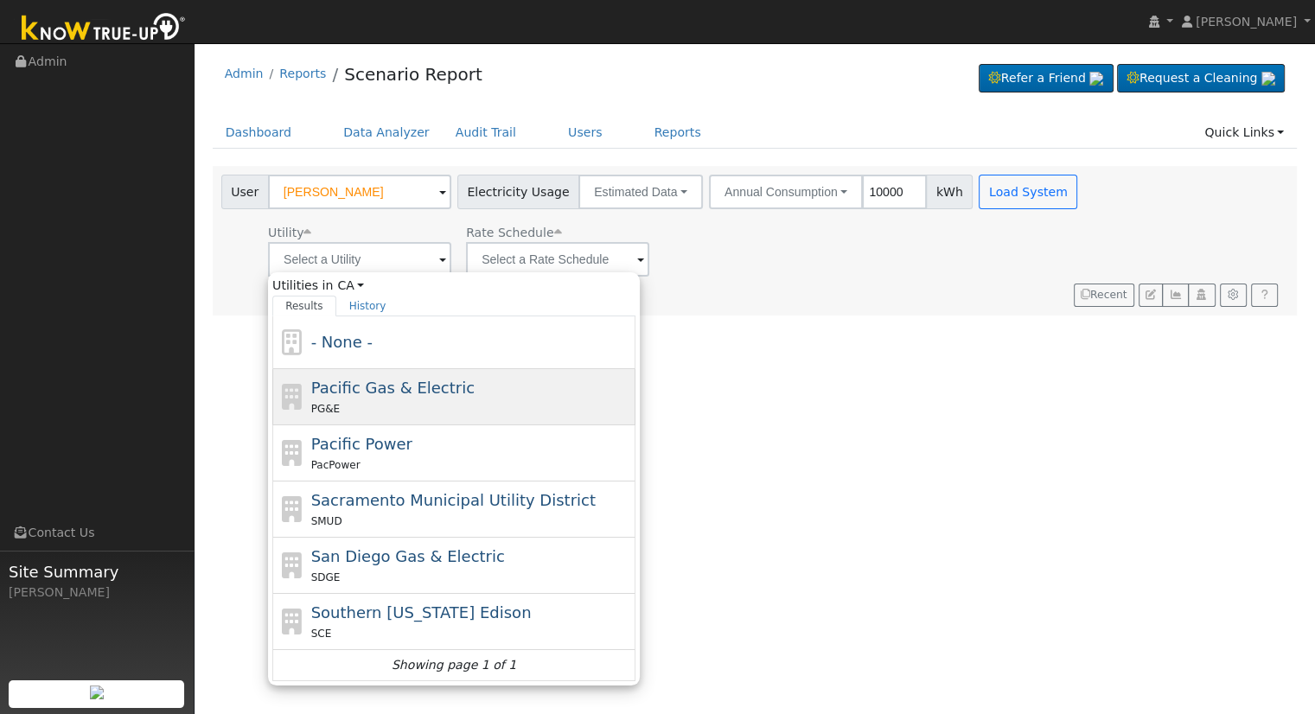
click at [419, 388] on span "Pacific Gas & Electric" at bounding box center [392, 388] width 163 height 18
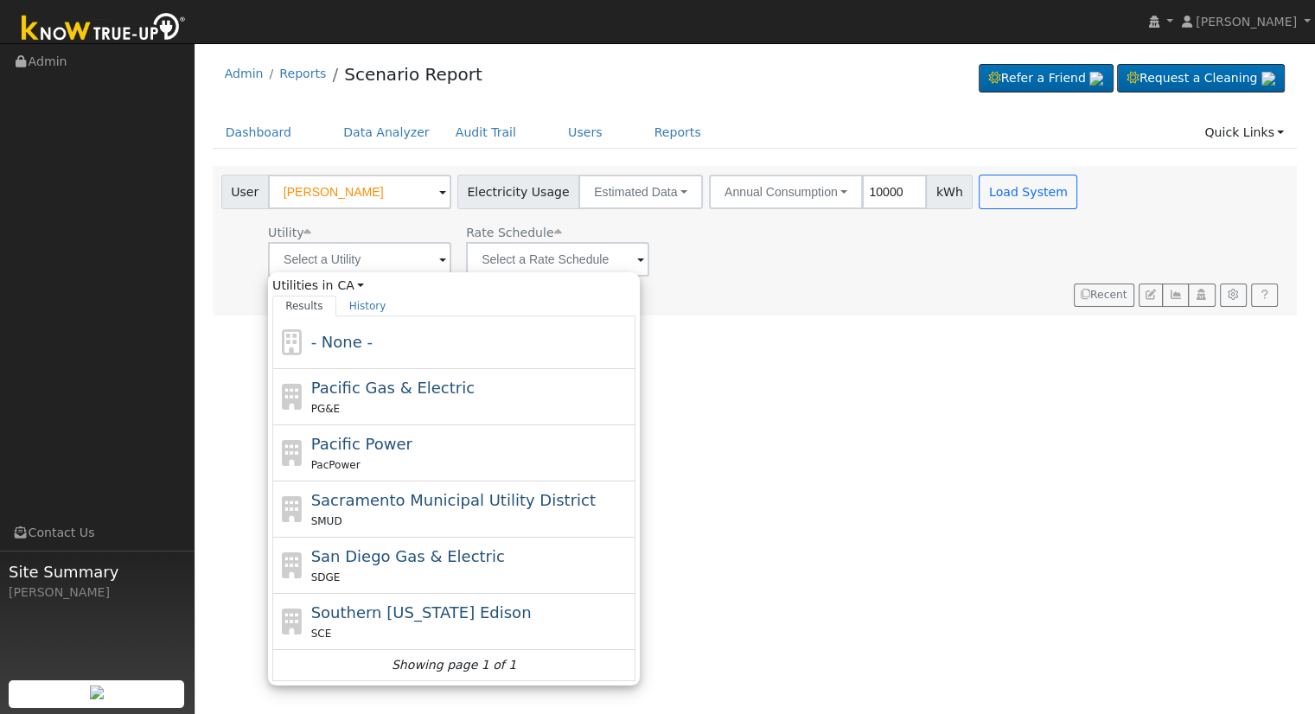
type input "Pacific Gas & Electric"
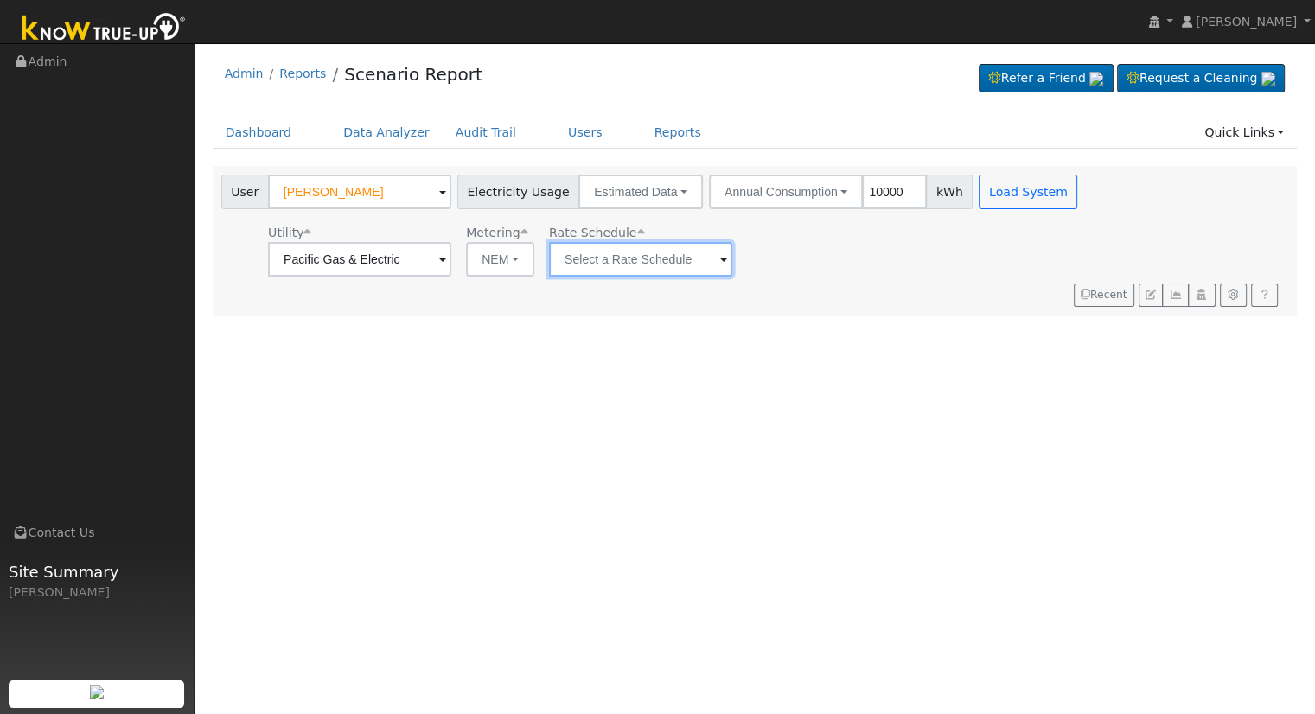
click at [451, 256] on input "text" at bounding box center [359, 259] width 183 height 35
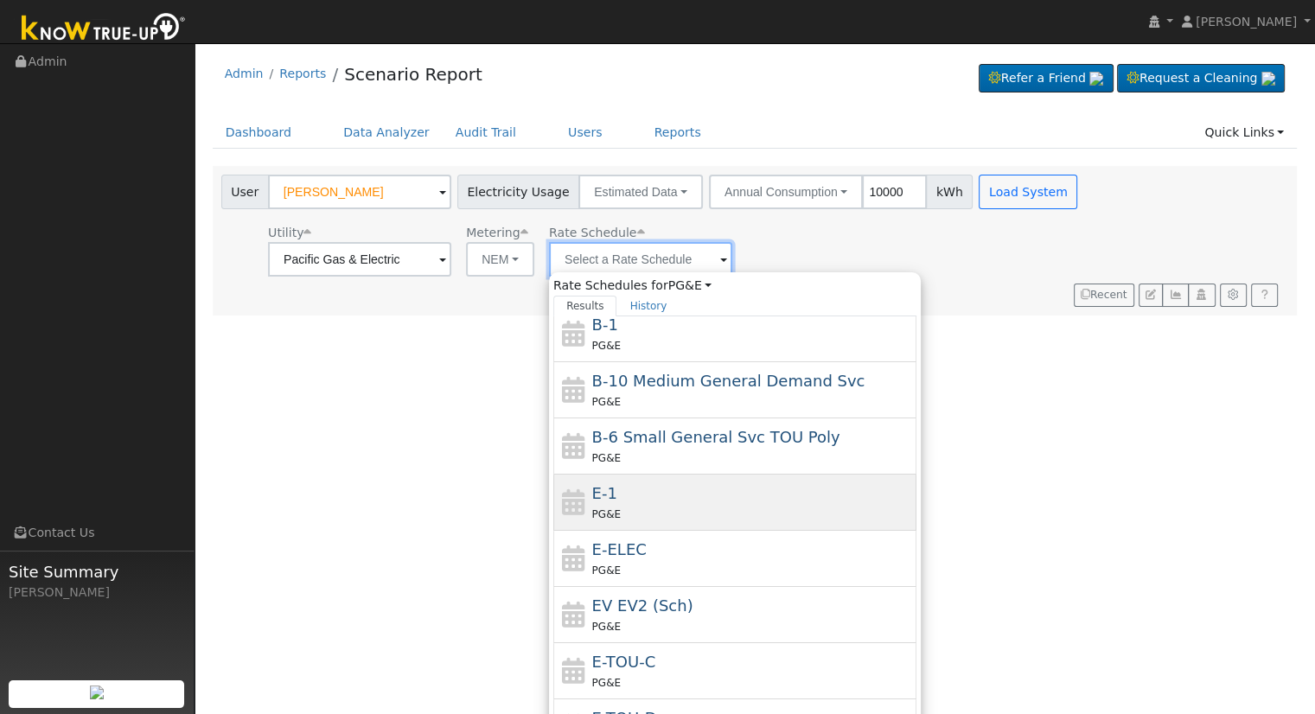
scroll to position [187, 0]
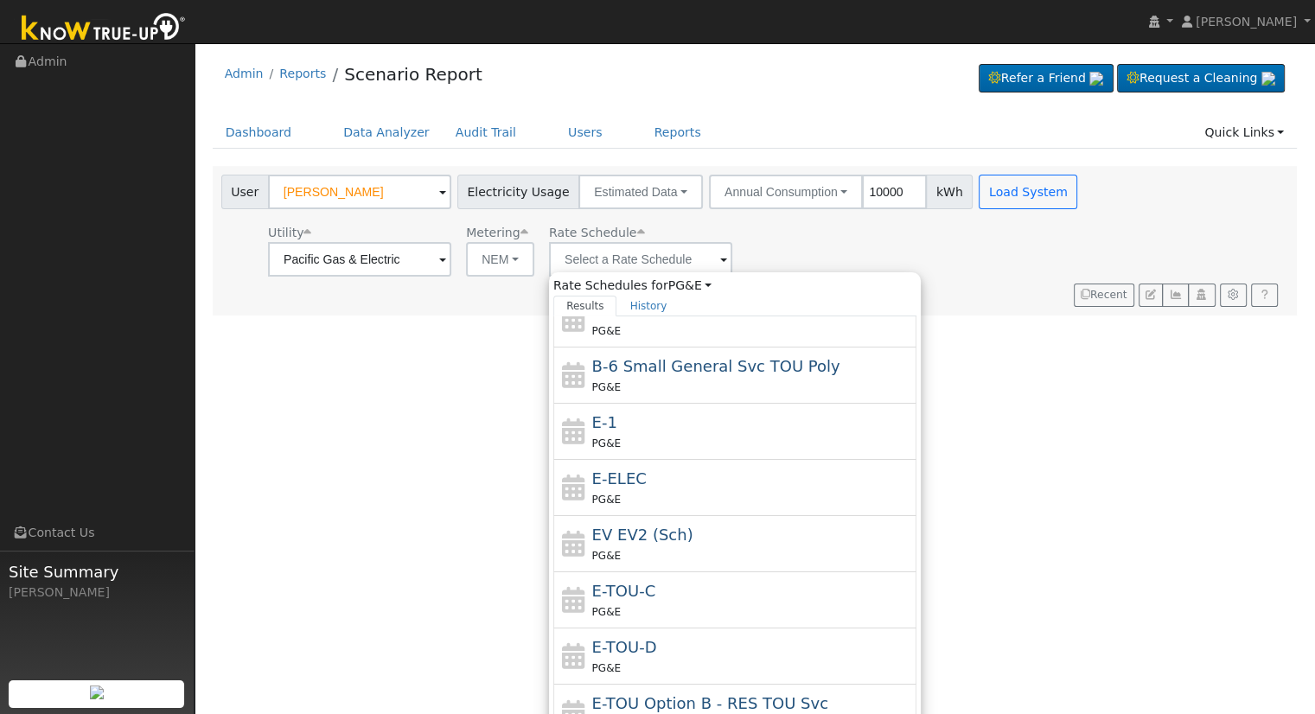
drag, startPoint x: 629, startPoint y: 596, endPoint x: 621, endPoint y: 578, distance: 19.0
click at [628, 592] on span "E-TOU-C" at bounding box center [624, 591] width 64 height 18
type input "E-TOU-C"
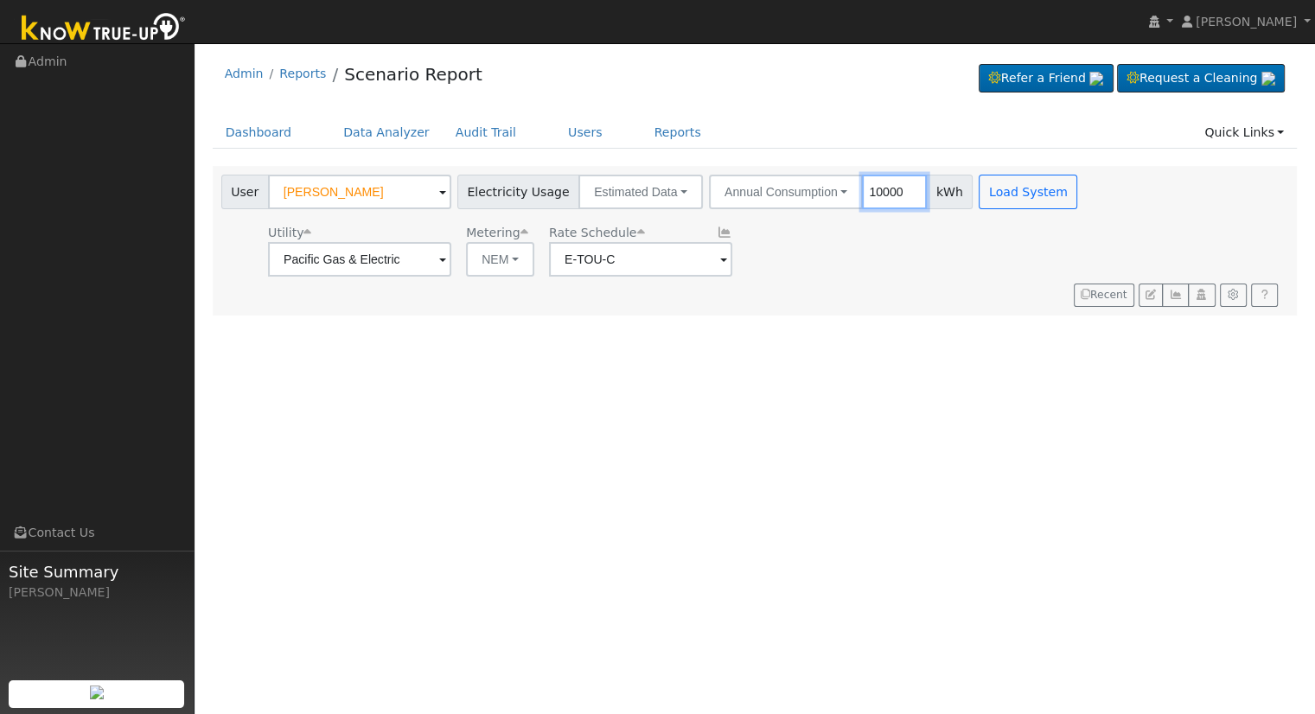
click at [882, 189] on input "10000" at bounding box center [894, 192] width 65 height 35
type input "31080"
click at [988, 194] on button "Load System" at bounding box center [1028, 192] width 99 height 35
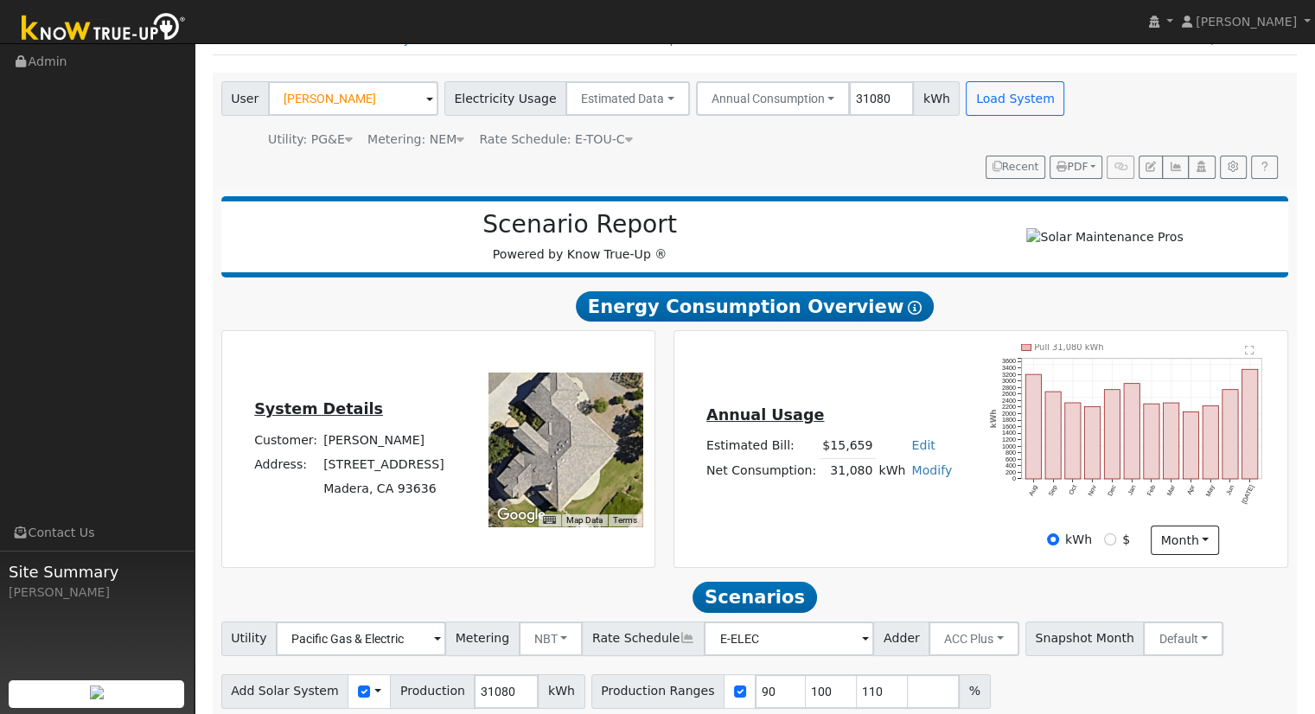
scroll to position [165, 0]
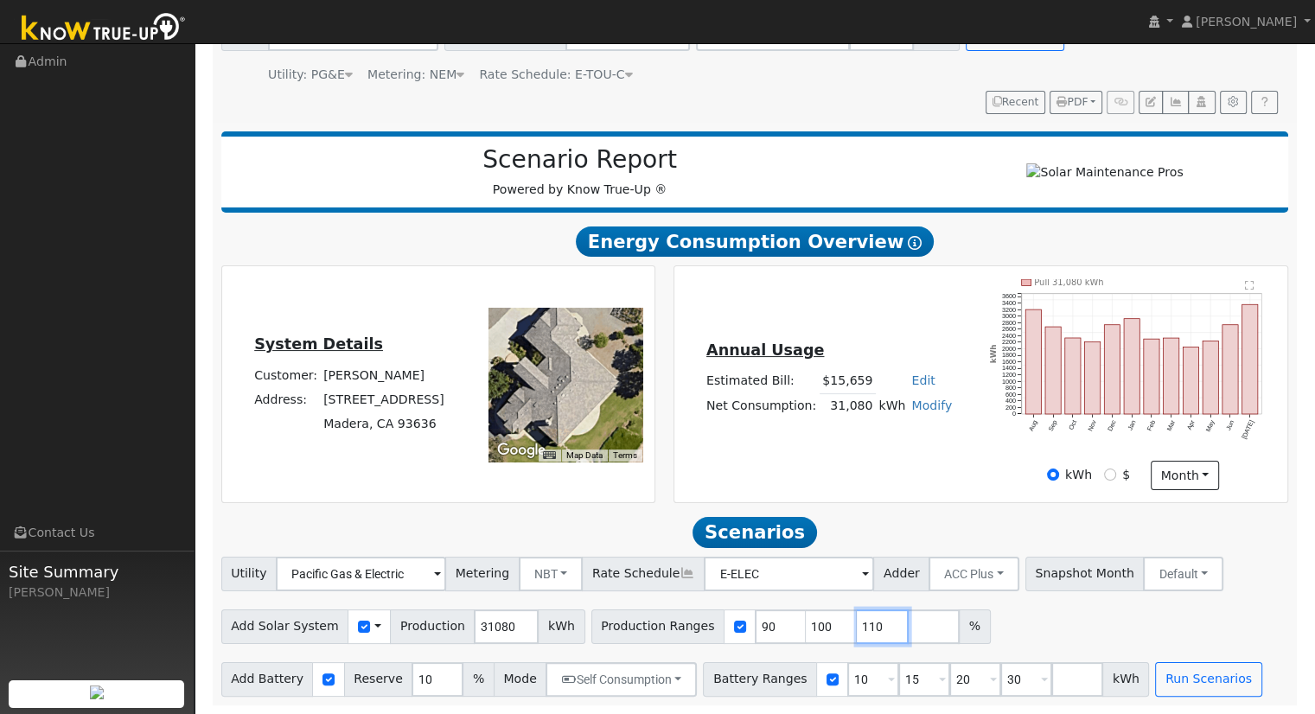
click at [857, 622] on input "110" at bounding box center [883, 627] width 52 height 35
type input "1"
type input "128.371943371"
click at [1000, 680] on input "30" at bounding box center [1026, 679] width 52 height 35
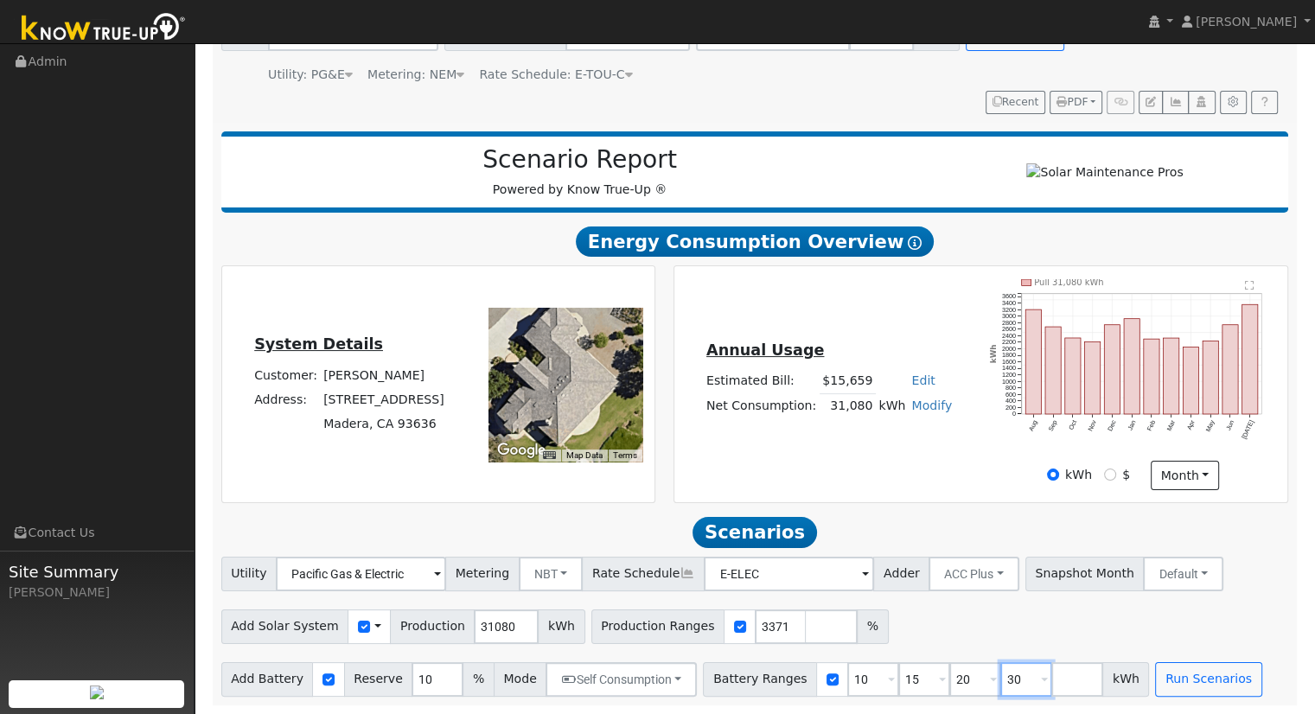
scroll to position [0, 0]
type input "3"
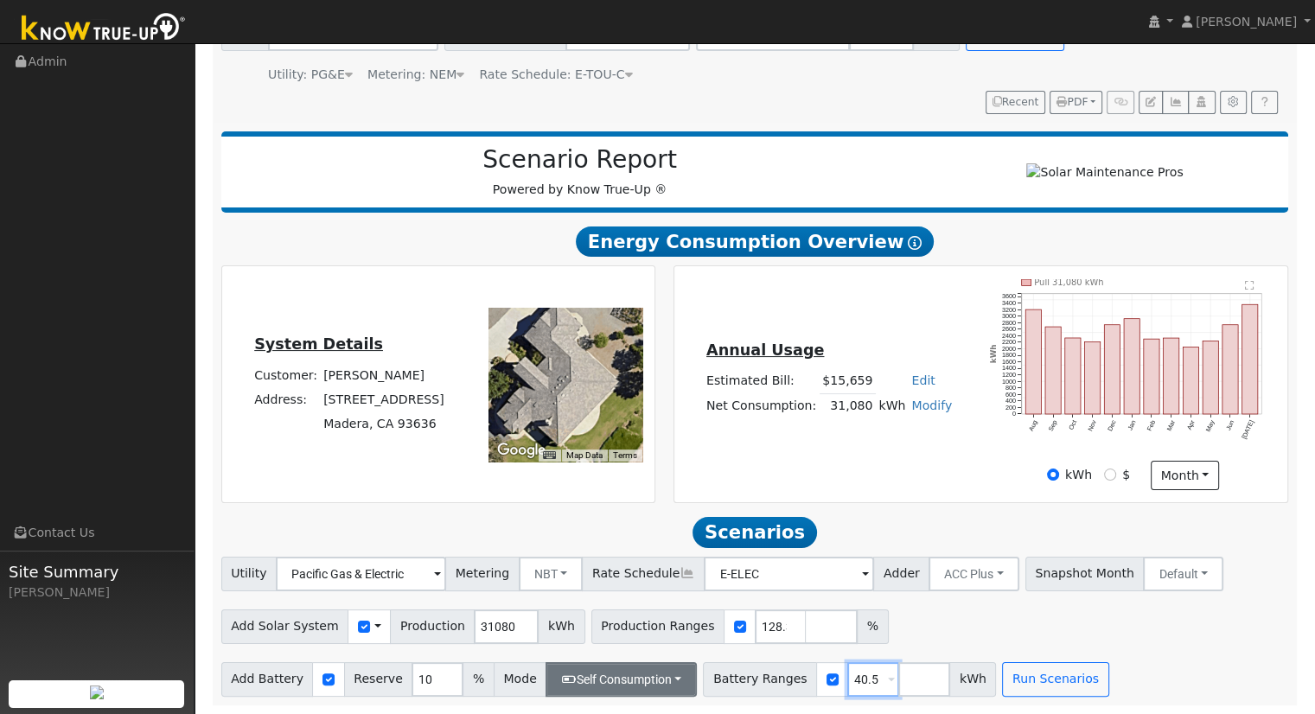
type input "40.5"
click at [625, 693] on button "Self Consumption" at bounding box center [621, 679] width 151 height 35
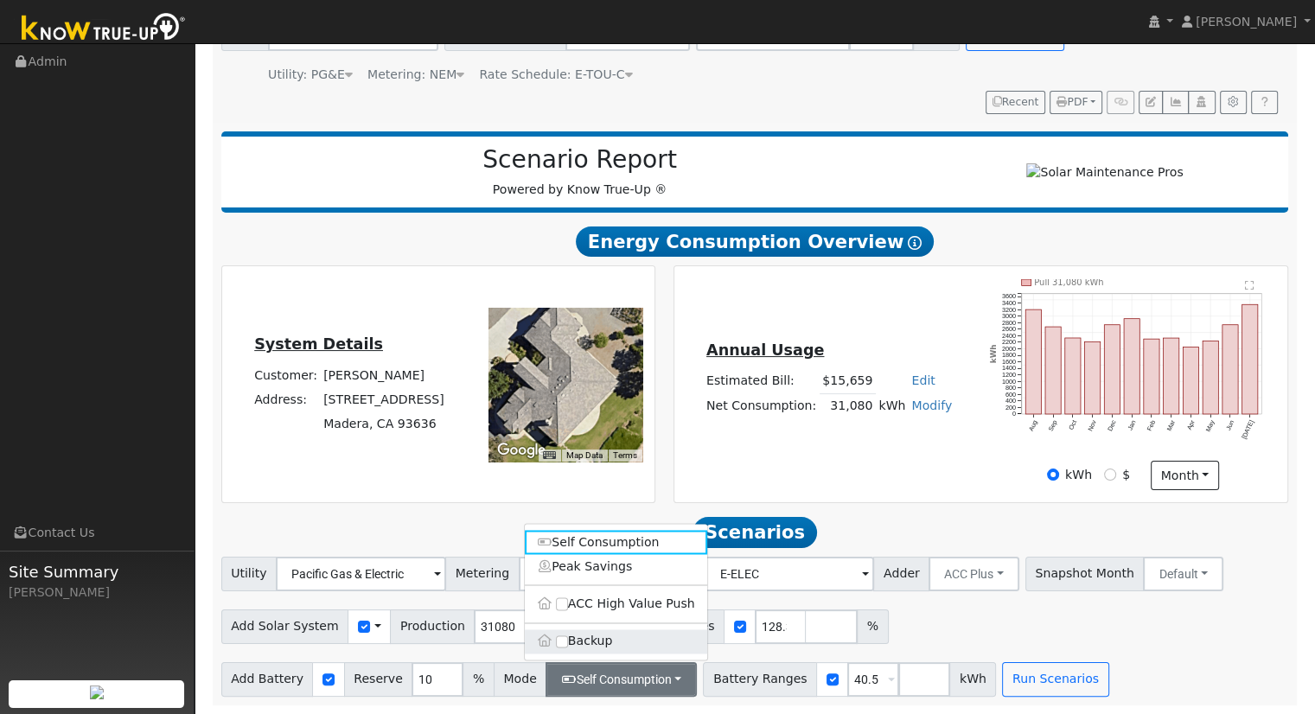
click at [607, 642] on label "Backup" at bounding box center [616, 641] width 182 height 24
click at [568, 642] on input "Backup" at bounding box center [562, 641] width 12 height 12
type input "20"
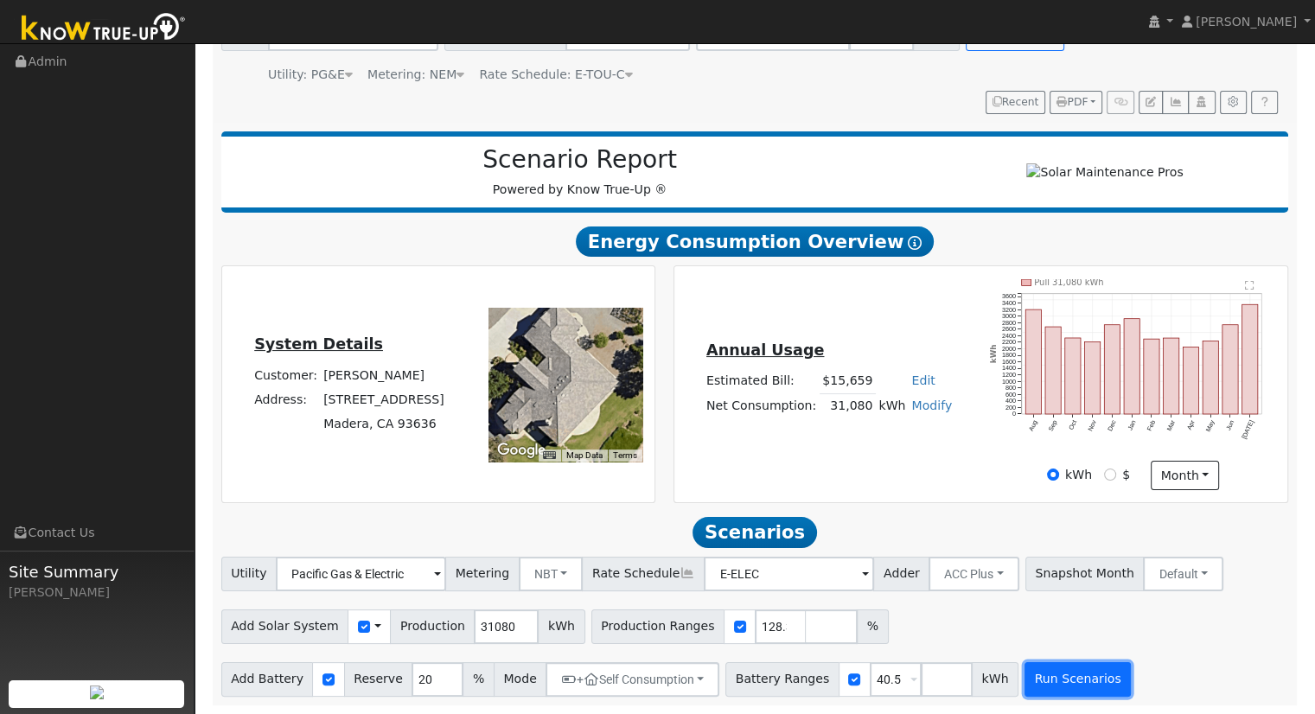
click at [1044, 684] on button "Run Scenarios" at bounding box center [1078, 679] width 106 height 35
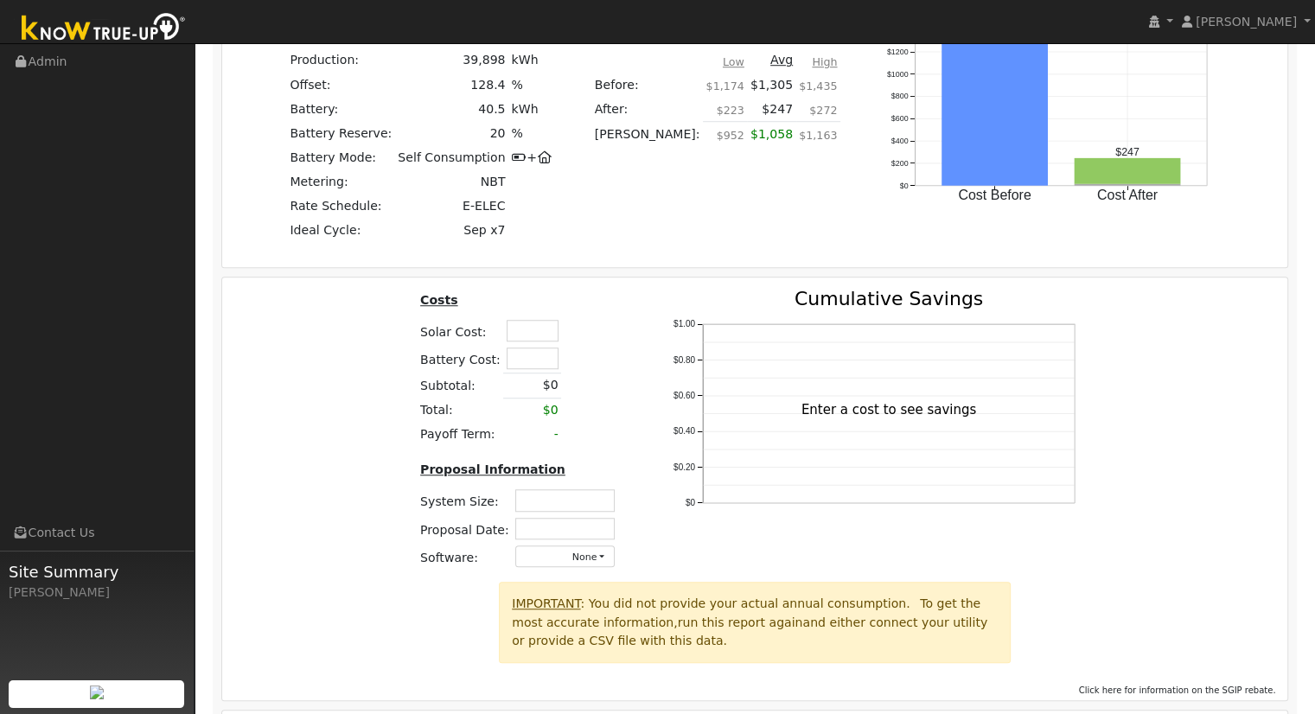
scroll to position [1393, 0]
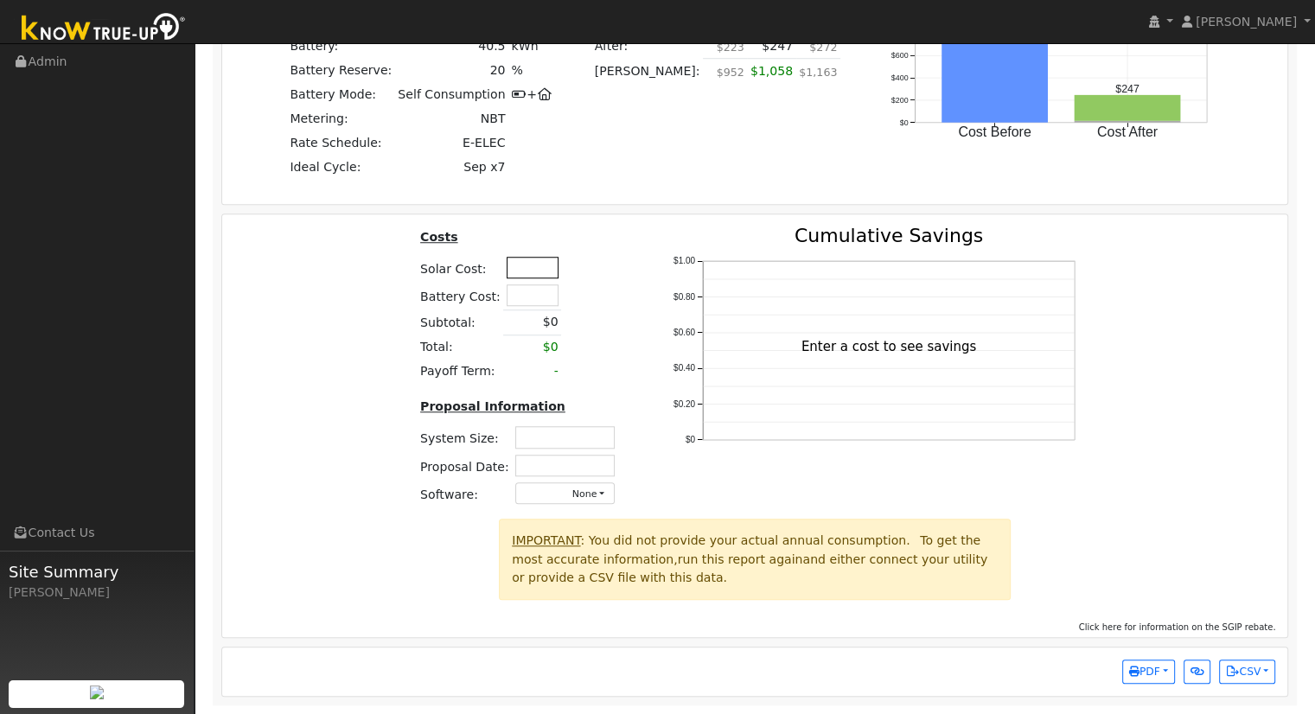
click at [517, 267] on input "text" at bounding box center [533, 268] width 52 height 22
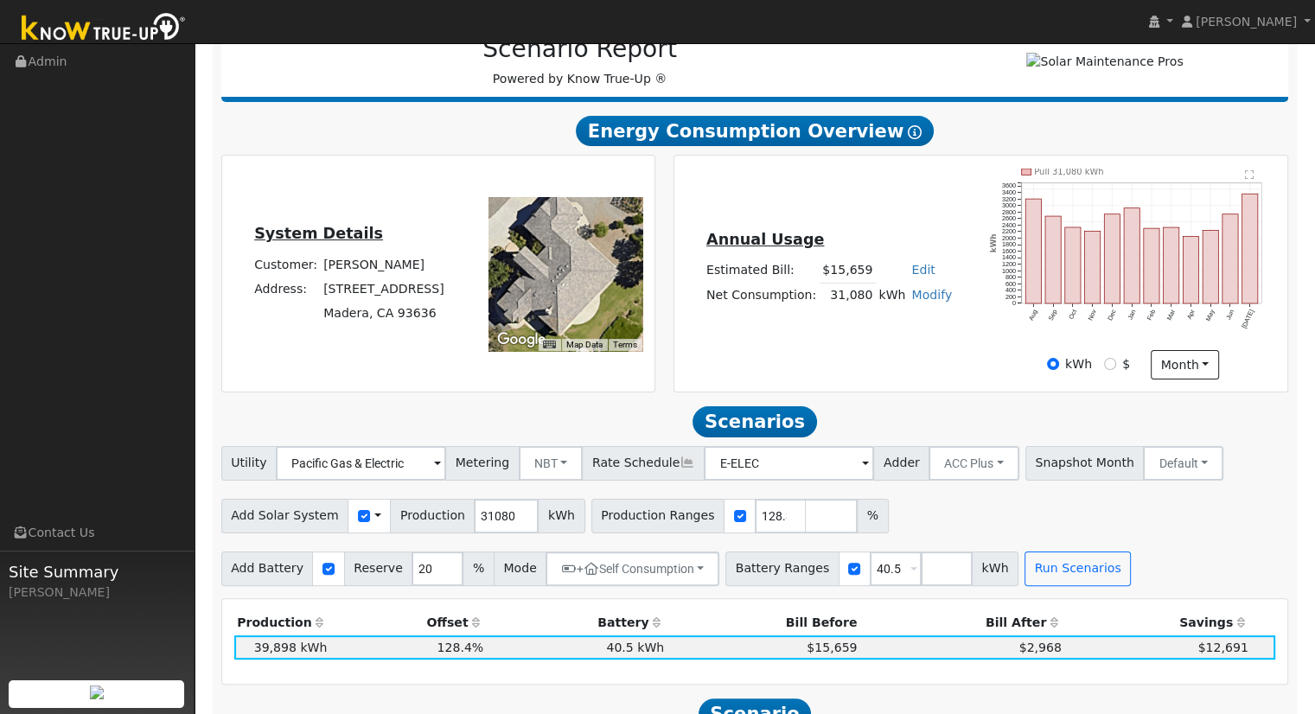
scroll to position [442, 0]
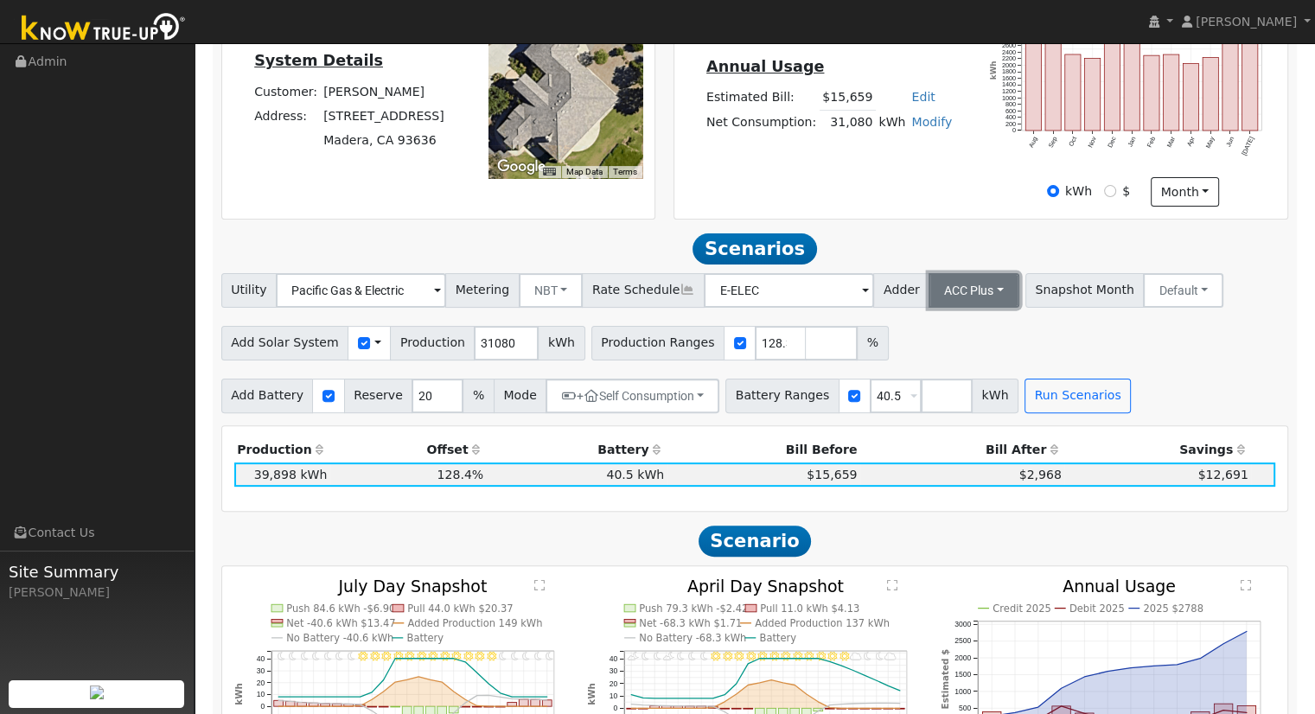
click at [945, 292] on button "ACC Plus" at bounding box center [974, 290] width 91 height 35
click at [946, 389] on link "SB-535" at bounding box center [955, 377] width 120 height 24
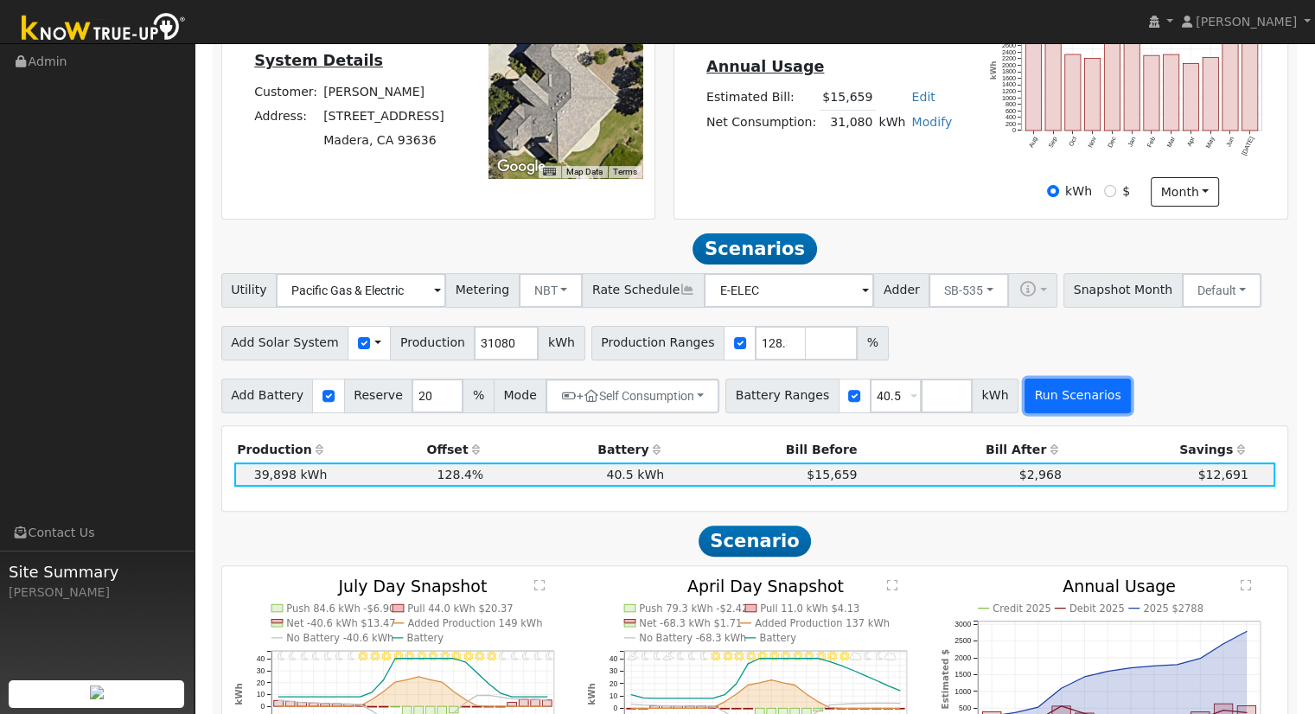
click at [1031, 401] on button "Run Scenarios" at bounding box center [1078, 396] width 106 height 35
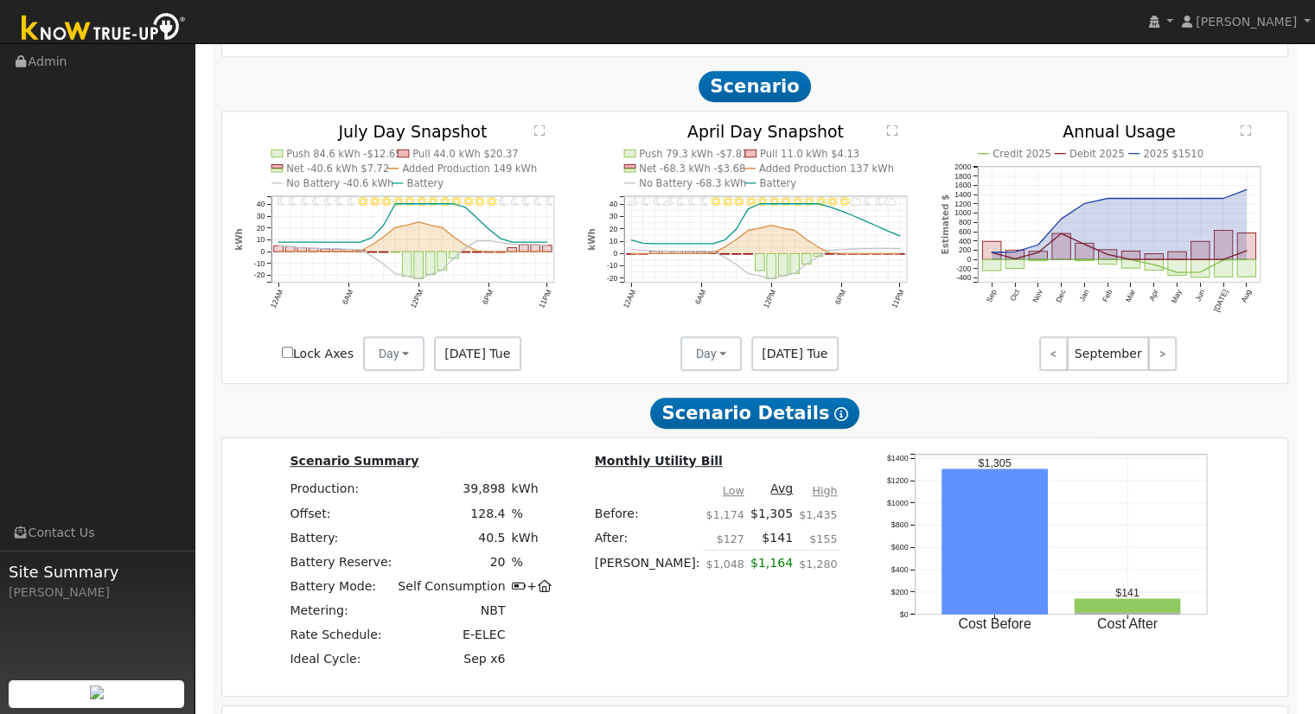
scroll to position [605, 0]
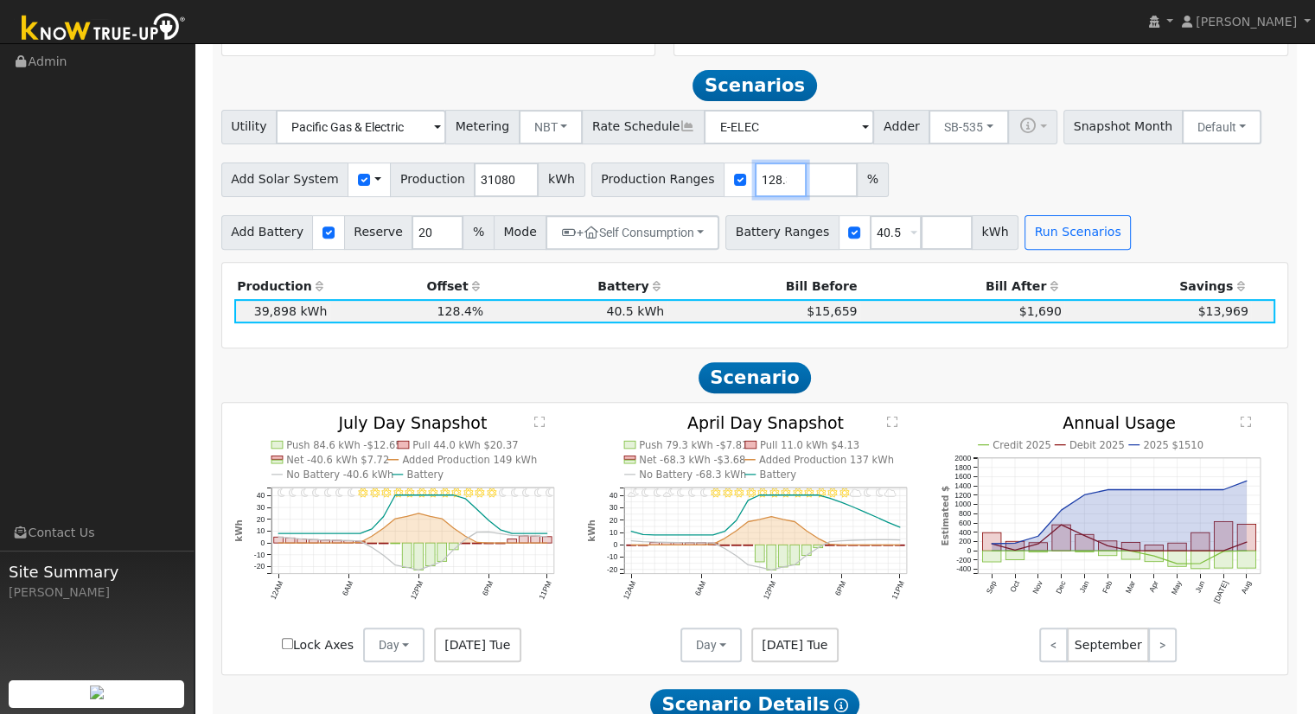
click at [755, 181] on input "128.371943371" at bounding box center [781, 180] width 52 height 35
type input "129.07014157"
click at [871, 229] on input "40.5" at bounding box center [896, 232] width 52 height 35
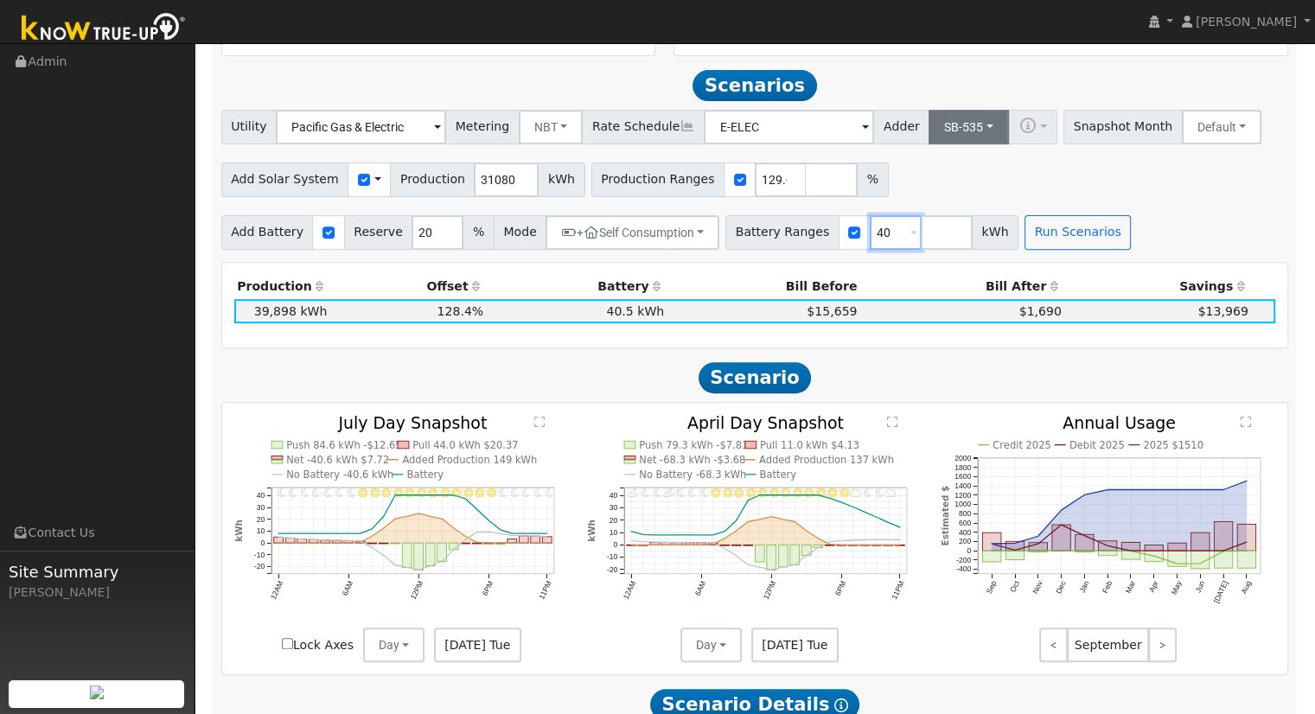
type input "40"
click at [935, 124] on button "SB-535" at bounding box center [969, 127] width 80 height 35
click at [948, 195] on link "ACC Plus" at bounding box center [955, 189] width 120 height 24
click at [950, 136] on button "ACC Plus" at bounding box center [974, 127] width 91 height 35
click at [944, 220] on link "SB-535" at bounding box center [955, 213] width 120 height 24
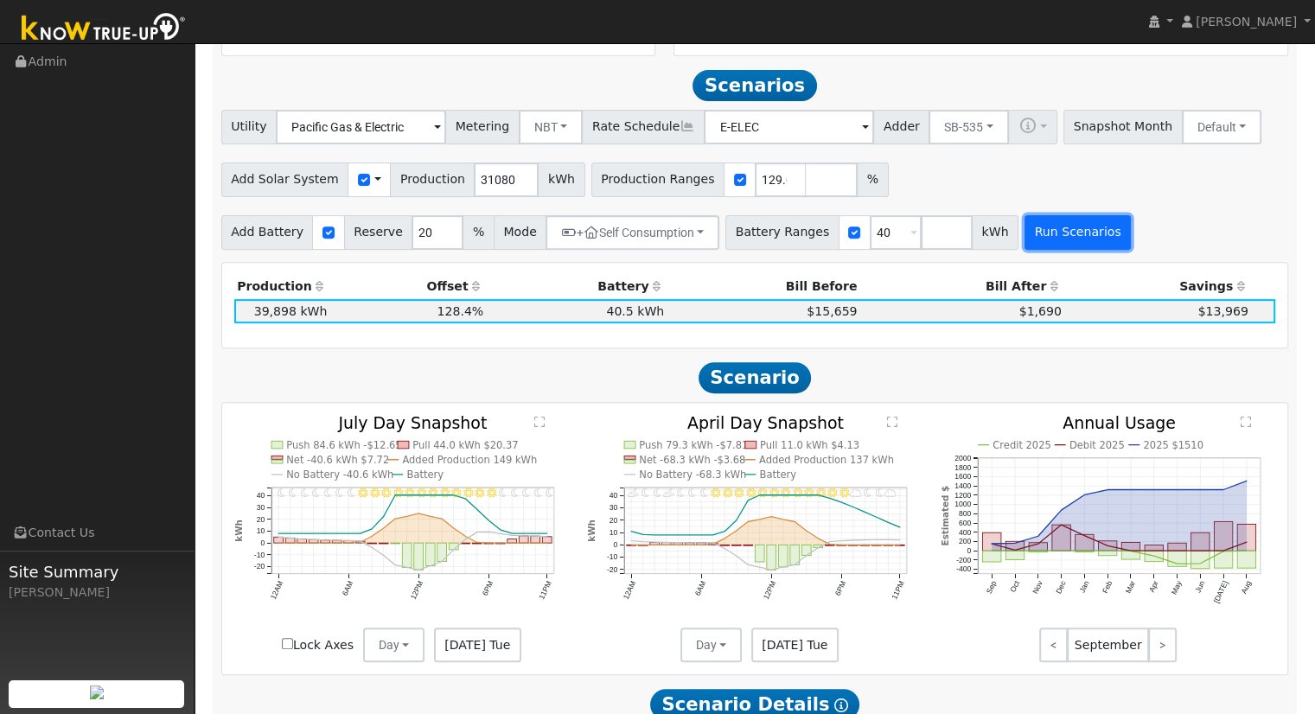
click at [1058, 228] on button "Run Scenarios" at bounding box center [1078, 232] width 106 height 35
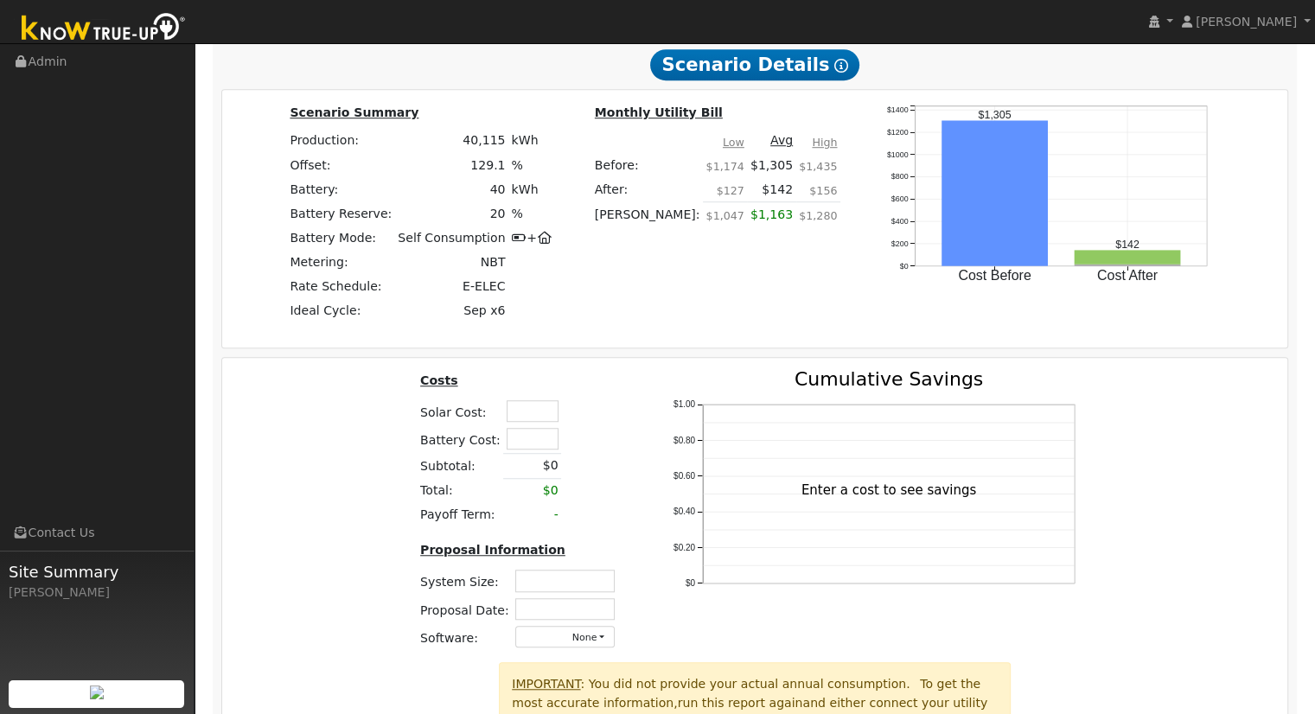
scroll to position [1319, 0]
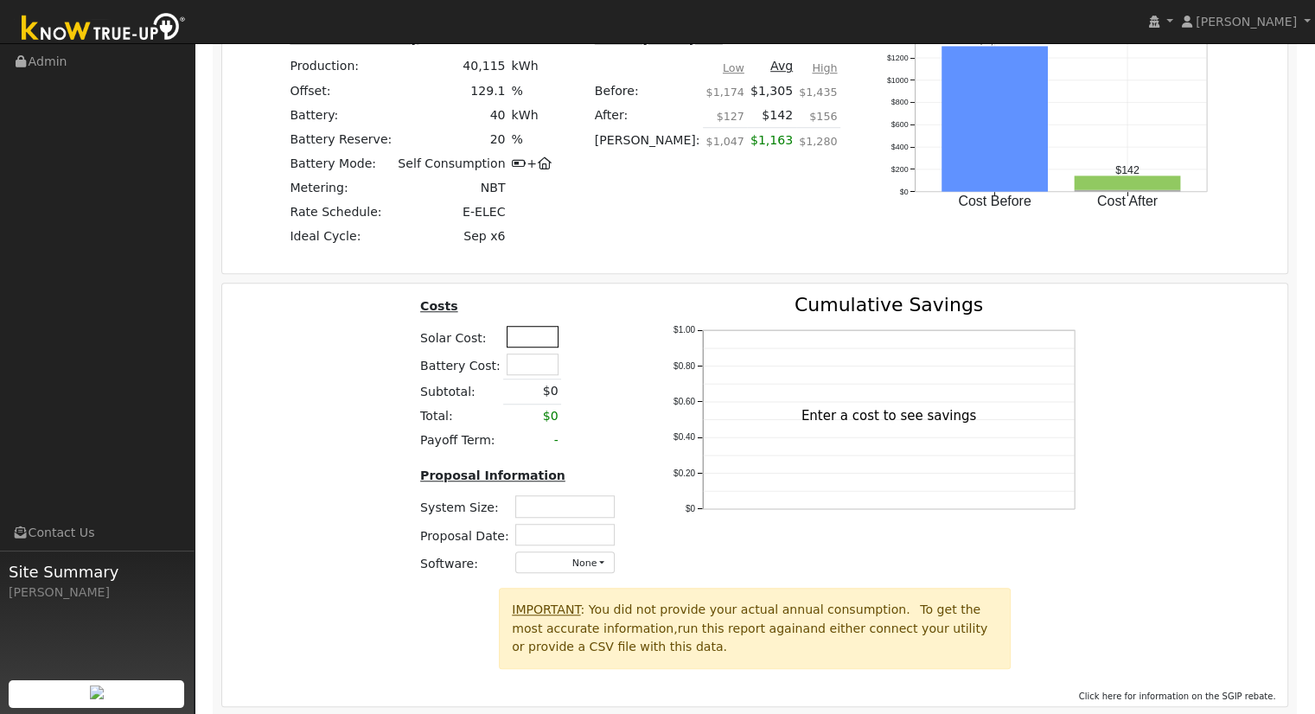
click at [507, 340] on input "text" at bounding box center [533, 337] width 52 height 22
type input "$102,450"
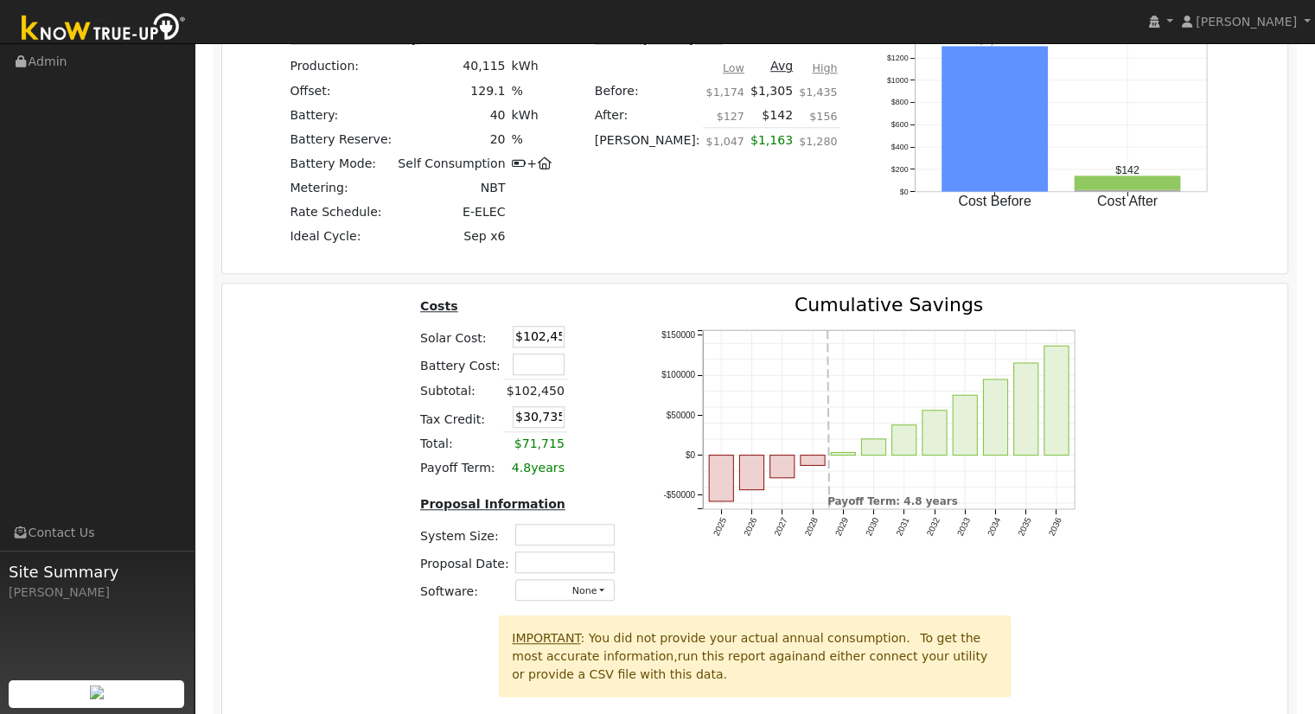
click at [371, 469] on div "Costs Solar Cost: $102,450 Battery Cost: Subtotal: $102,450 Tax Credit: $30,735…" at bounding box center [755, 456] width 1078 height 320
click at [603, 456] on table "Costs Solar Cost: $102,450 Battery Cost: Subtotal: $102,450 Tax Credit: $30,735…" at bounding box center [521, 388] width 207 height 185
click at [564, 534] on input "text" at bounding box center [564, 535] width 99 height 22
type input "25.37"
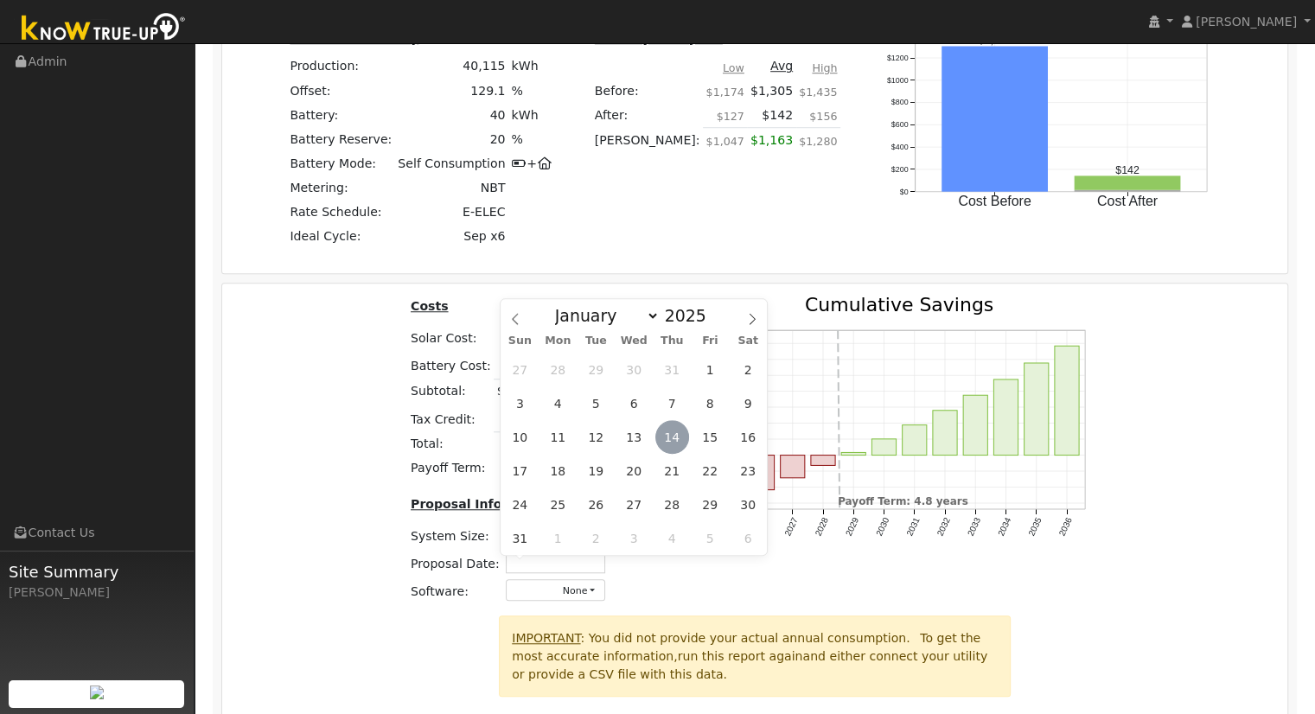
click at [671, 435] on span "14" at bounding box center [672, 437] width 34 height 34
type input "[DATE]"
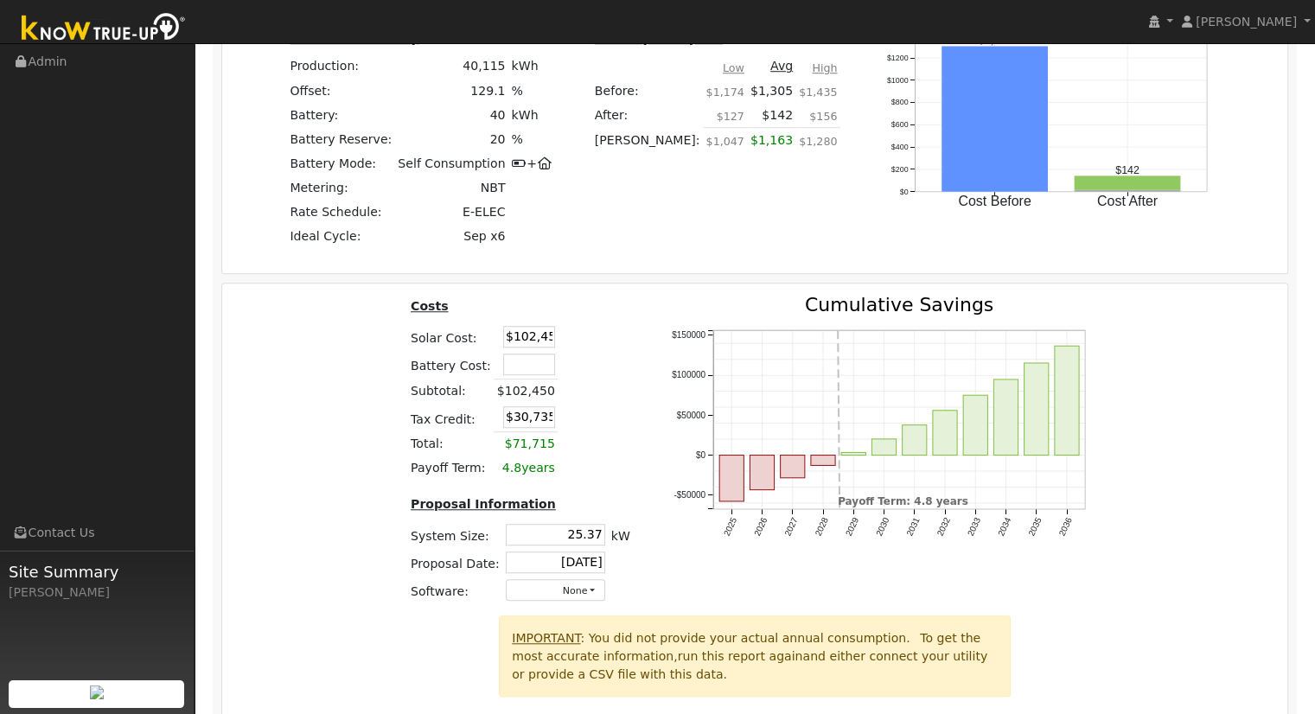
click at [325, 445] on div "Costs Solar Cost: $102,450 Battery Cost: Subtotal: $102,450 Tax Credit: $30,735…" at bounding box center [755, 456] width 1078 height 320
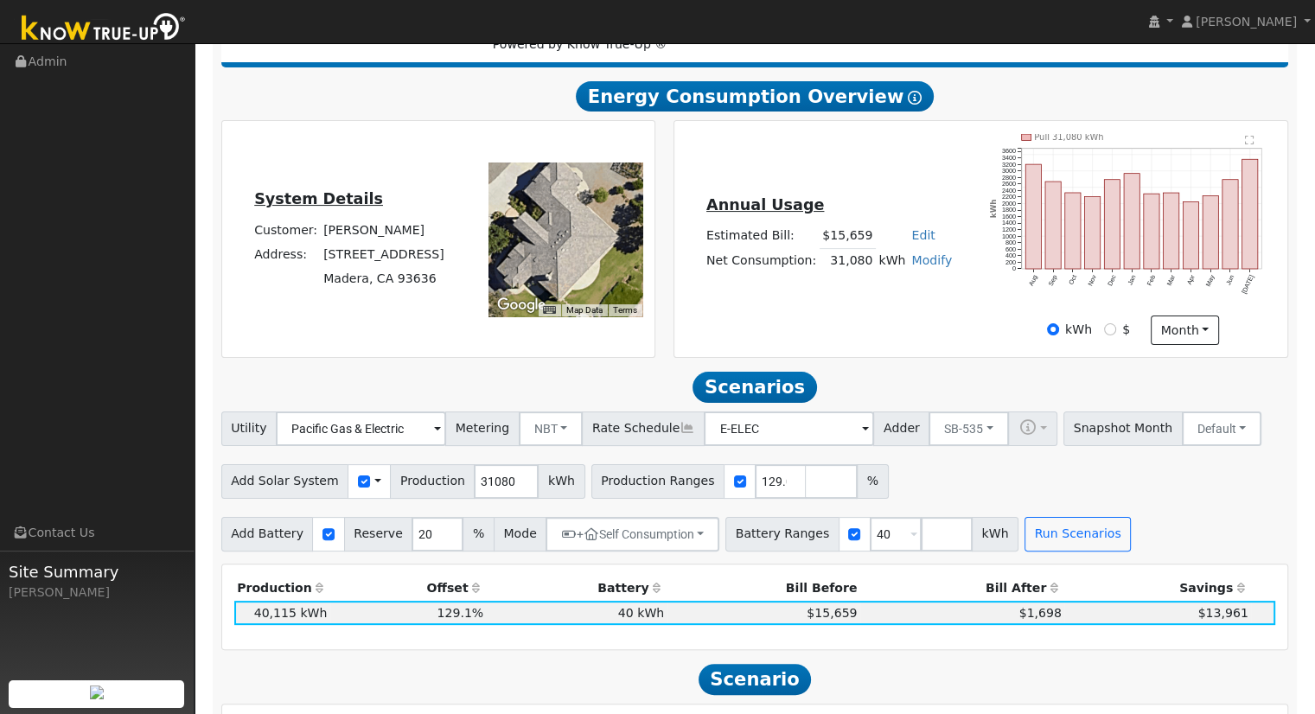
scroll to position [297, 0]
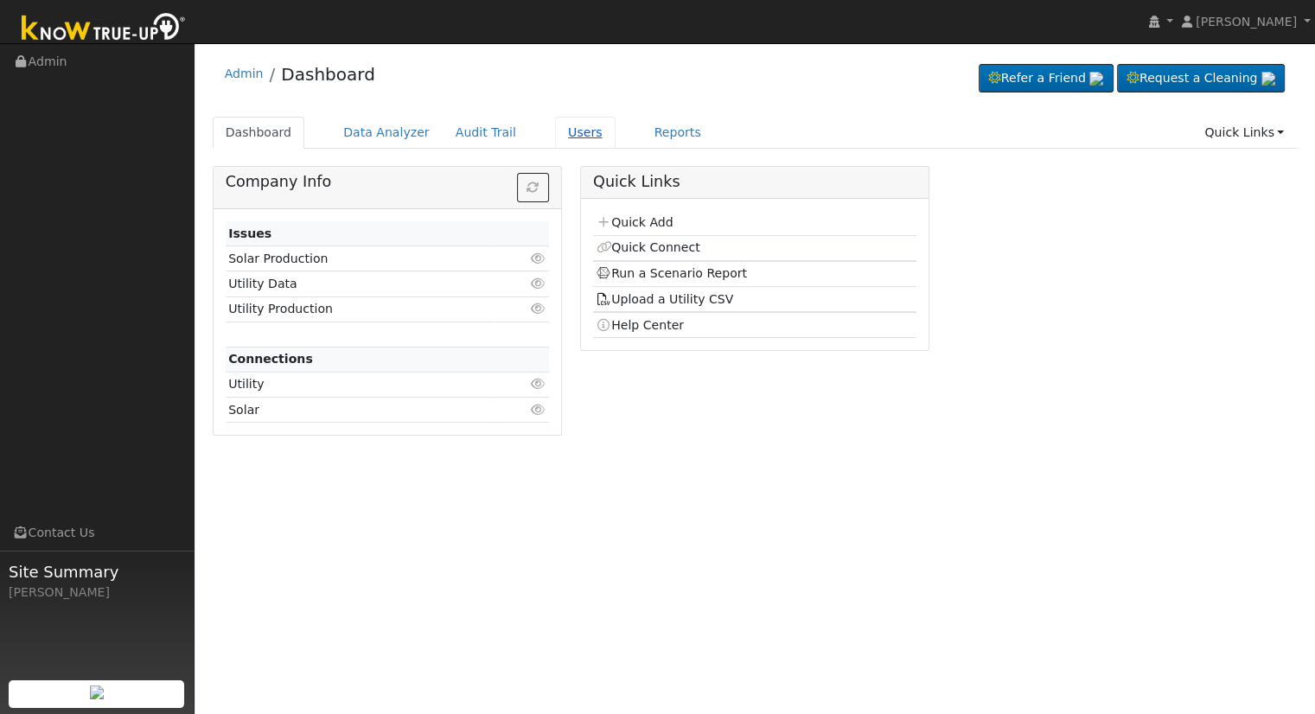
click at [557, 133] on link "Users" at bounding box center [585, 133] width 61 height 32
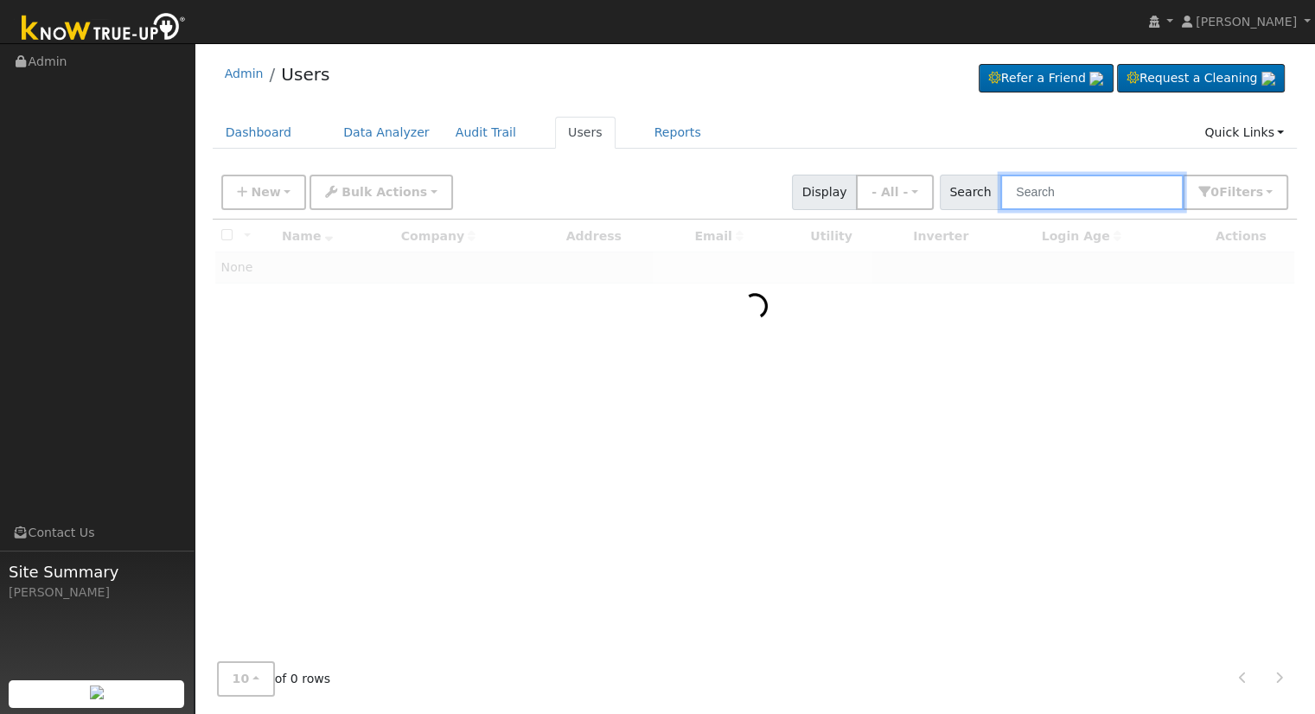
click at [1058, 195] on input "text" at bounding box center [1091, 192] width 183 height 35
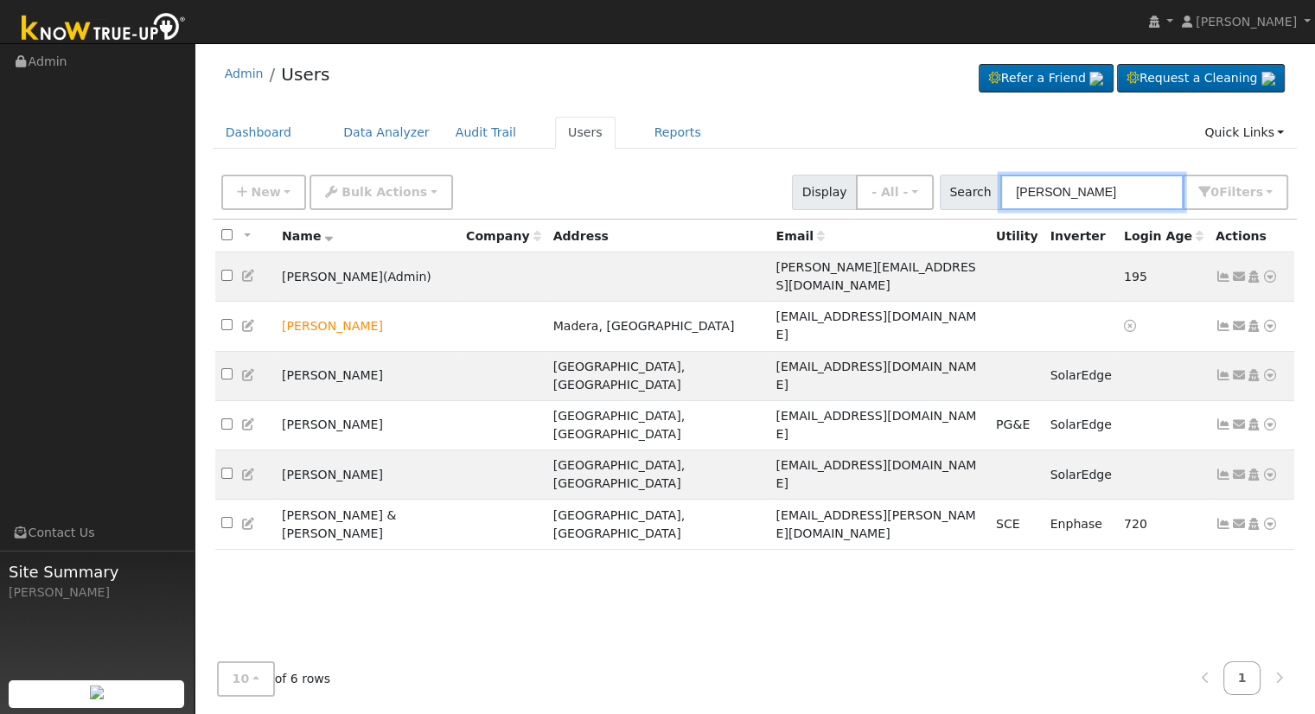
drag, startPoint x: 1116, startPoint y: 195, endPoint x: 786, endPoint y: 194, distance: 330.3
click at [786, 194] on div "New Add User Quick Add Quick Connect Quick Convert Lead Bulk Actions Send Email…" at bounding box center [755, 189] width 1074 height 41
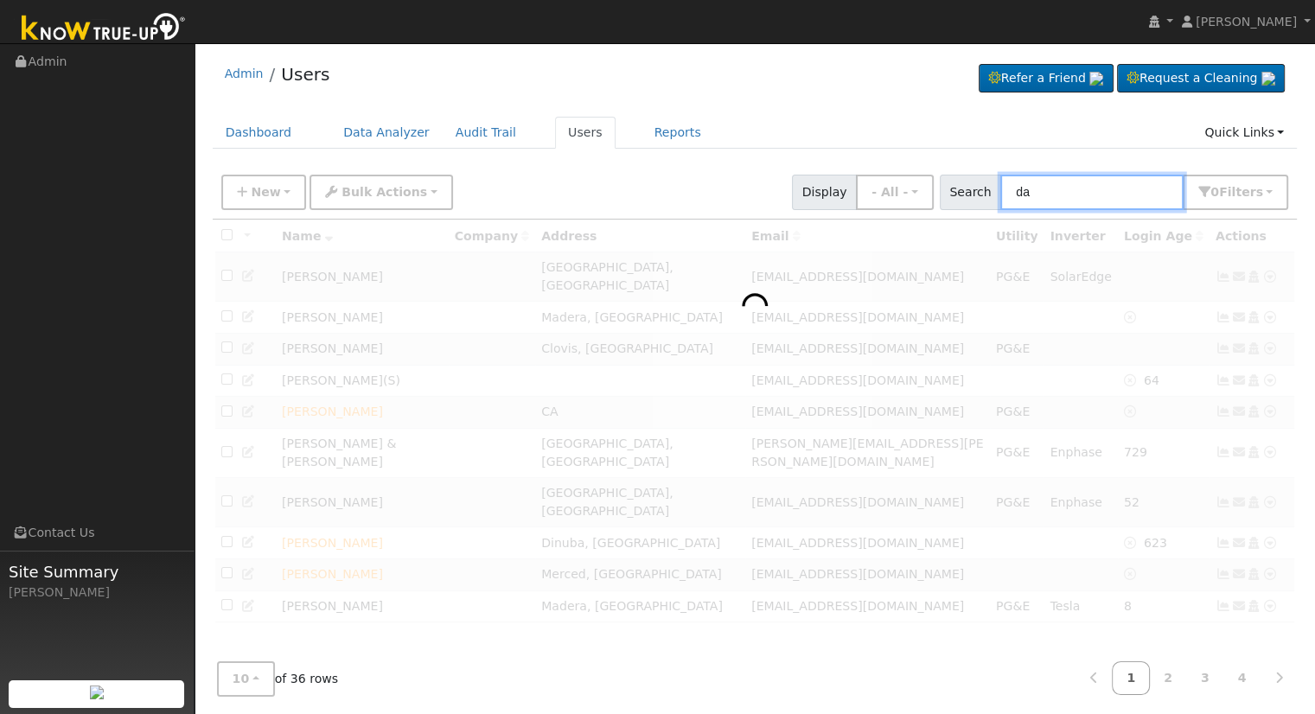
type input "d"
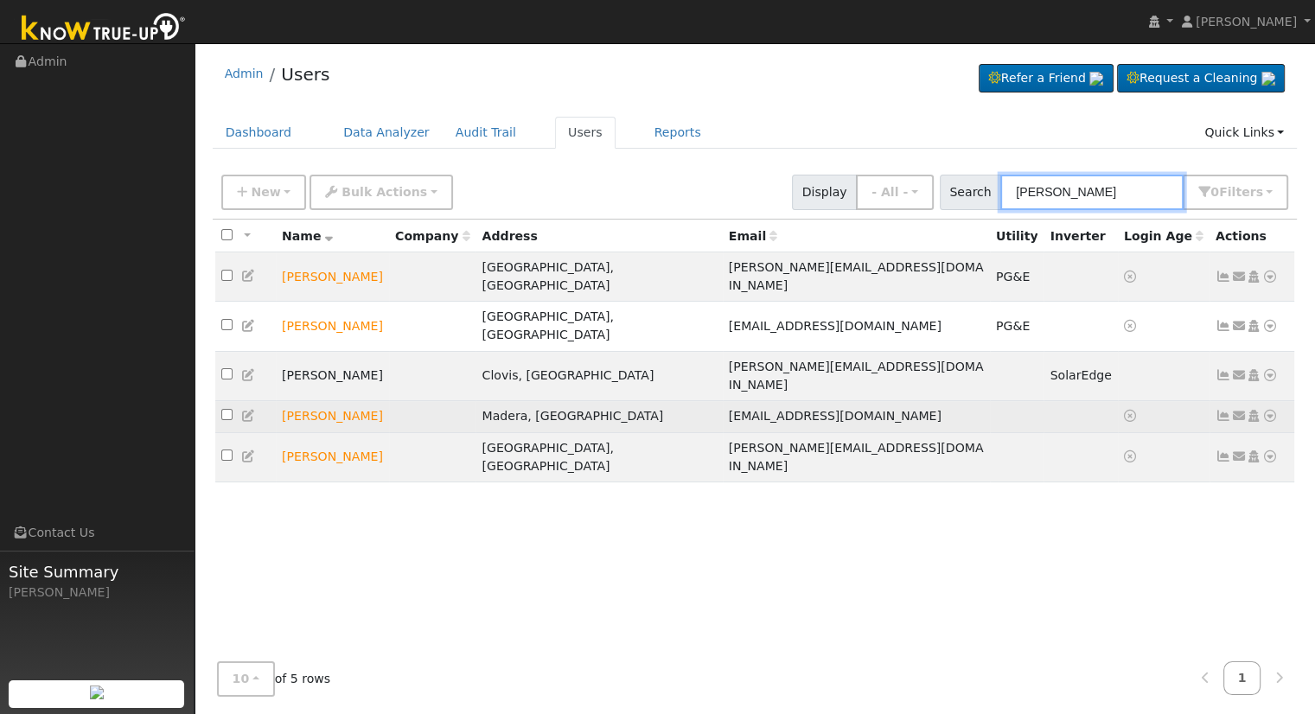
type input "cobb"
click at [1266, 410] on icon at bounding box center [1270, 416] width 16 height 12
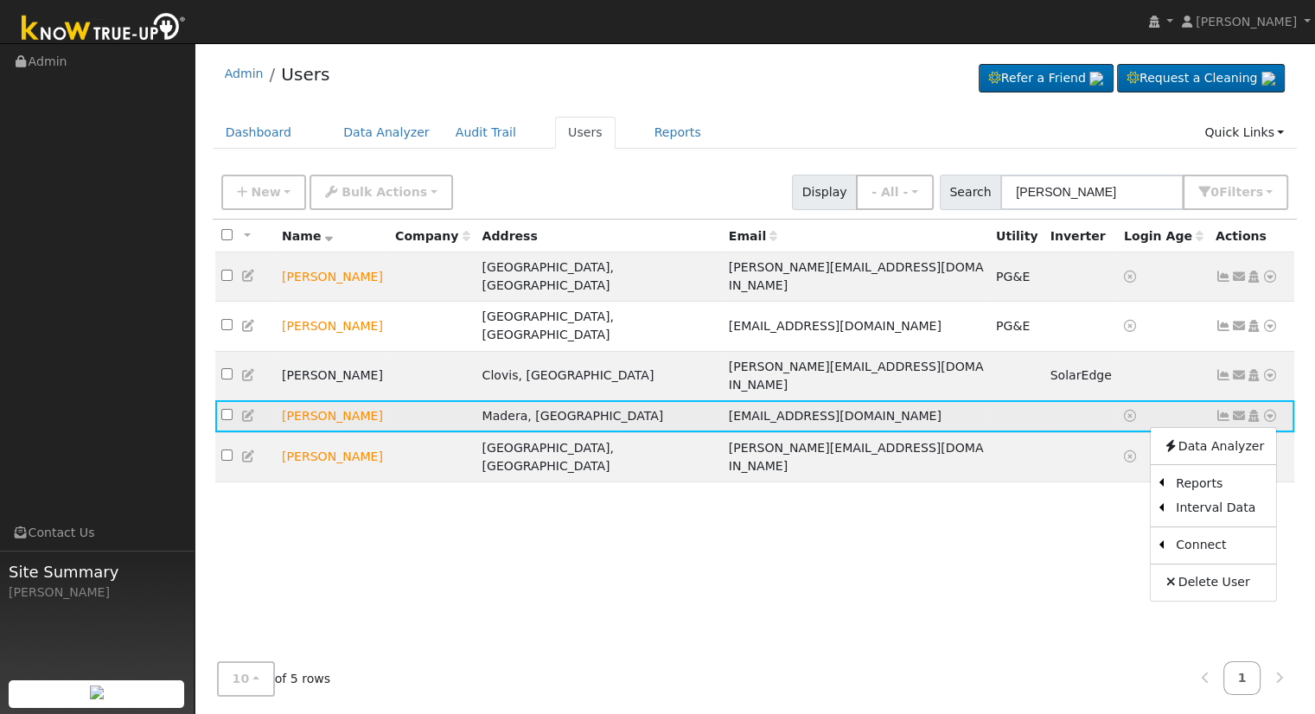
click at [249, 410] on icon at bounding box center [249, 416] width 16 height 12
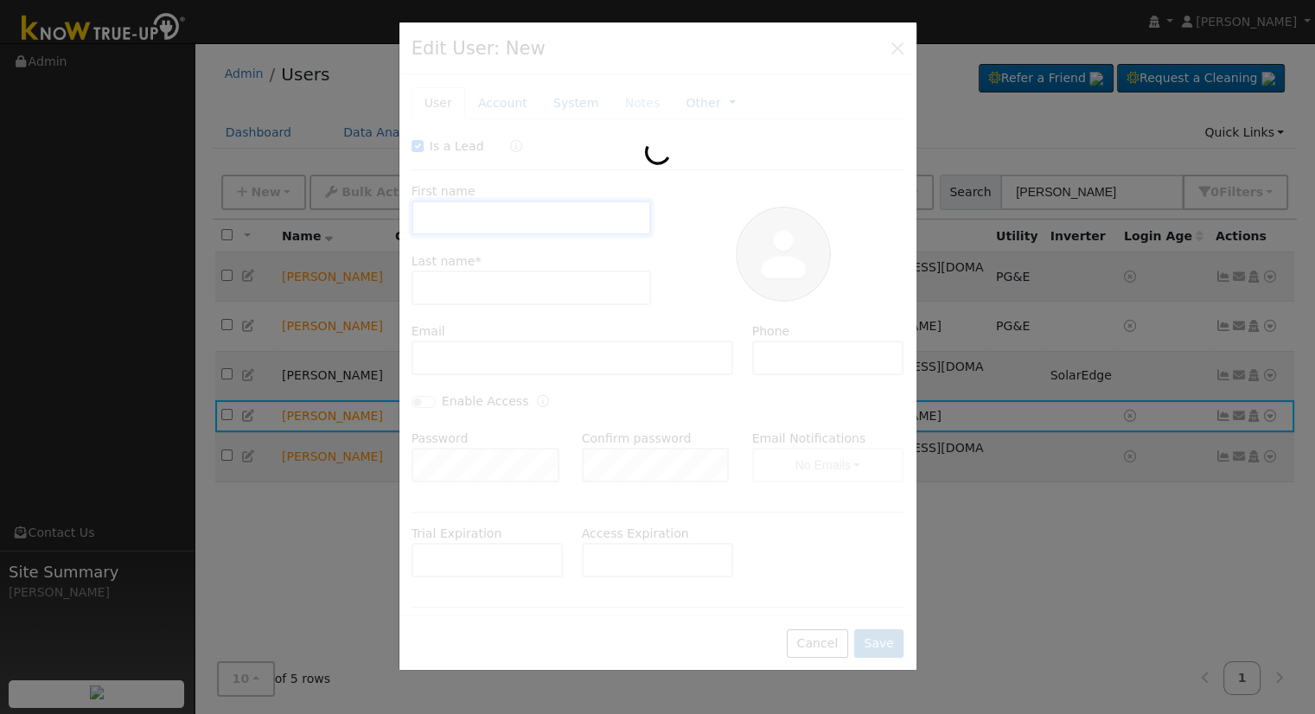
checkbox input "true"
type input "Leland"
type input "Cobb"
type input "ldcobb2@gmail.com"
type input "559-313-0997"
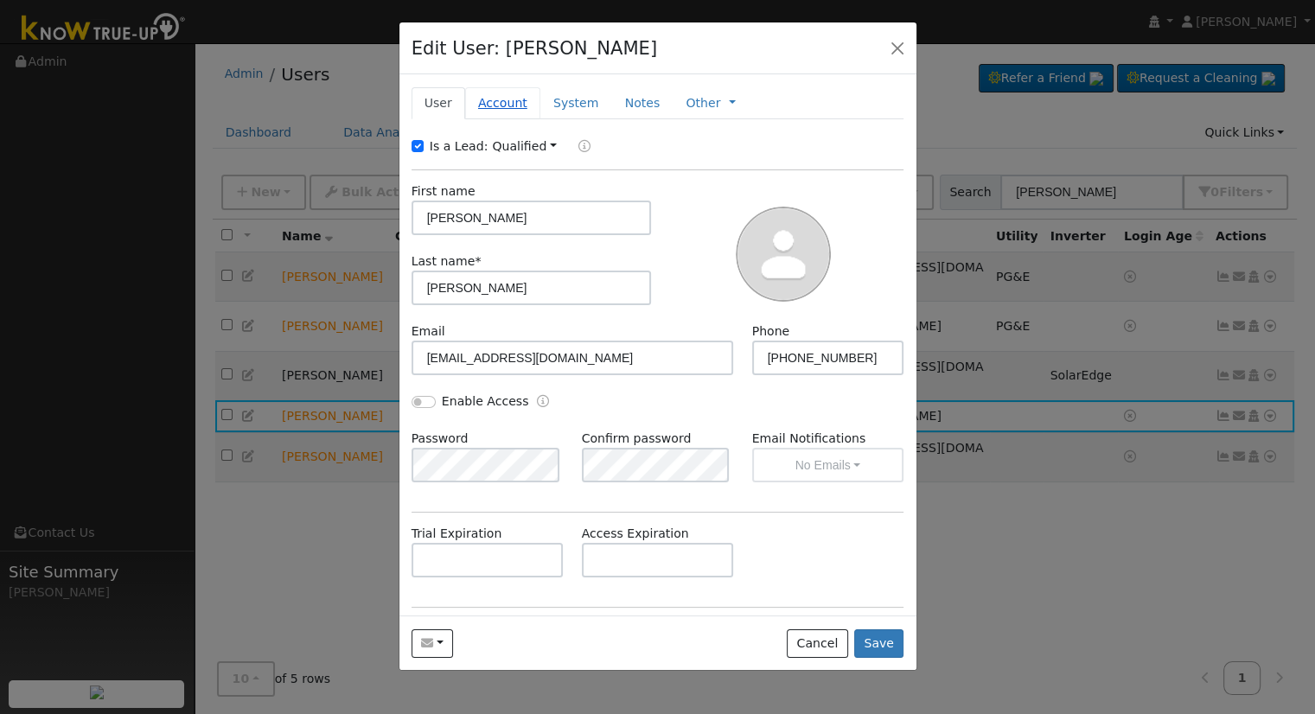
click at [487, 102] on link "Account" at bounding box center [502, 103] width 75 height 32
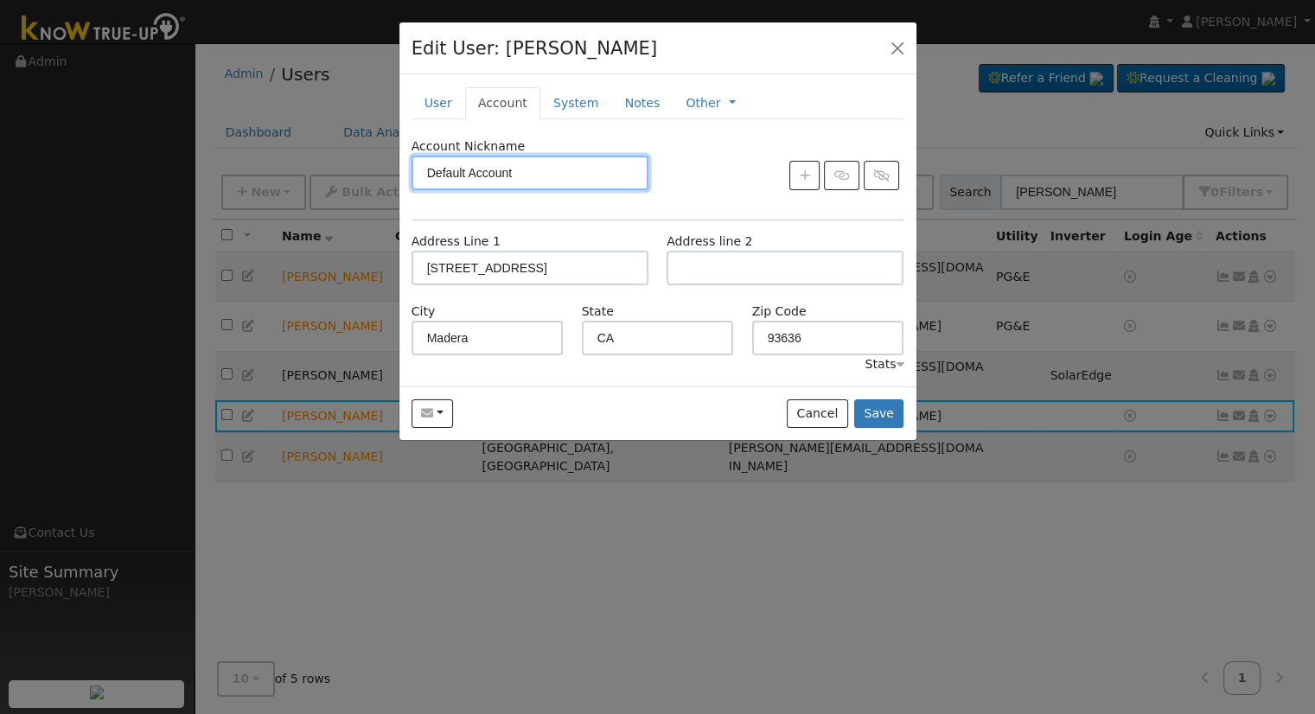
click at [538, 172] on input "Default Account" at bounding box center [530, 173] width 237 height 35
drag, startPoint x: 539, startPoint y: 171, endPoint x: 203, endPoint y: 175, distance: 336.3
click at [0, 0] on div "Edit User: Leland Cobb Default Account Default Account 40776 Avenue 9, Madera, …" at bounding box center [0, 0] width 0 height 0
type input "[STREET_ADDRESS]"
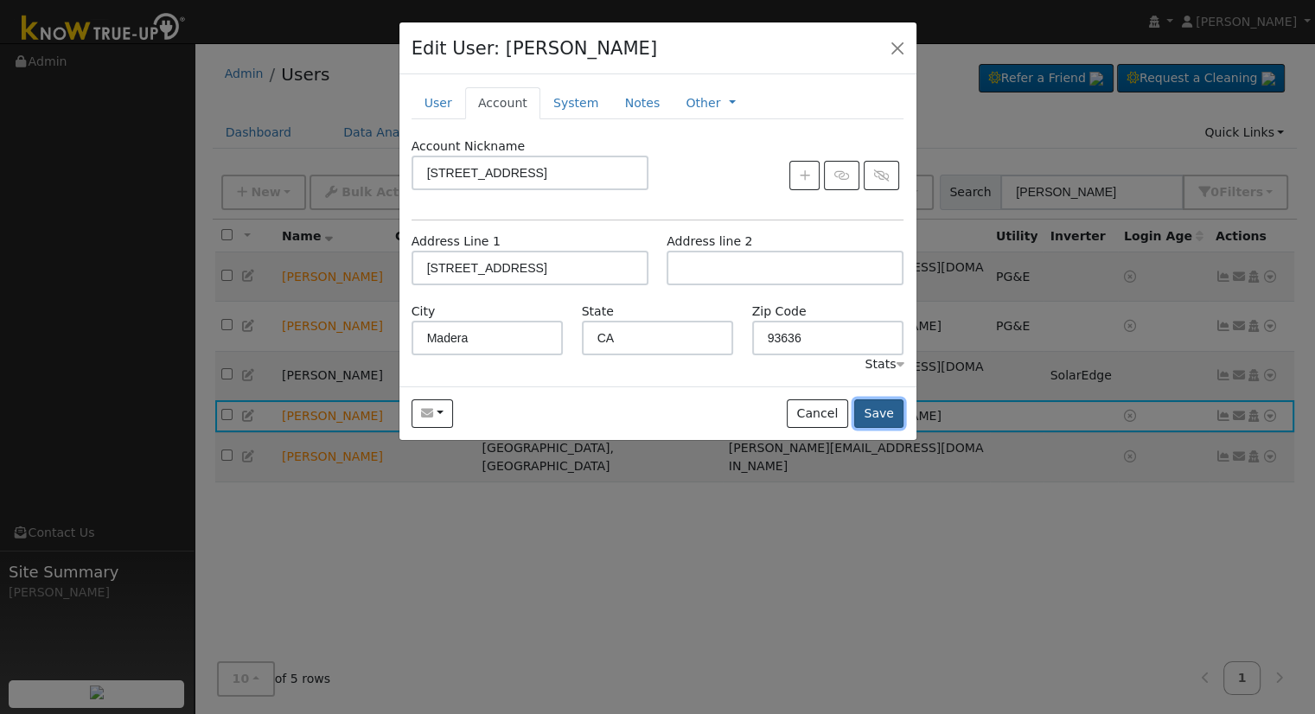
click at [893, 412] on button "Save" at bounding box center [879, 413] width 50 height 29
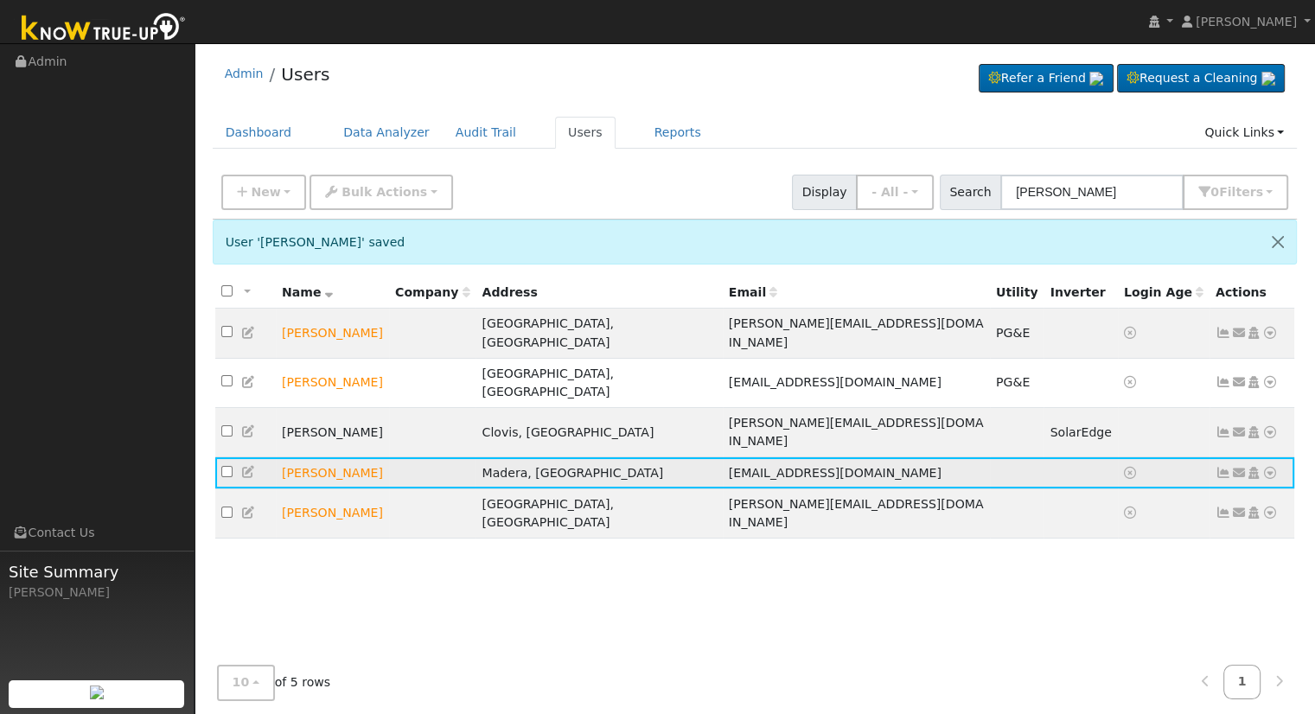
click at [246, 466] on icon at bounding box center [249, 472] width 16 height 12
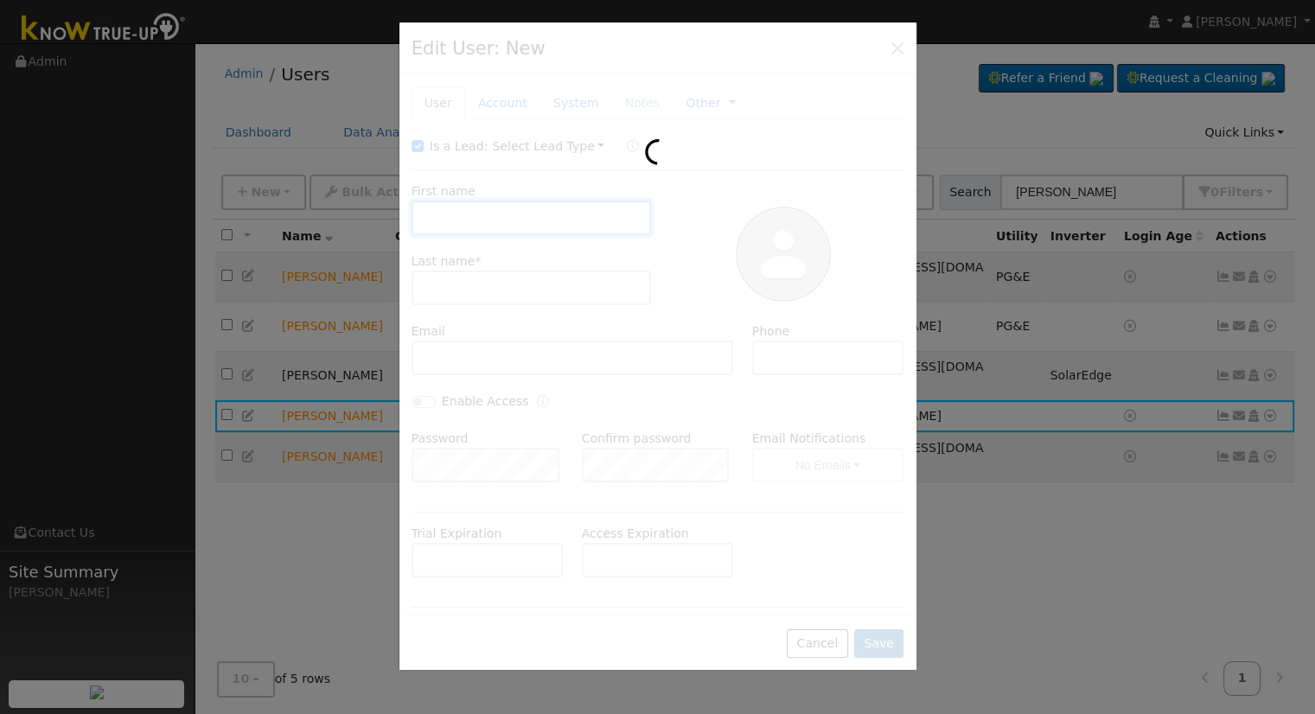
type input "Leland"
type input "Cobb"
type input "ldcobb2@gmail.com"
type input "559-313-0997"
type input "[STREET_ADDRESS]"
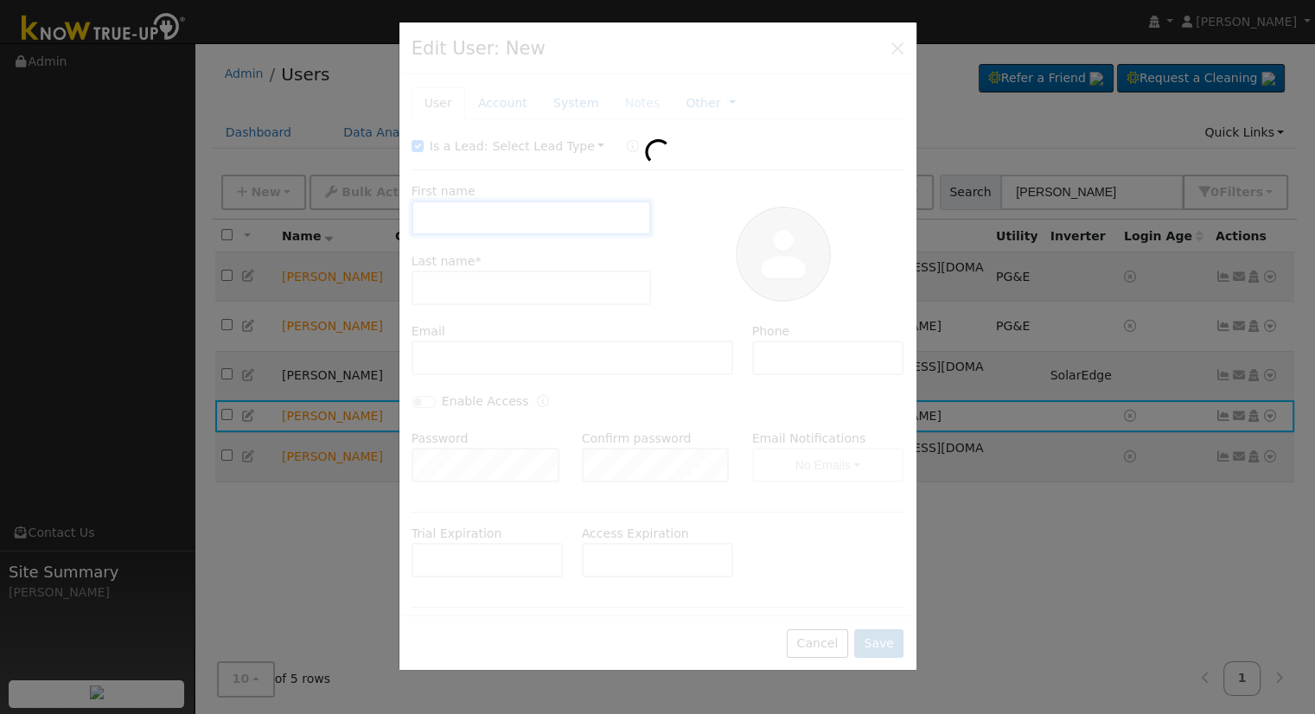
type input "[STREET_ADDRESS]"
type input "Madera"
type input "CA"
type input "93636"
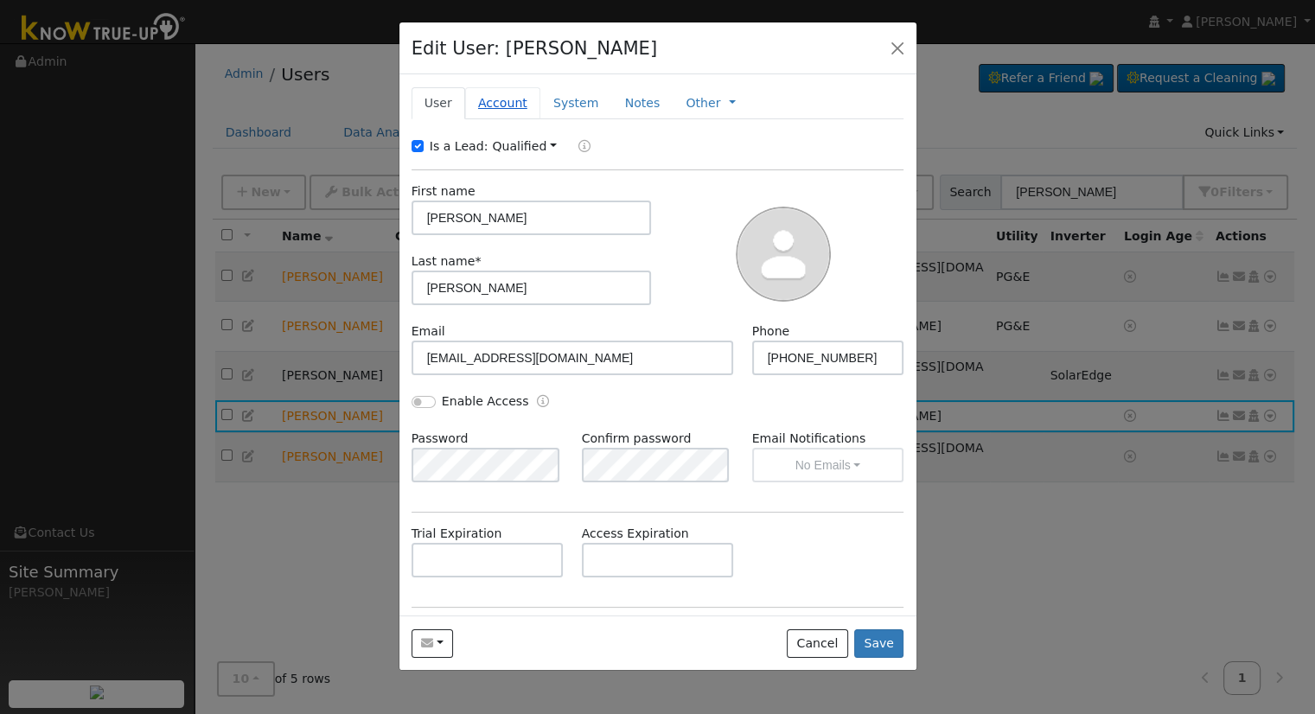
click at [491, 101] on link "Account" at bounding box center [502, 103] width 75 height 32
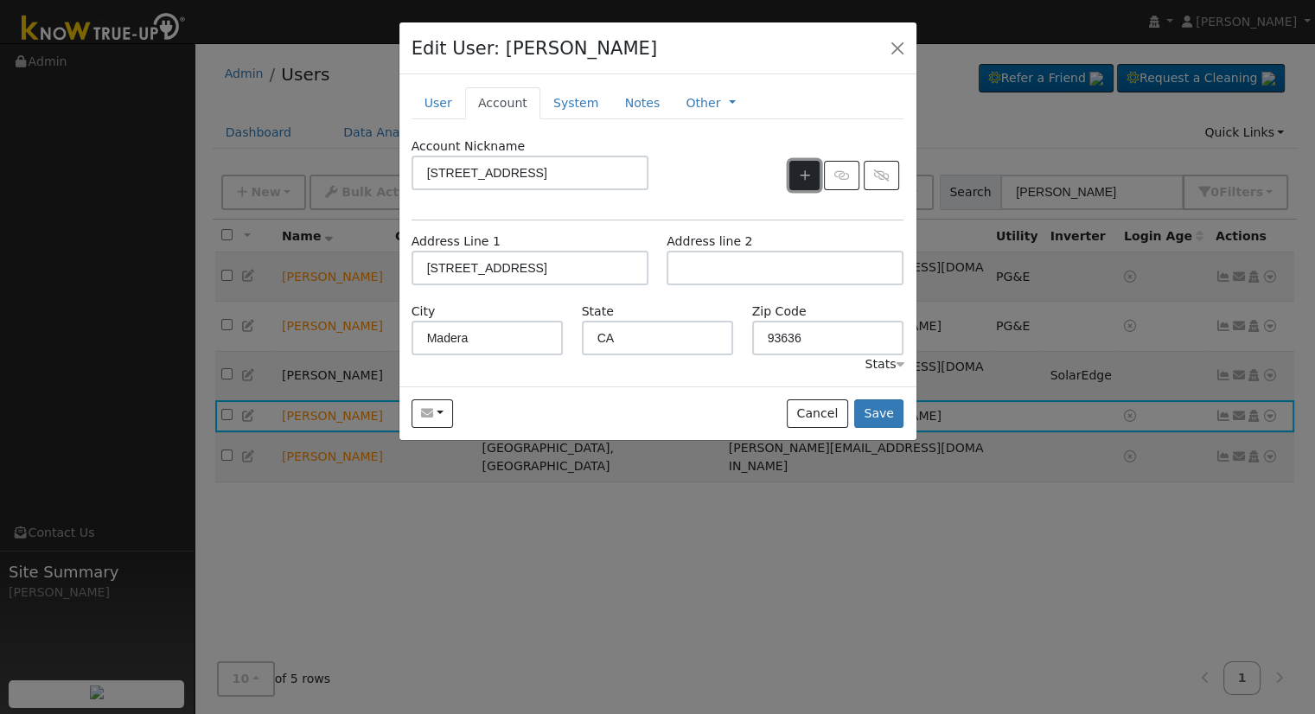
click at [803, 174] on icon "button" at bounding box center [805, 175] width 10 height 12
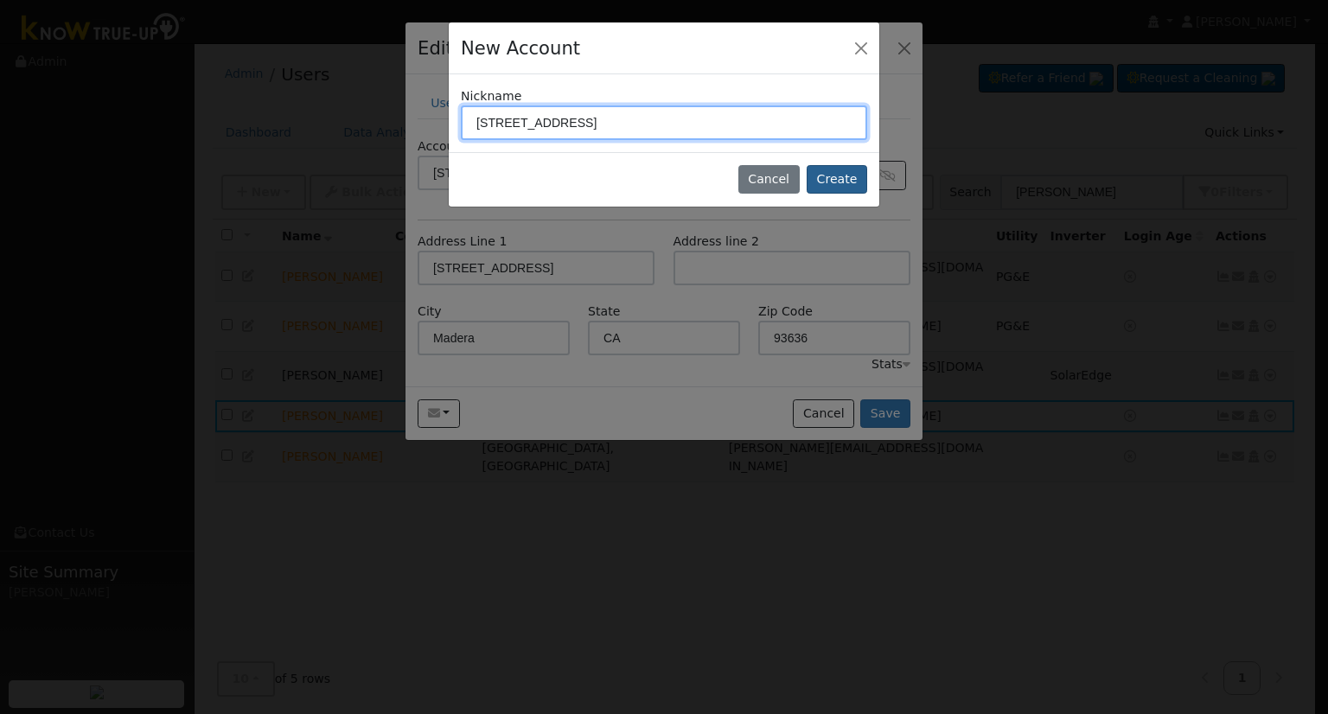
type input "[STREET_ADDRESS]"
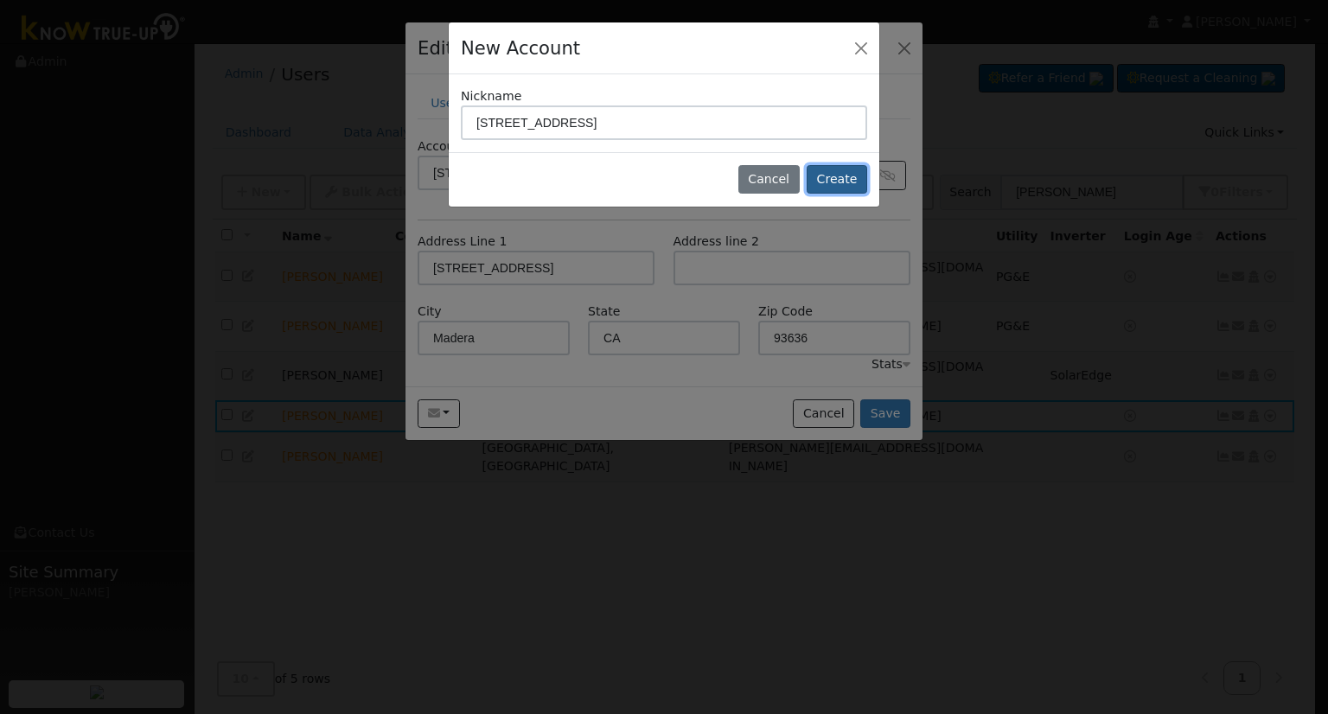
click at [827, 174] on button "Create" at bounding box center [837, 179] width 61 height 29
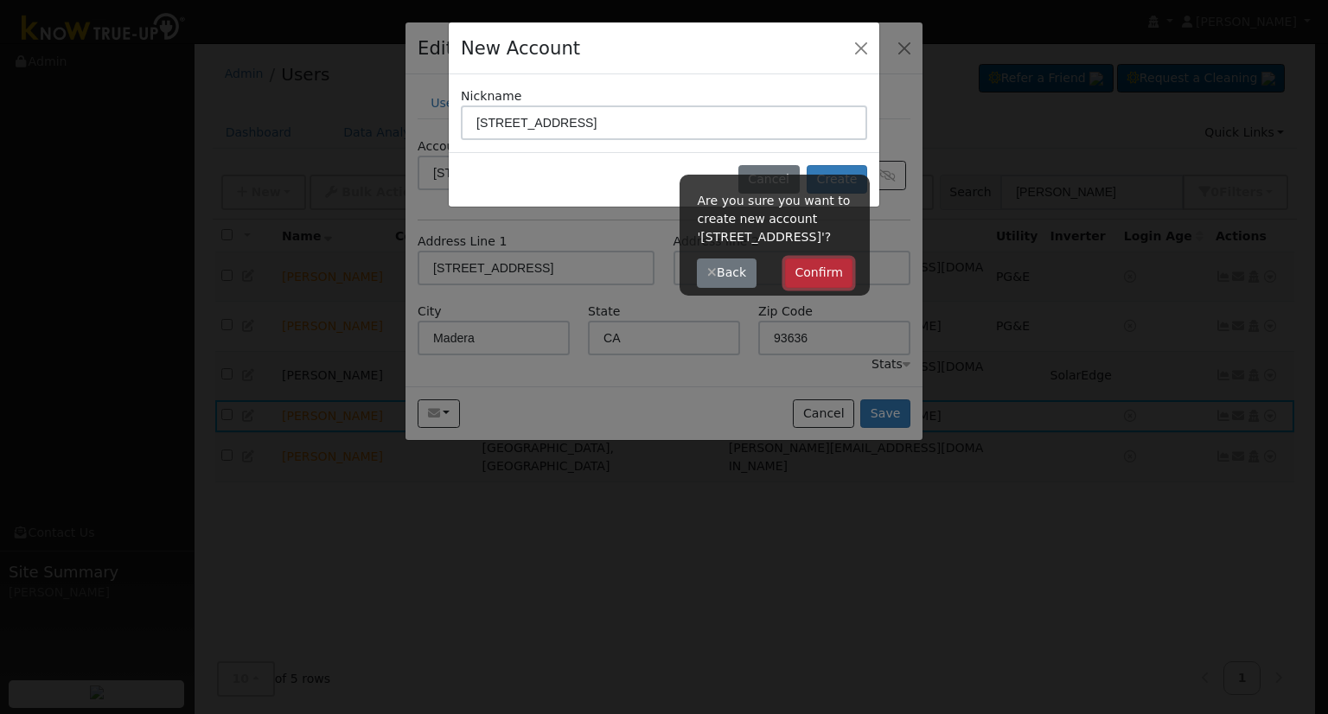
click at [830, 269] on button "Confirm" at bounding box center [819, 273] width 68 height 29
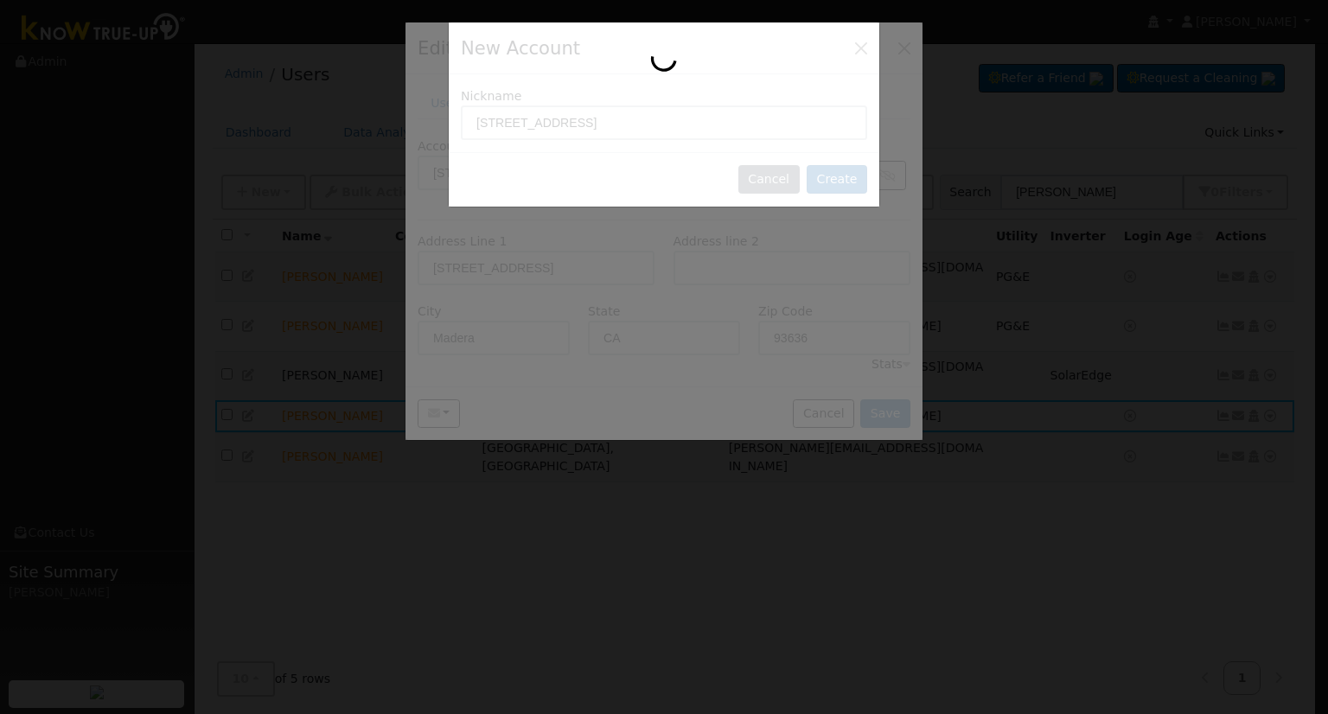
type input "[STREET_ADDRESS]"
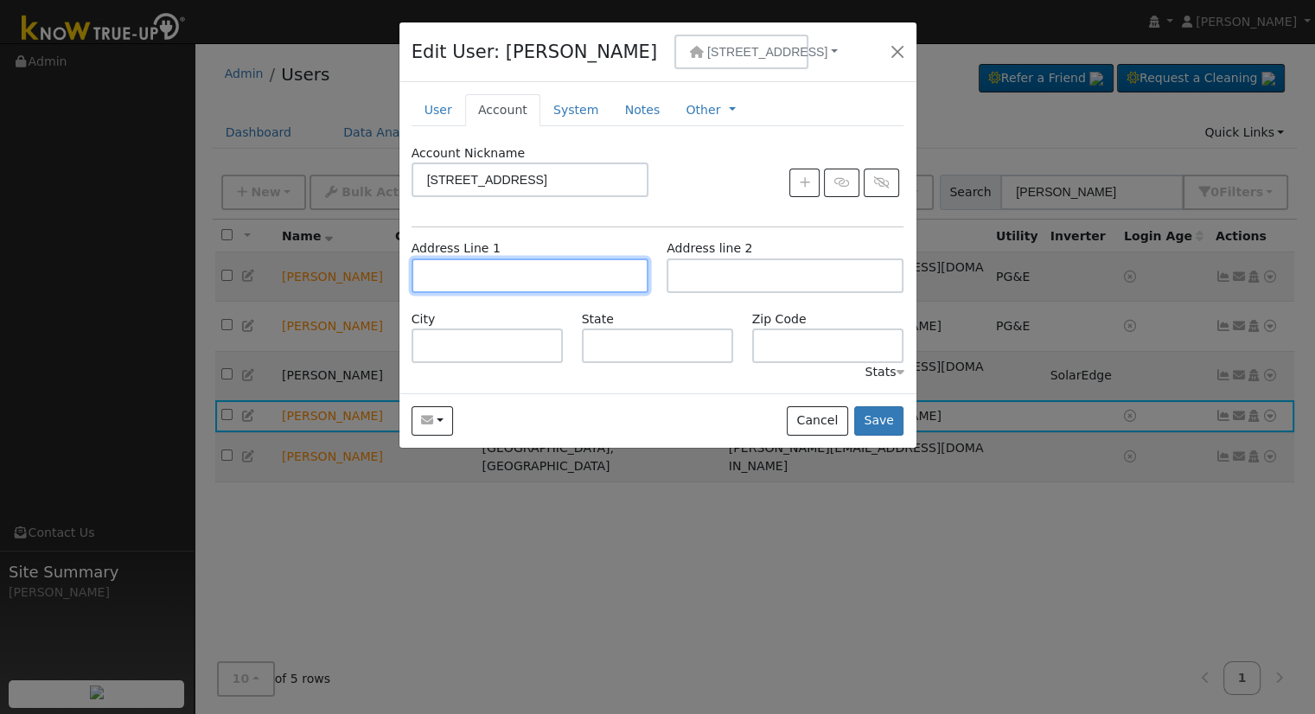
click at [497, 273] on input "text" at bounding box center [530, 276] width 237 height 35
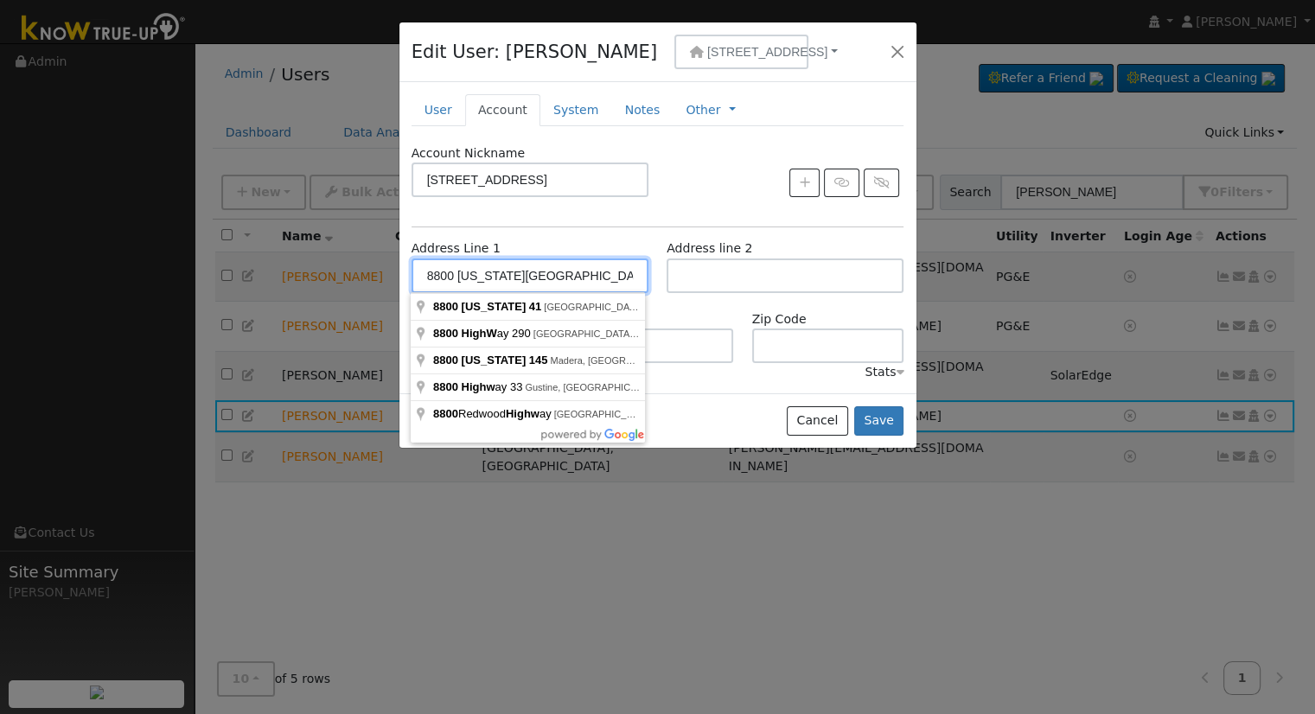
type input "8800 California 41"
type input "Fresno"
type input "CA"
type input "93720"
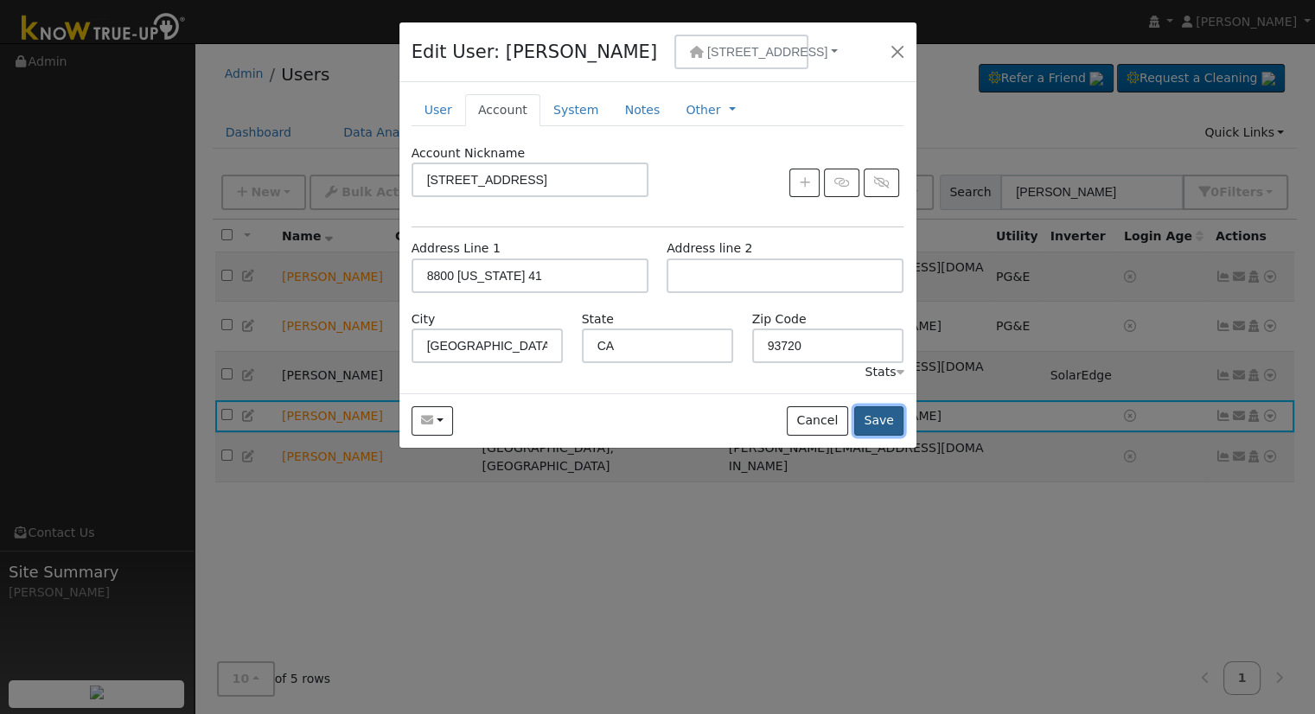
click at [881, 418] on button "Save" at bounding box center [879, 420] width 50 height 29
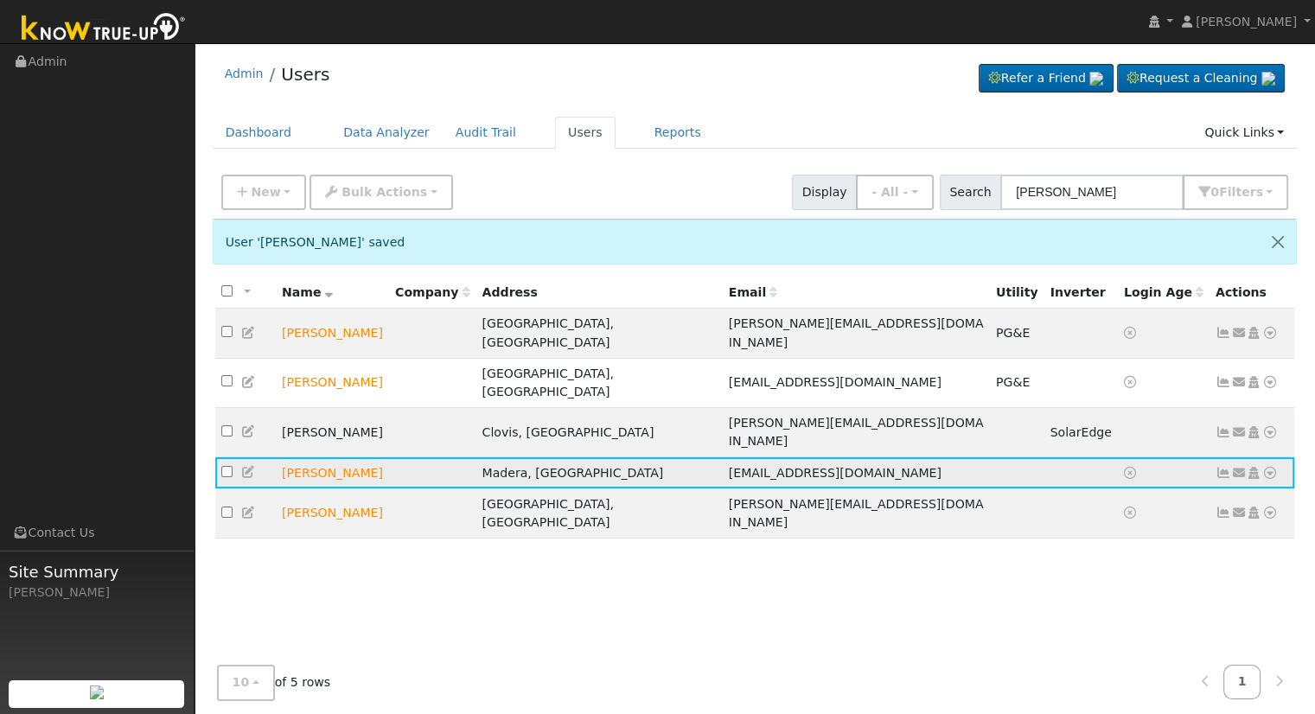
click at [246, 466] on icon at bounding box center [249, 472] width 16 height 12
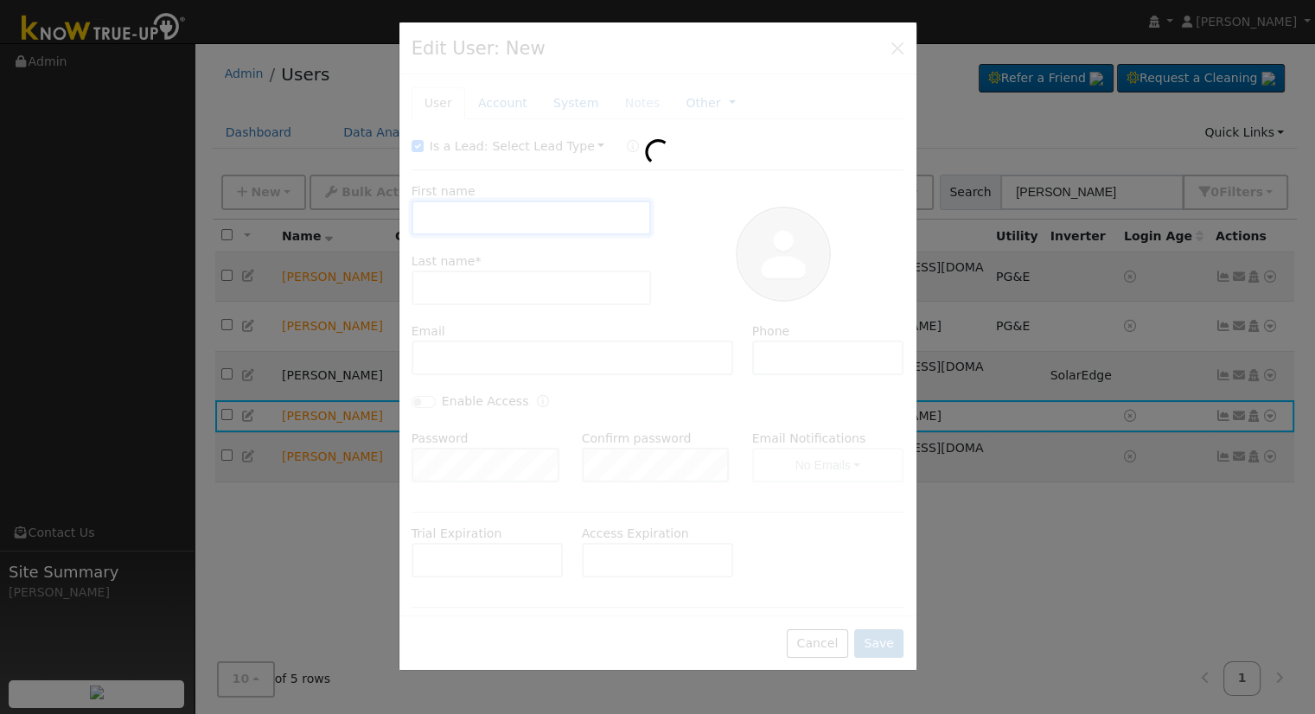
type input "Leland"
type input "Cobb"
type input "ldcobb2@gmail.com"
type input "559-313-0997"
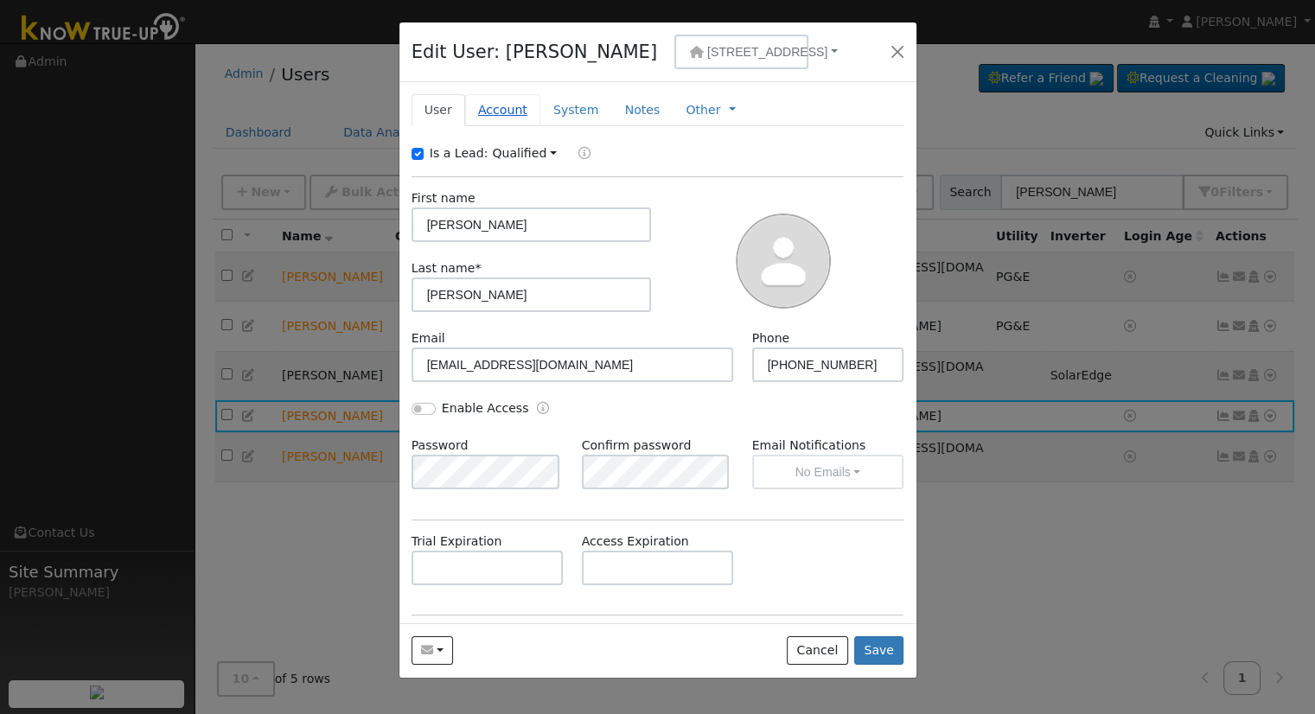
click at [507, 107] on link "Account" at bounding box center [502, 110] width 75 height 32
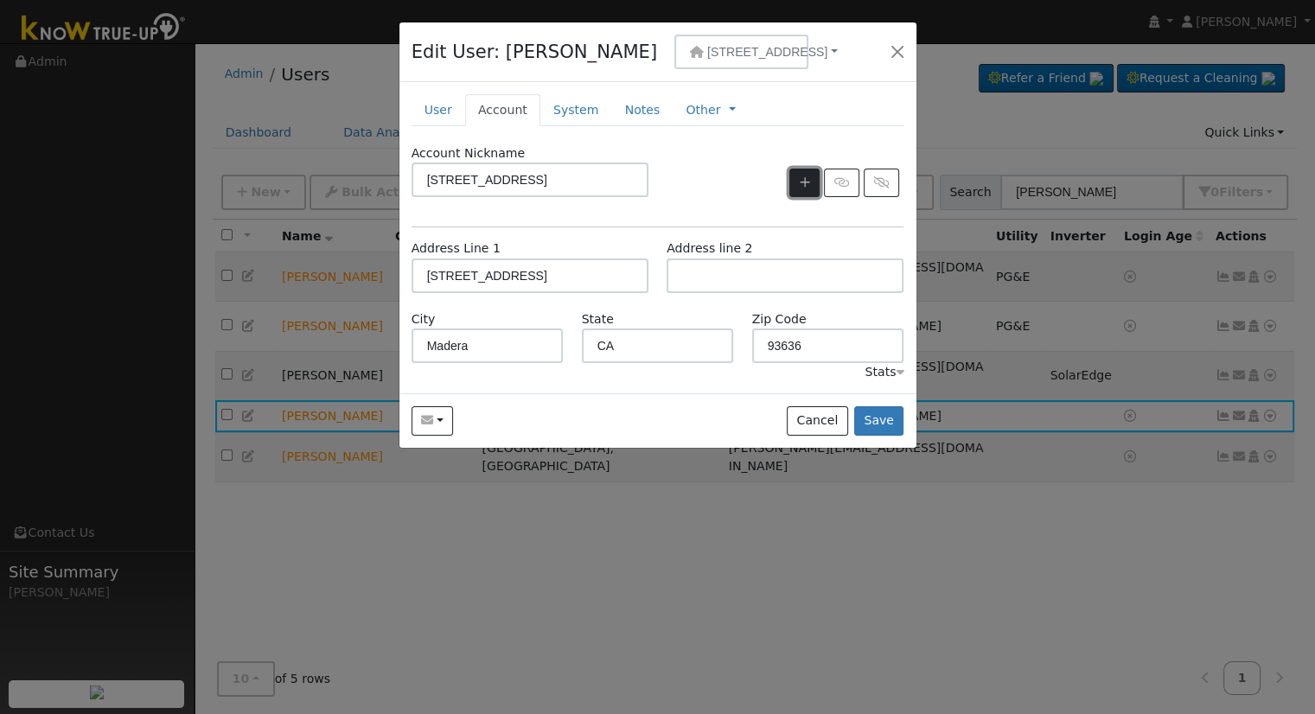
click at [805, 183] on icon "button" at bounding box center [805, 182] width 10 height 12
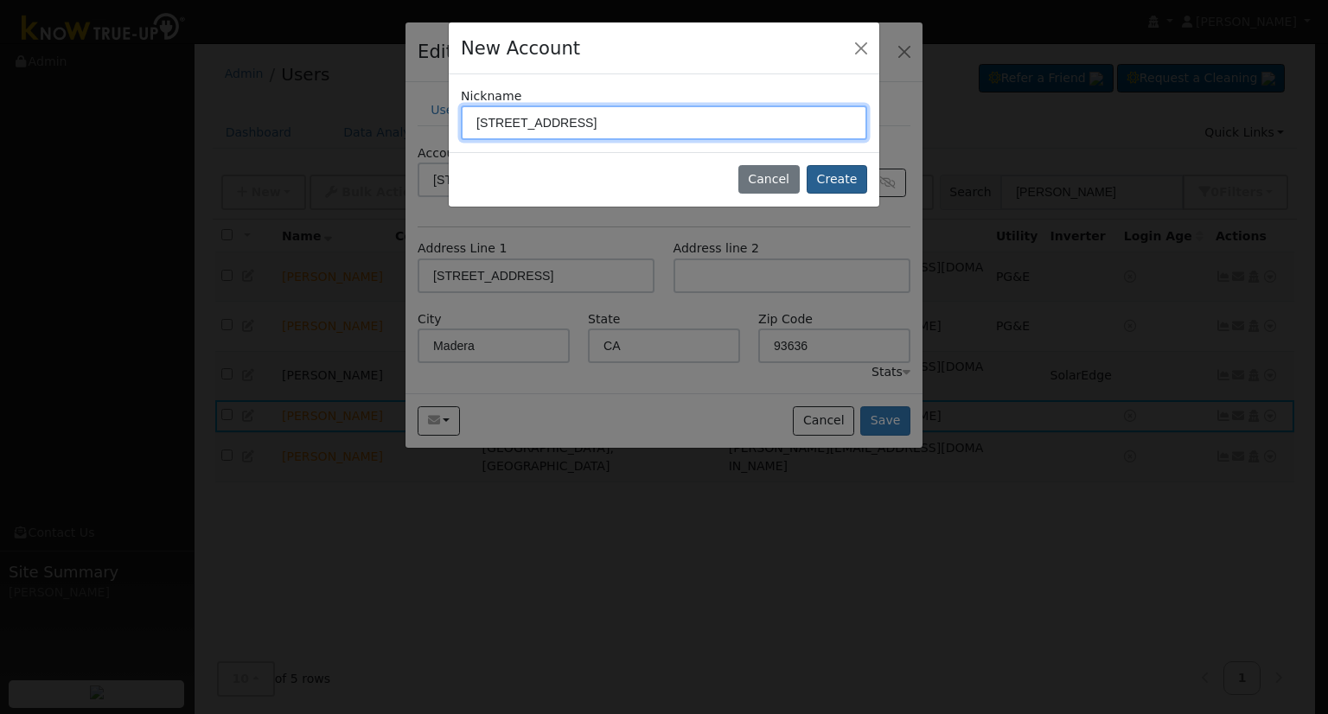
type input "[STREET_ADDRESS]"
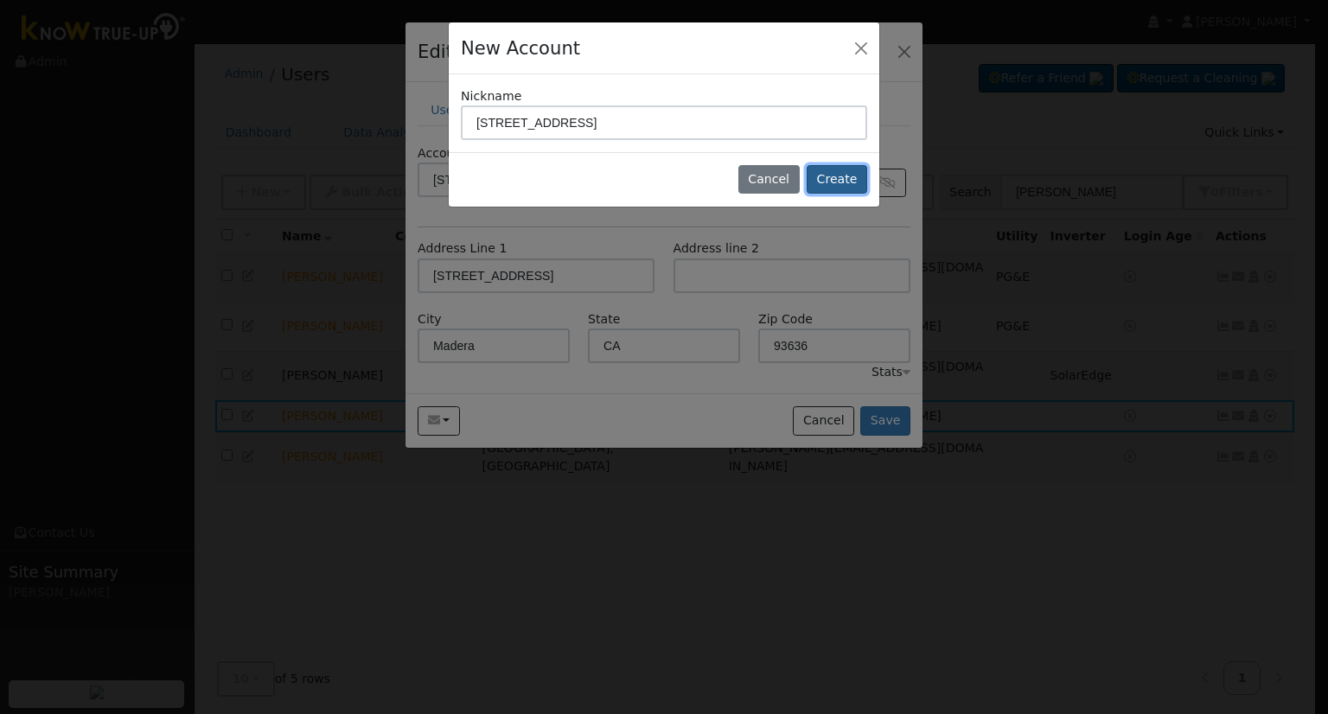
click at [852, 182] on button "Create" at bounding box center [837, 179] width 61 height 29
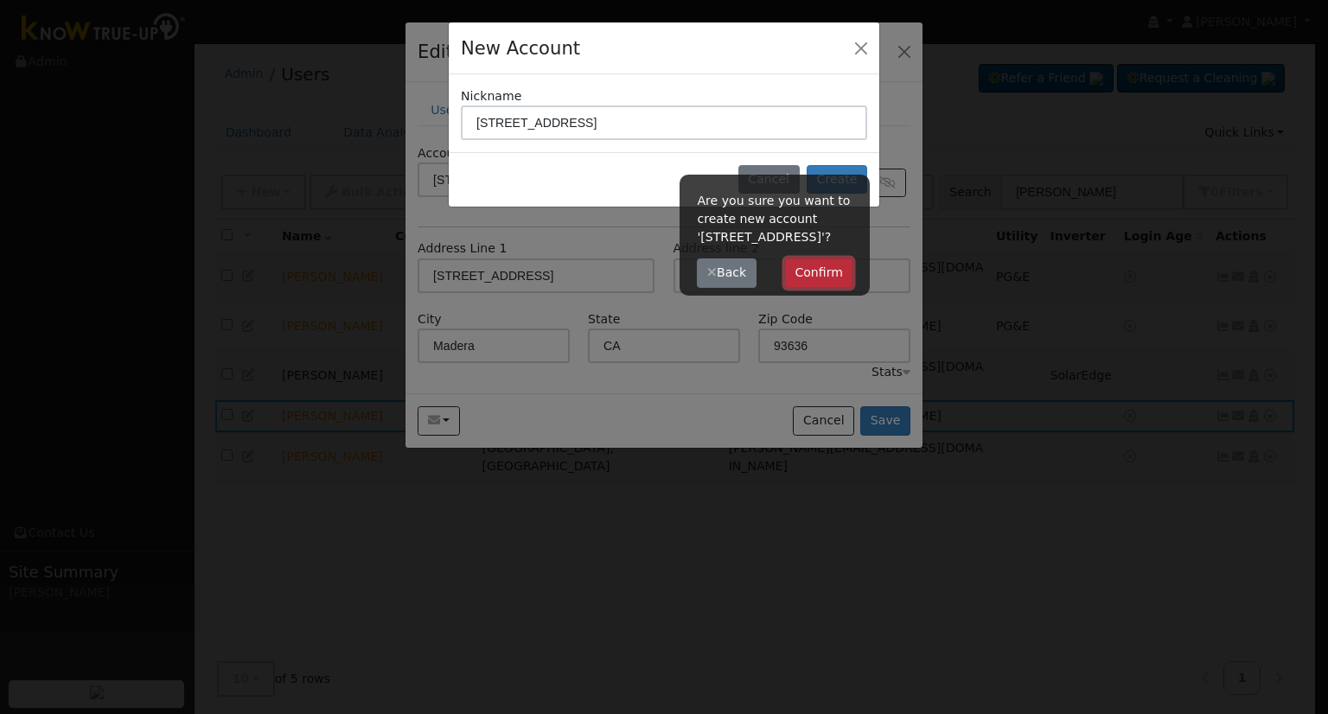
click at [841, 268] on button "Confirm" at bounding box center [819, 273] width 68 height 29
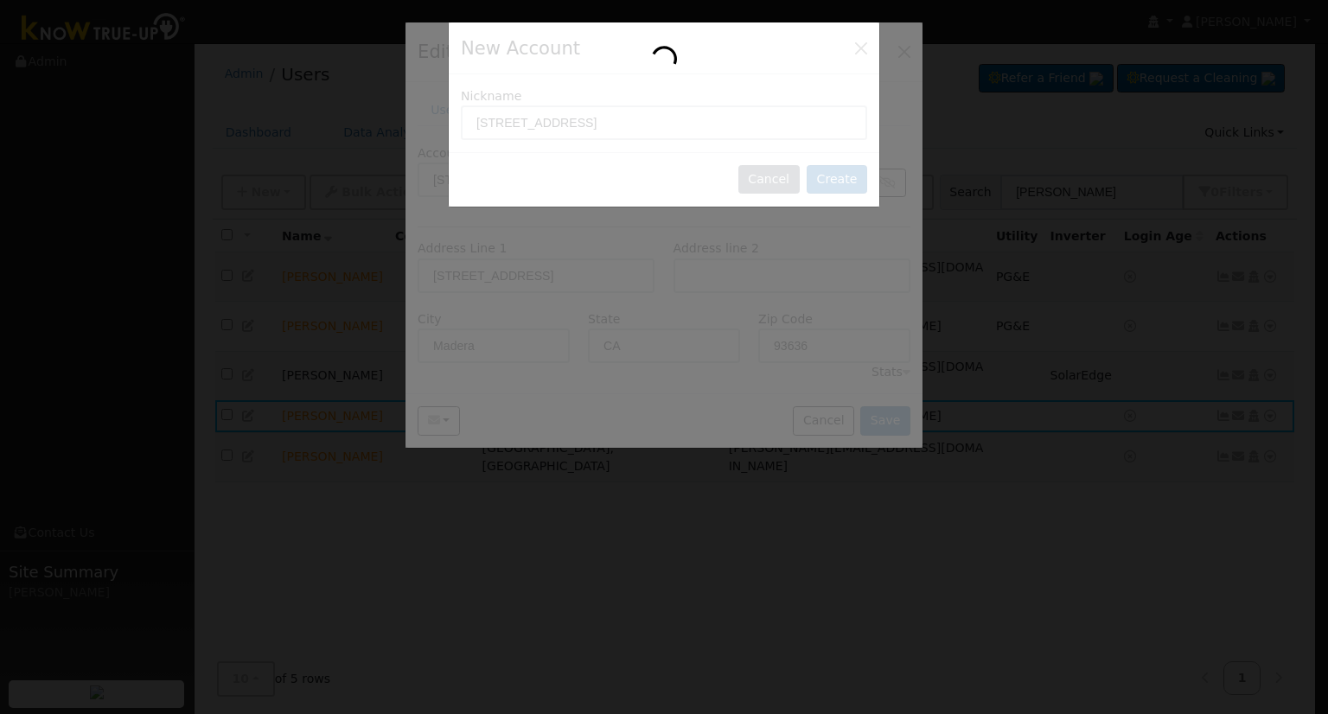
type input "[STREET_ADDRESS]"
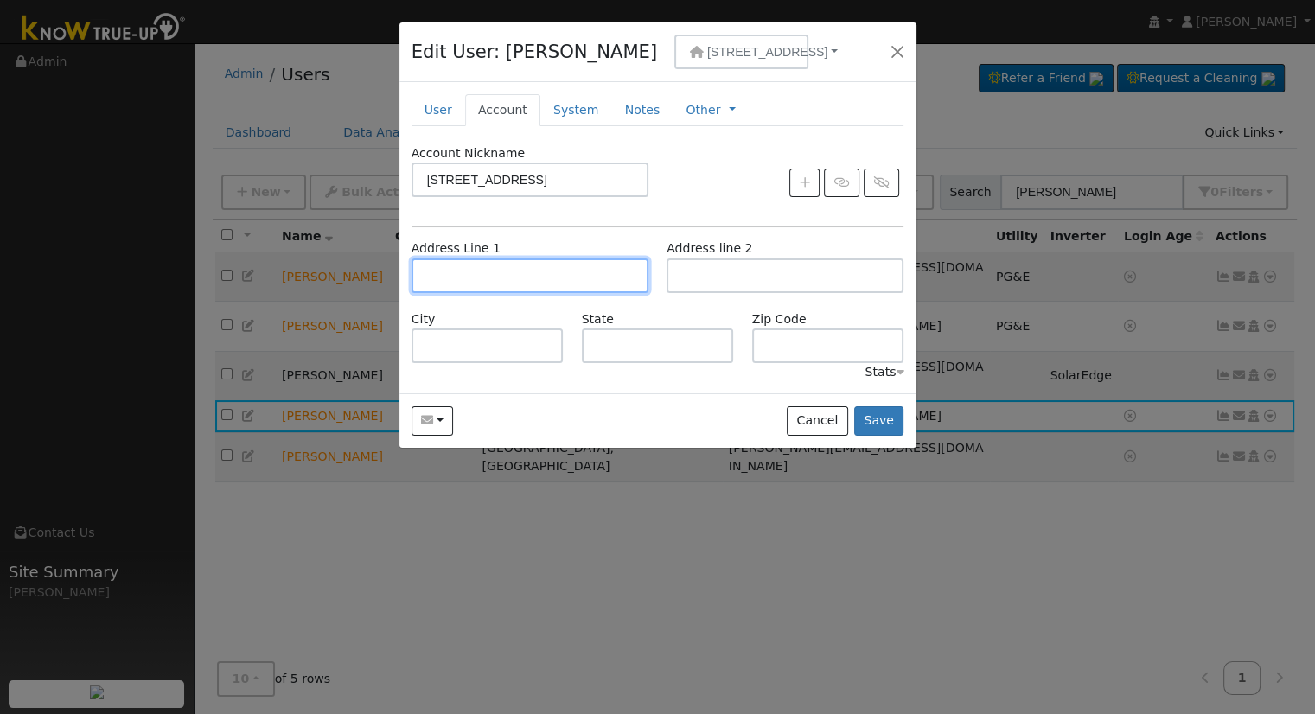
click at [542, 273] on input "text" at bounding box center [530, 276] width 237 height 35
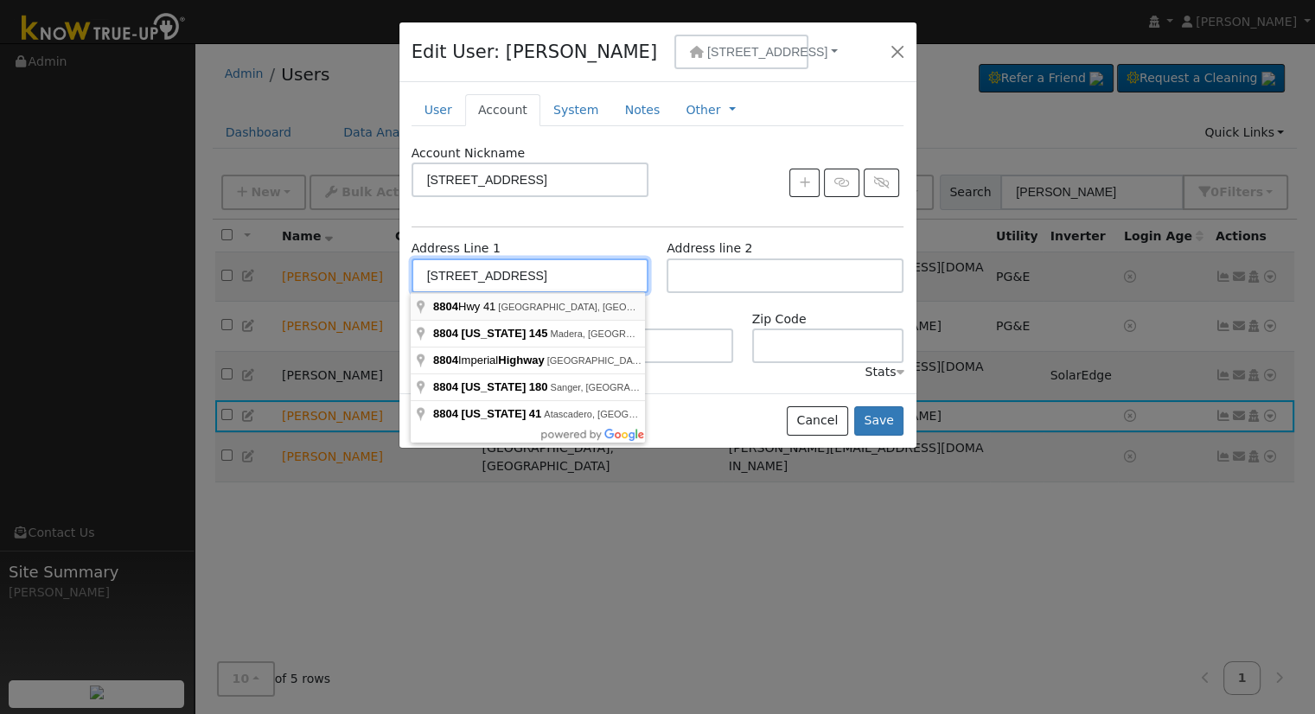
type input "8804 Highway 41"
type input "Fresno"
type input "CA"
type input "93720"
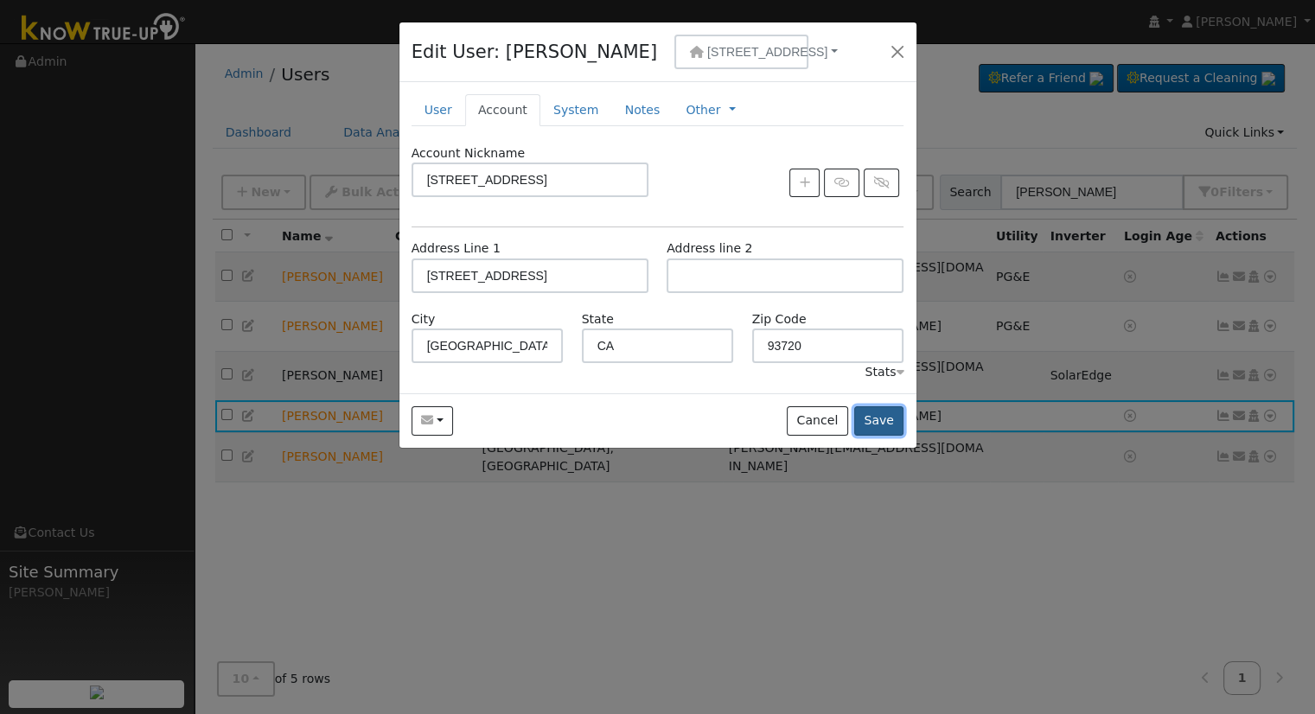
click at [884, 417] on button "Save" at bounding box center [879, 420] width 50 height 29
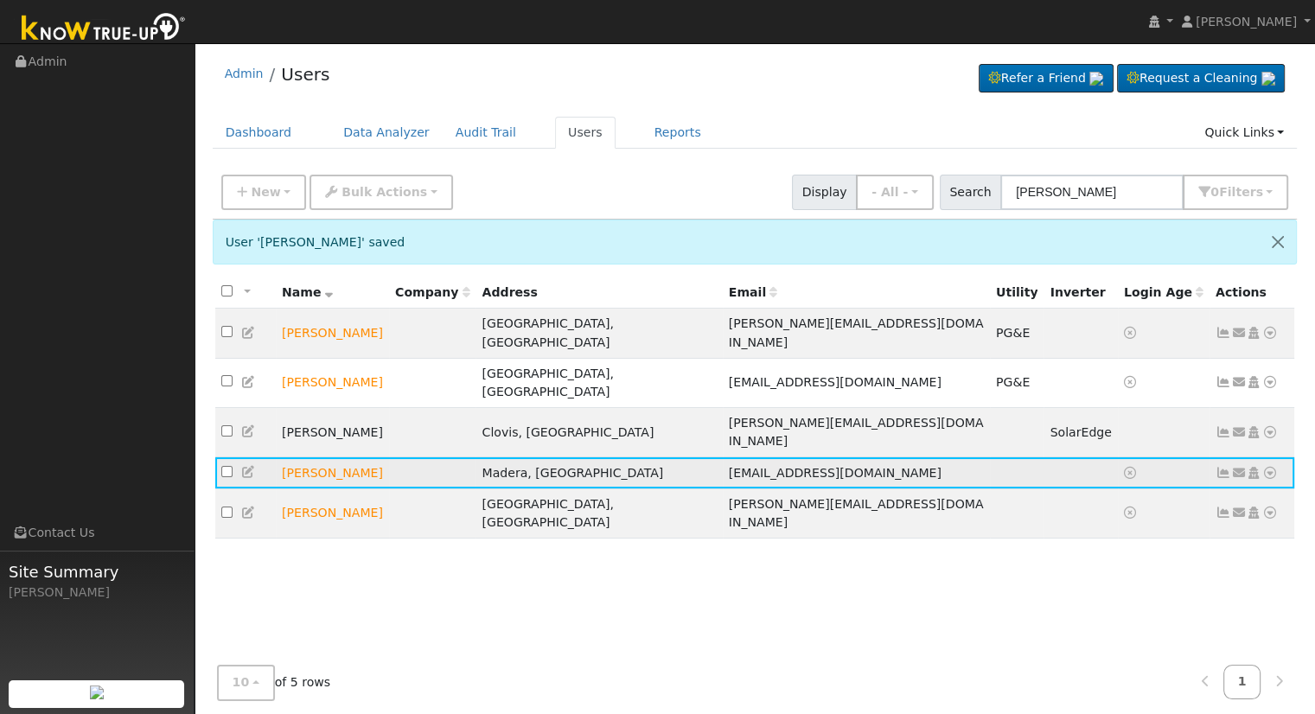
click at [1270, 467] on icon at bounding box center [1270, 473] width 16 height 12
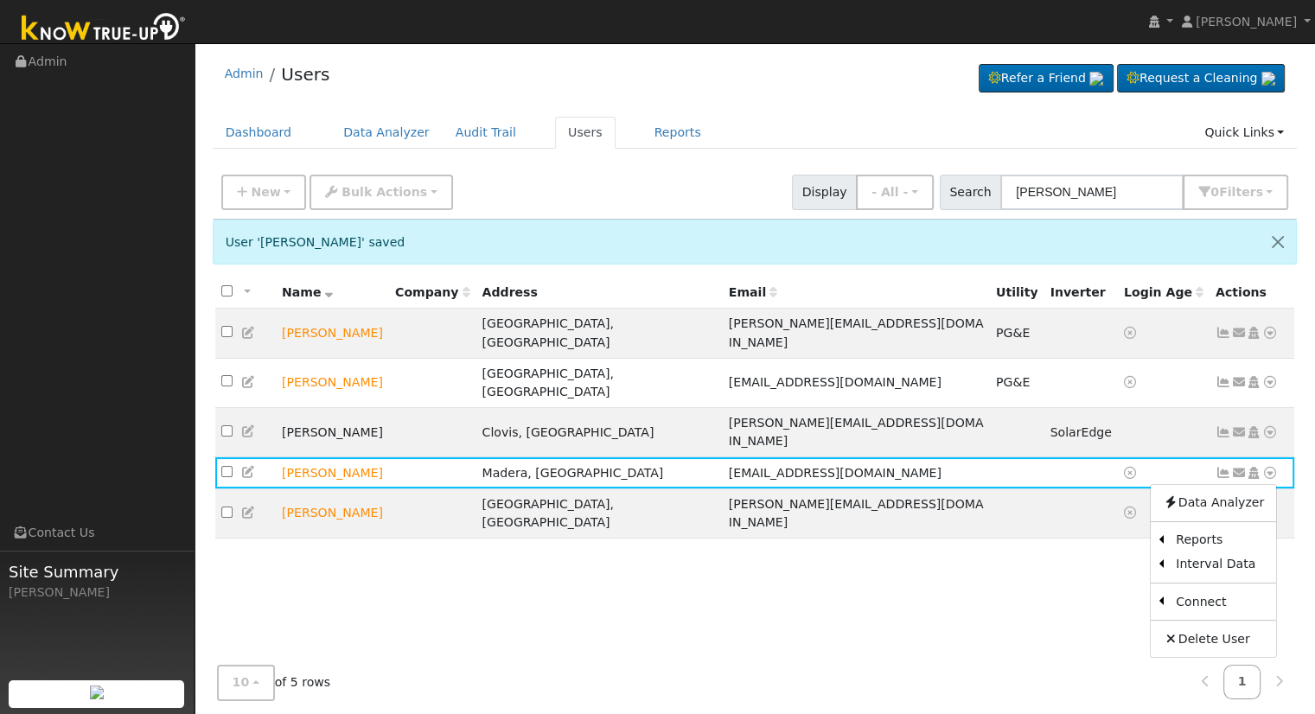
click at [0, 0] on link "Scenario" at bounding box center [0, 0] width 0 height 0
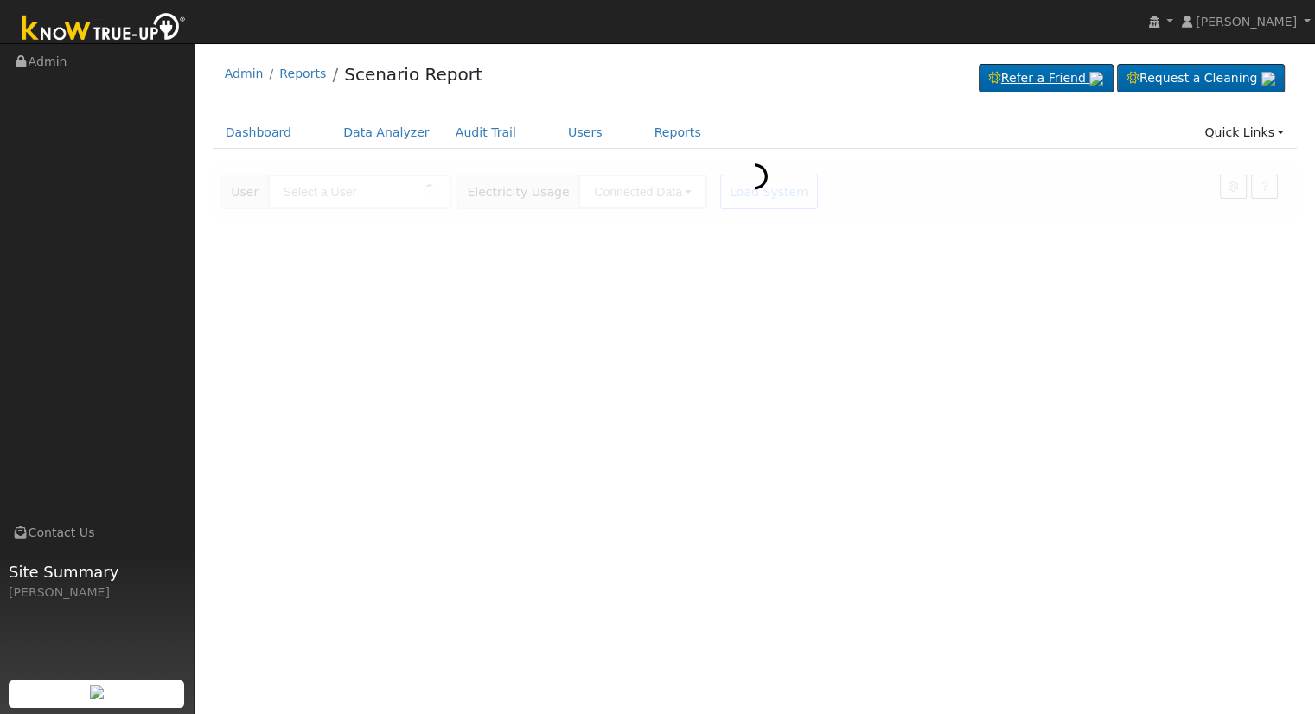
type input "[PERSON_NAME]"
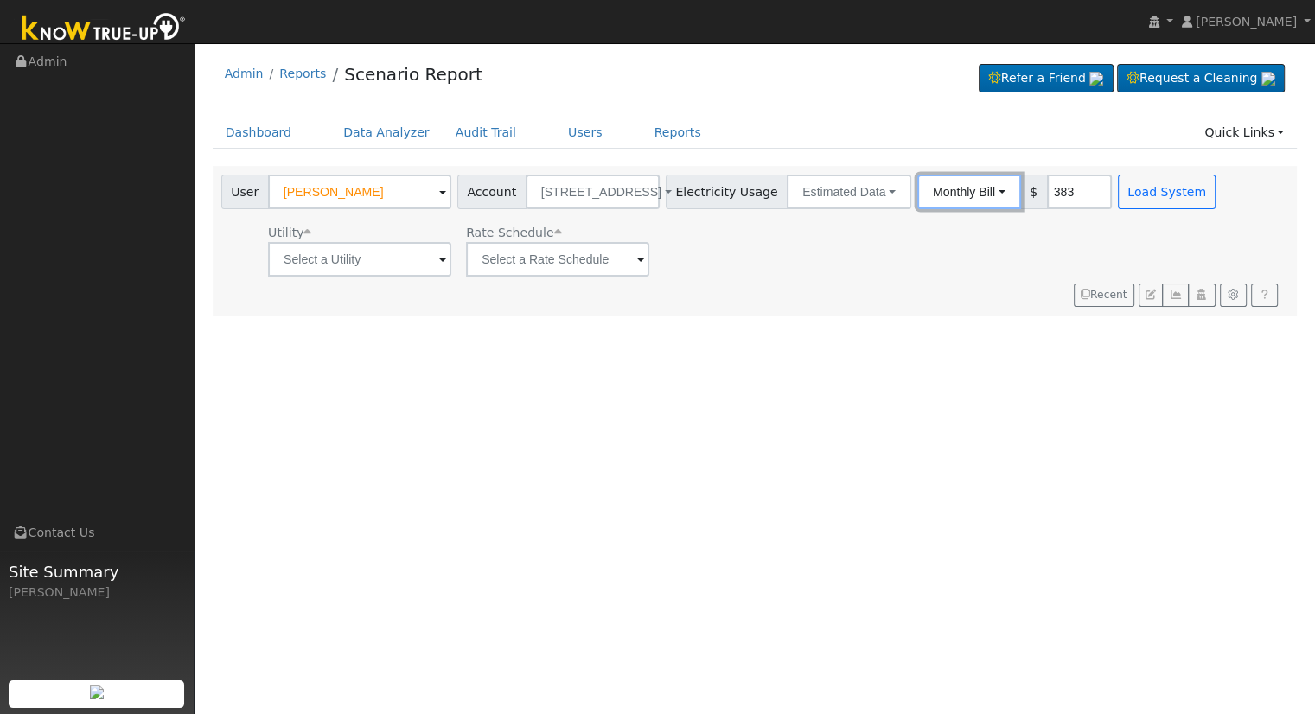
drag, startPoint x: 896, startPoint y: 195, endPoint x: 890, endPoint y: 224, distance: 29.8
click at [917, 196] on button "Monthly Bill" at bounding box center [969, 192] width 104 height 35
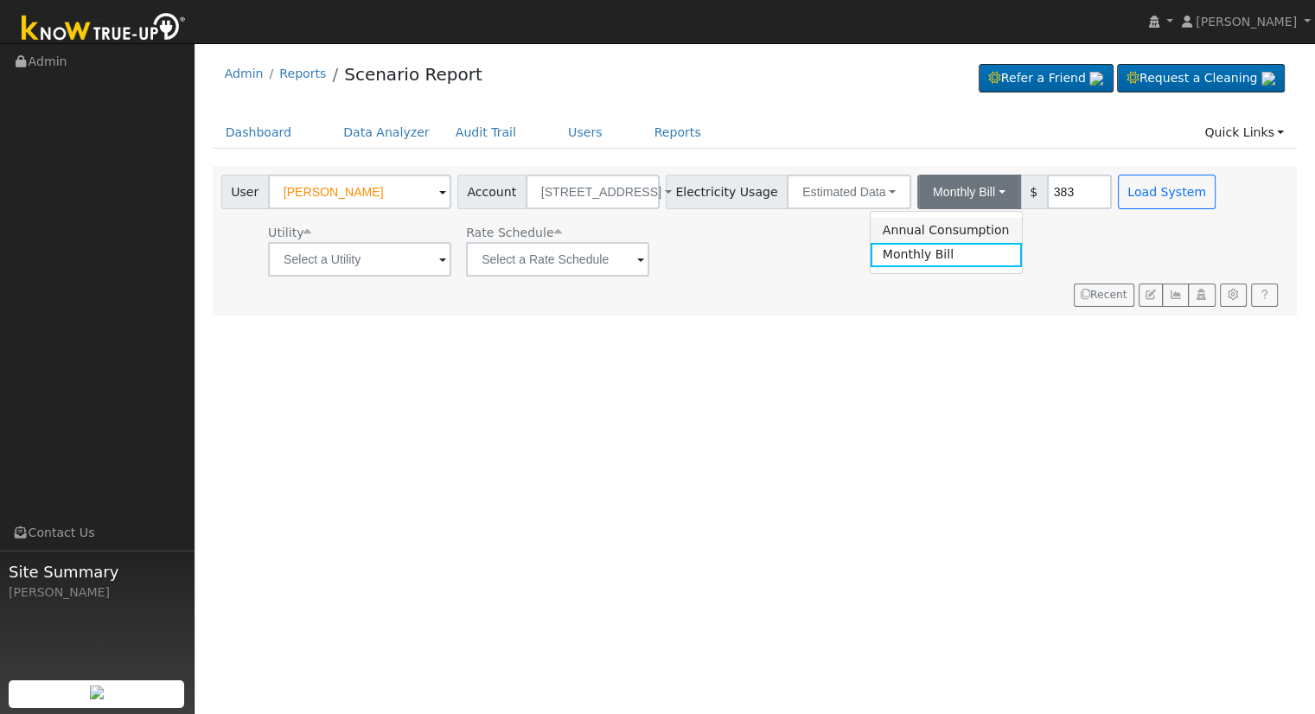
click at [896, 230] on link "Annual Consumption" at bounding box center [946, 230] width 151 height 24
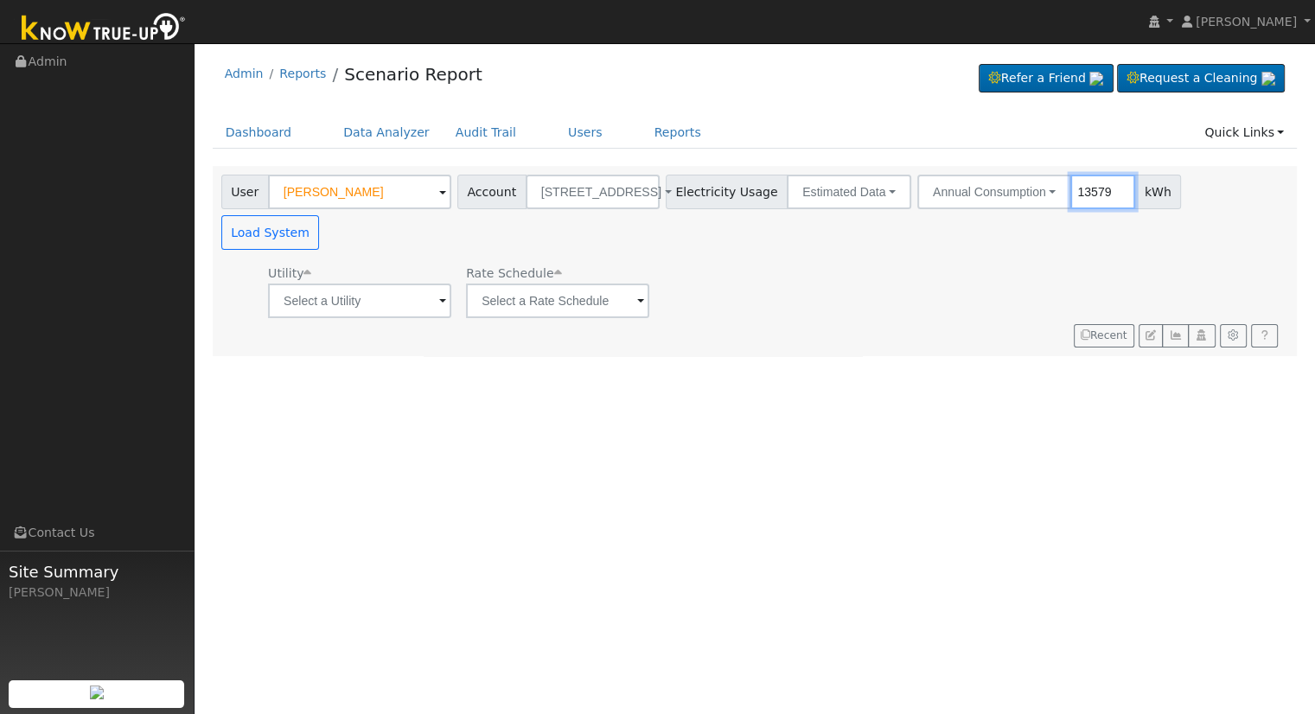
type input "13579"
click at [415, 284] on input "text" at bounding box center [359, 301] width 183 height 35
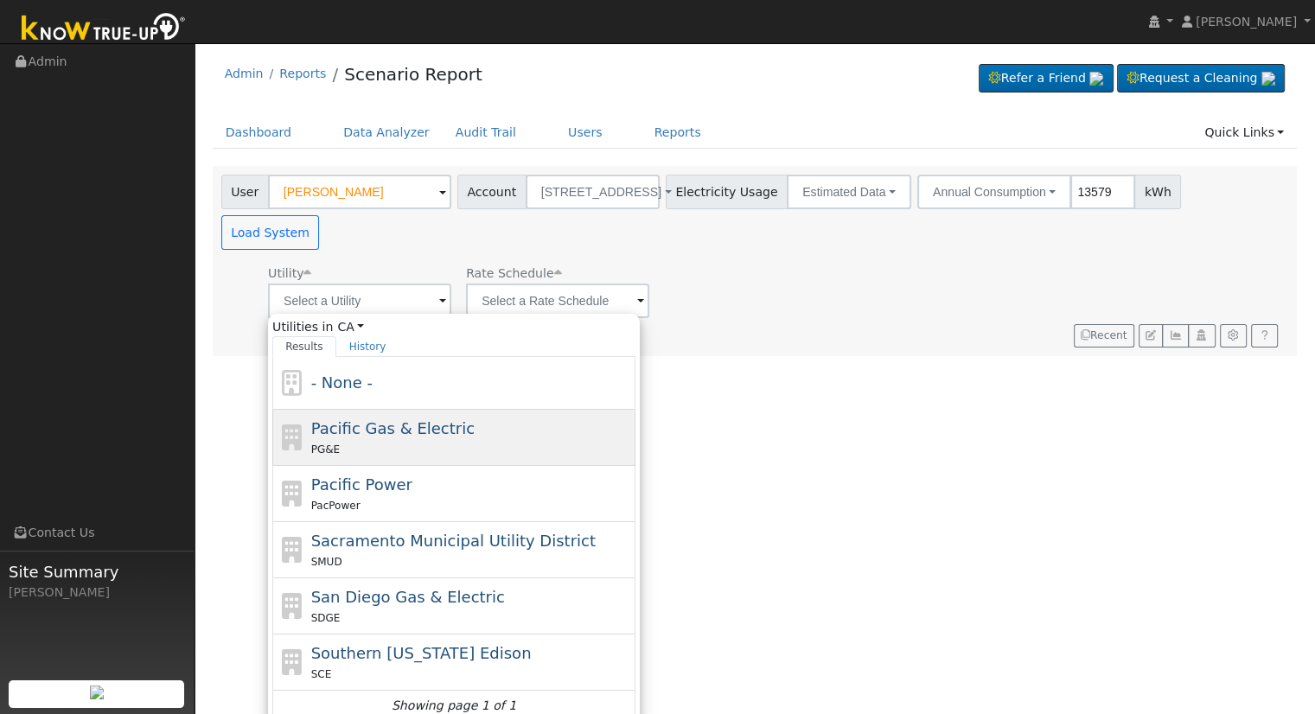
drag, startPoint x: 434, startPoint y: 404, endPoint x: 454, endPoint y: 386, distance: 26.9
click at [434, 440] on div "PG&E" at bounding box center [471, 449] width 321 height 18
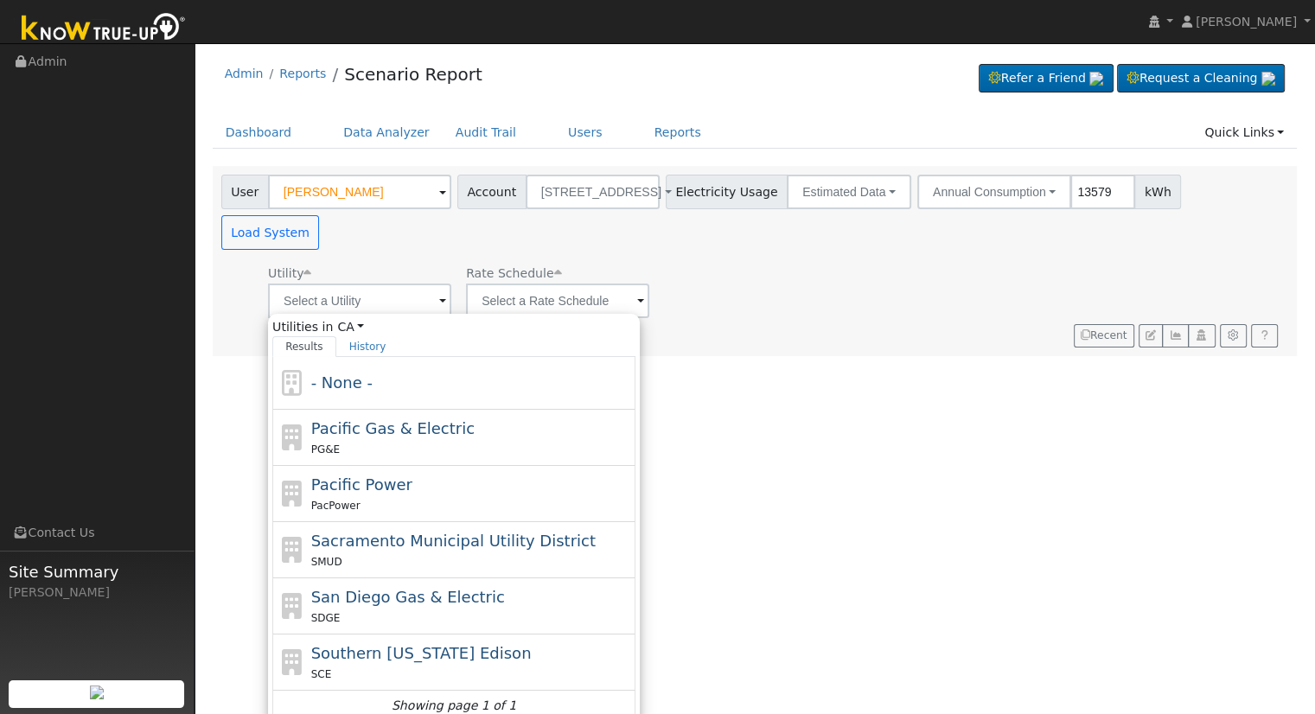
type input "Pacific Gas & Electric"
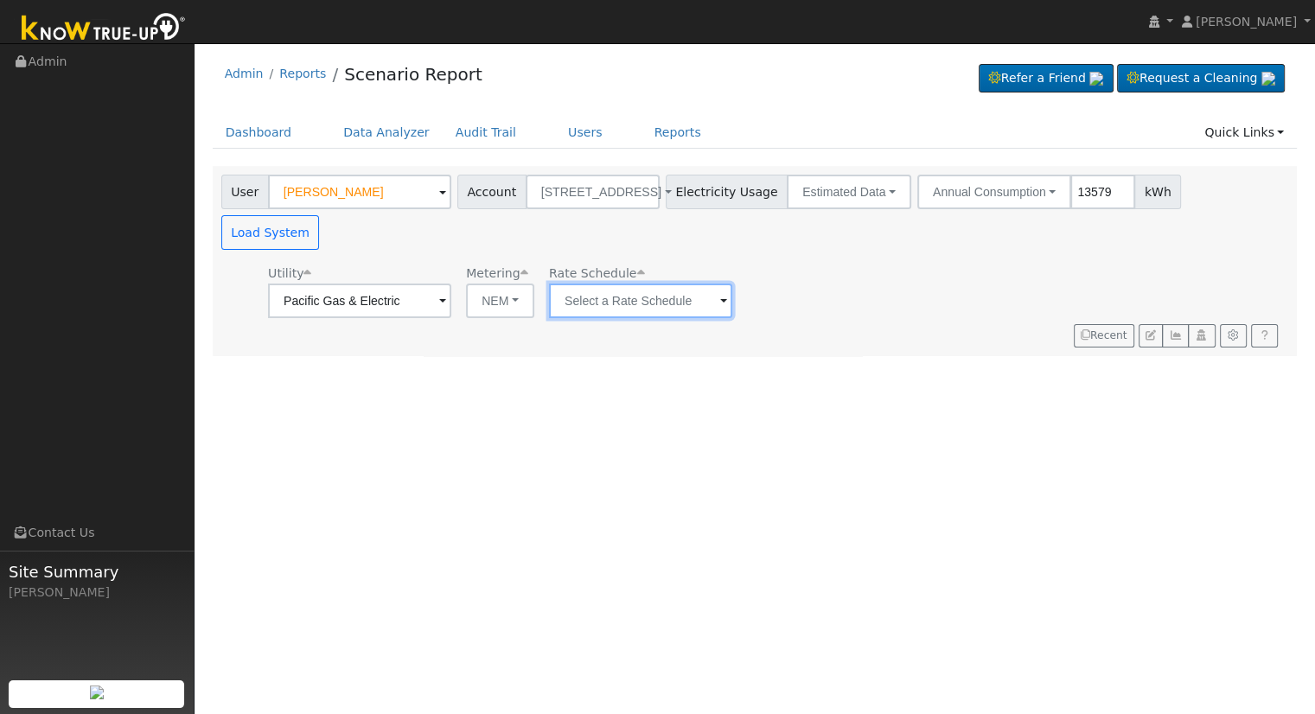
click at [451, 284] on input "text" at bounding box center [359, 301] width 183 height 35
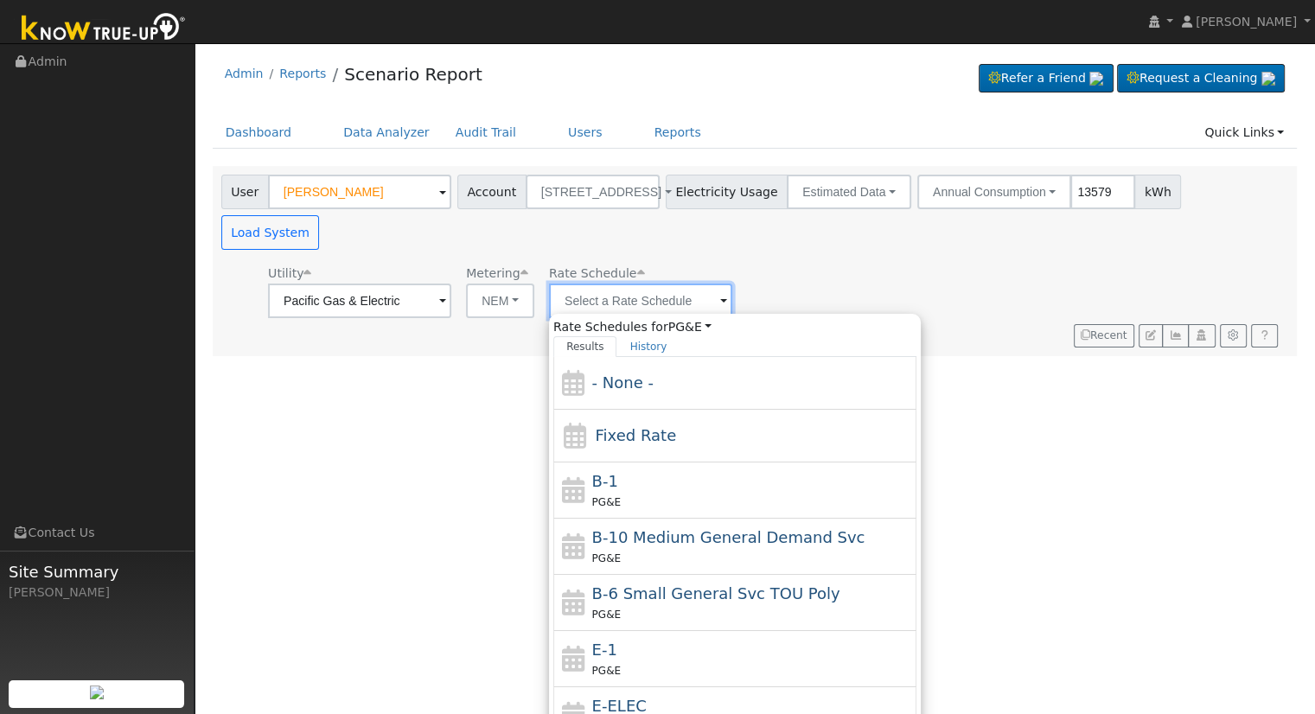
scroll to position [187, 0]
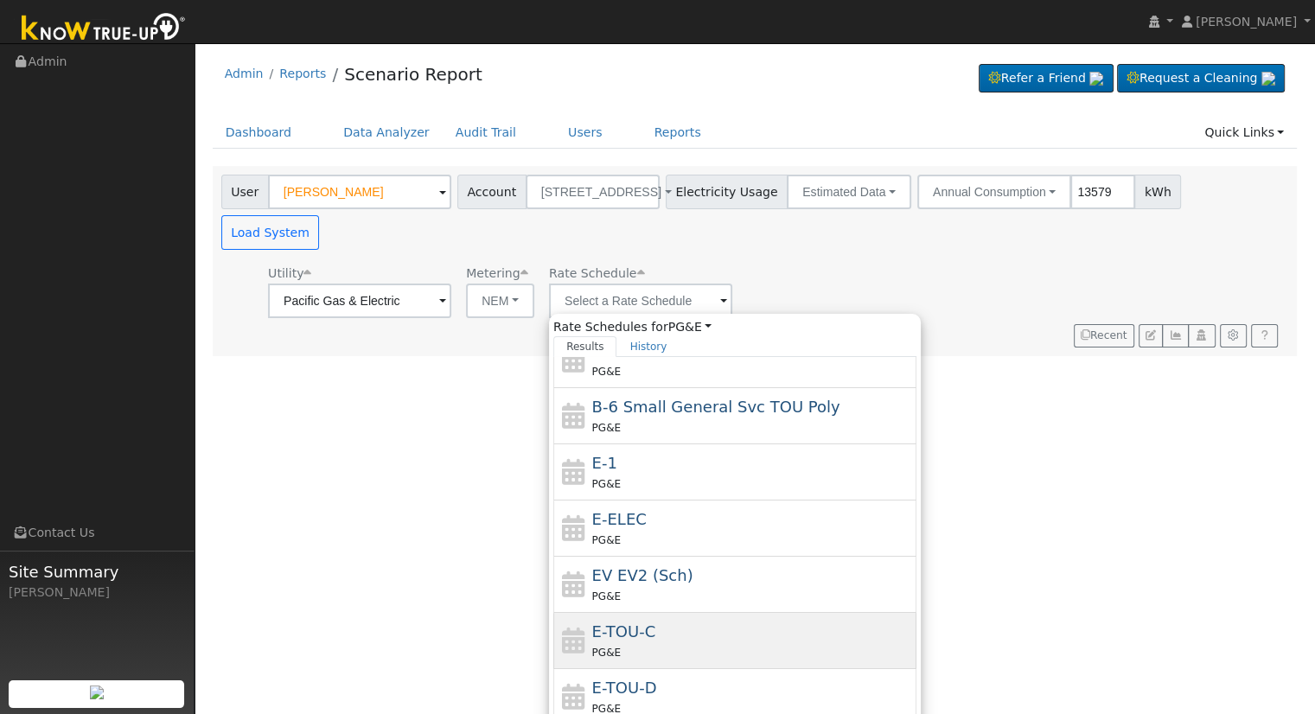
click at [637, 643] on div "PG&E" at bounding box center [752, 652] width 321 height 18
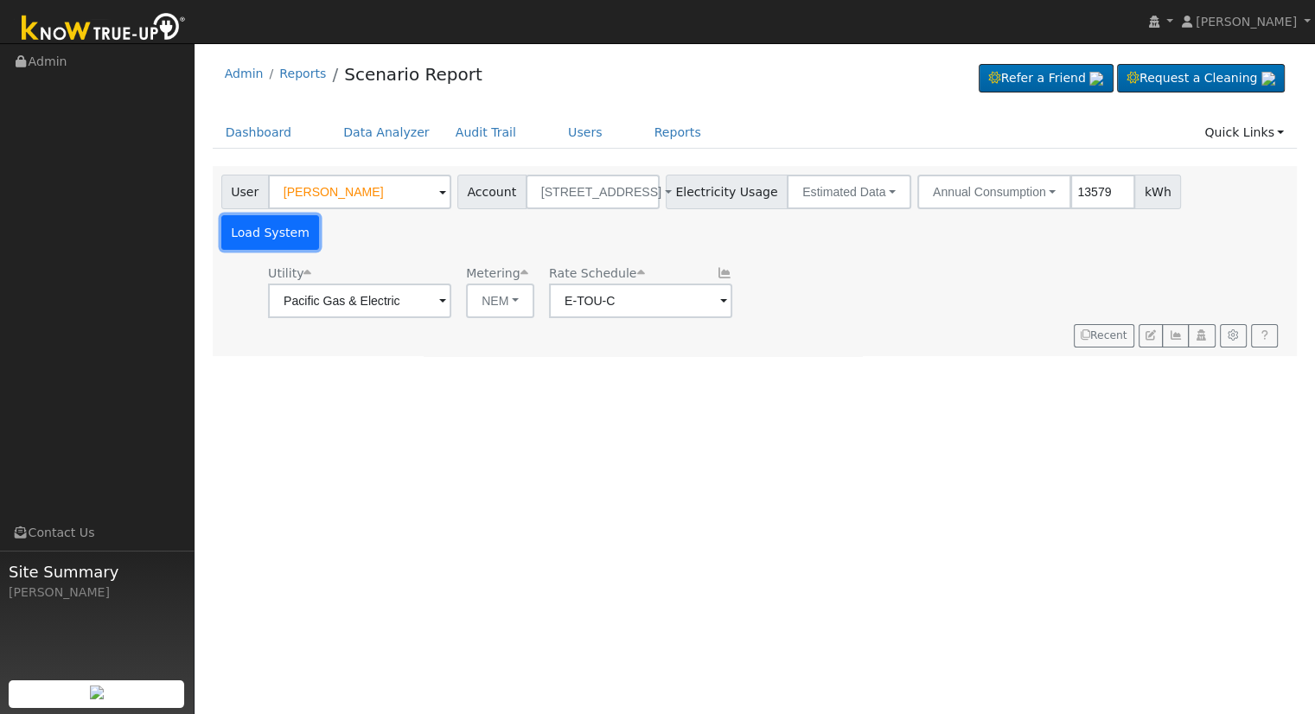
click at [320, 215] on button "Load System" at bounding box center [270, 232] width 99 height 35
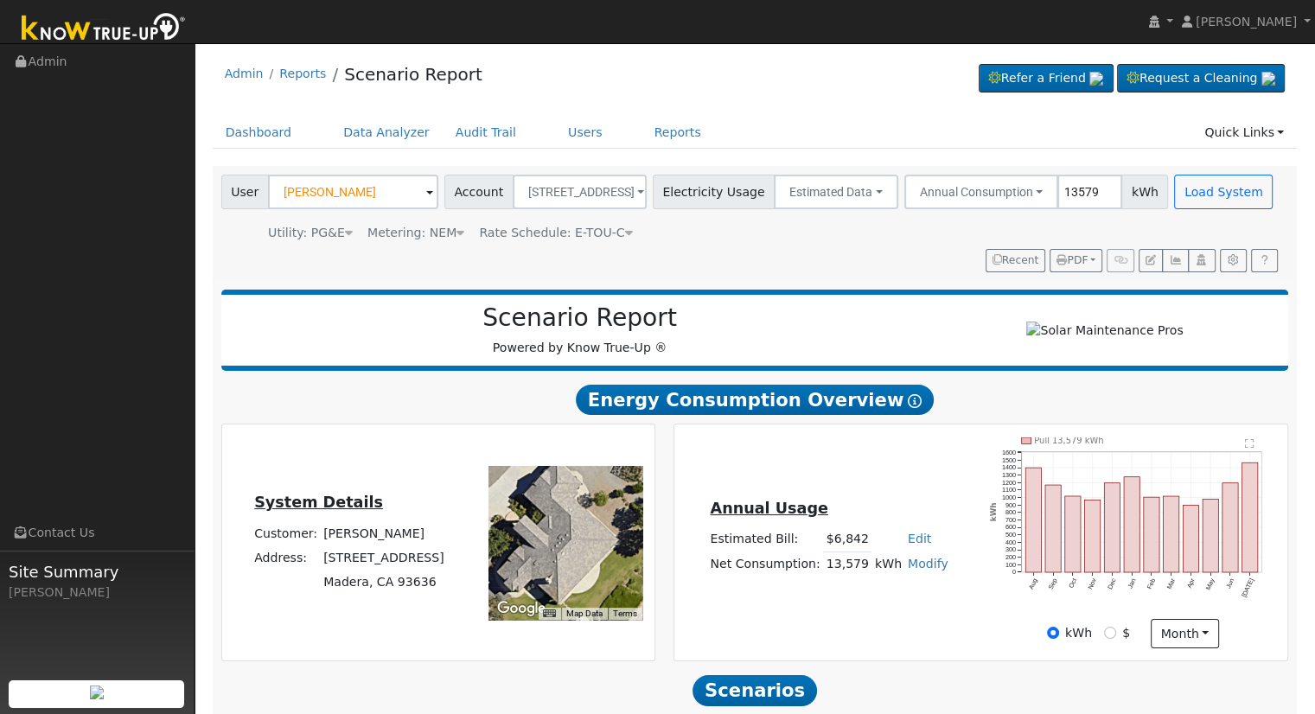
click at [625, 229] on icon at bounding box center [629, 233] width 8 height 12
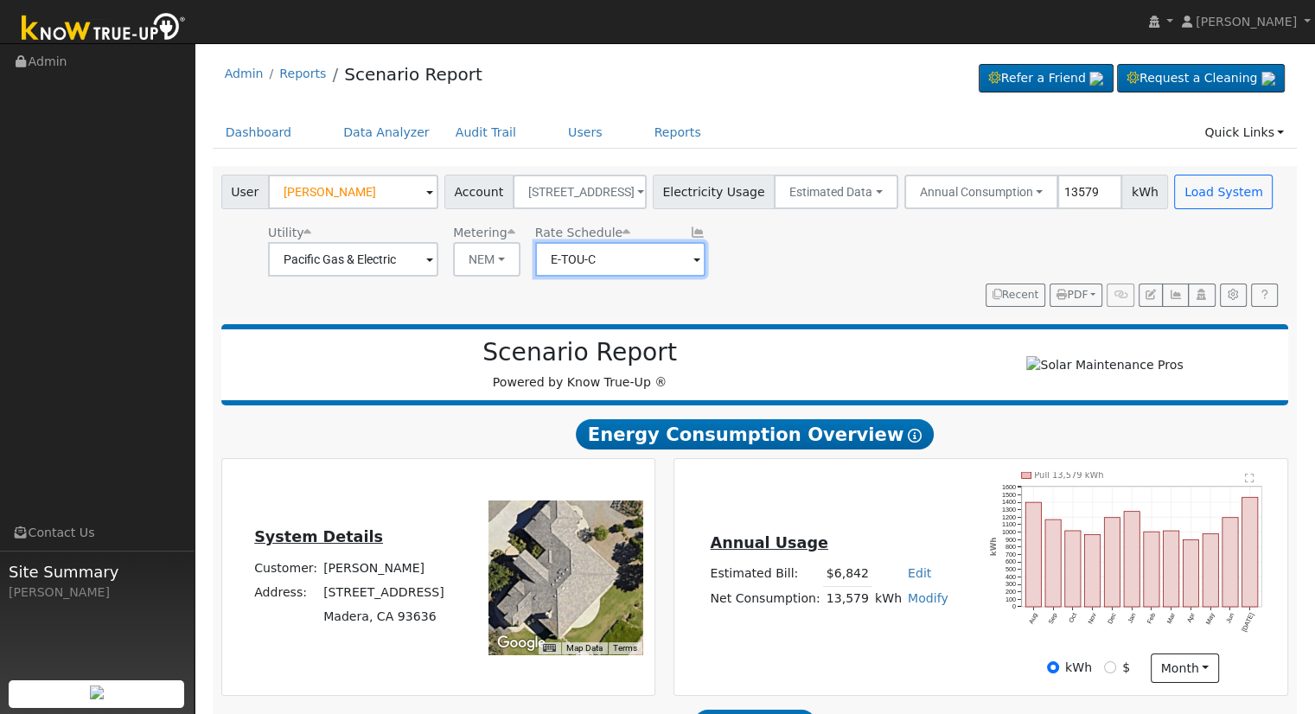
click at [438, 263] on input "E-TOU-C" at bounding box center [353, 259] width 170 height 35
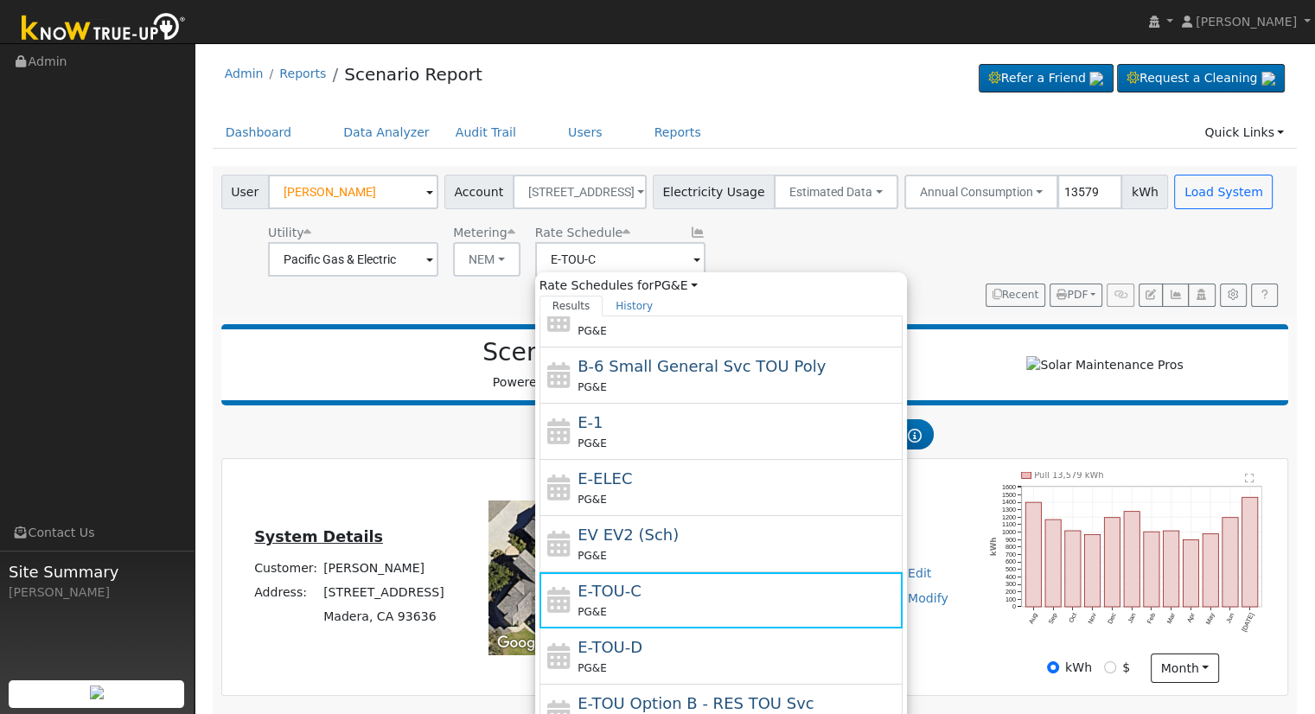
click at [636, 642] on div "E-TOU-D PG&E" at bounding box center [738, 655] width 321 height 41
type input "E-TOU-D"
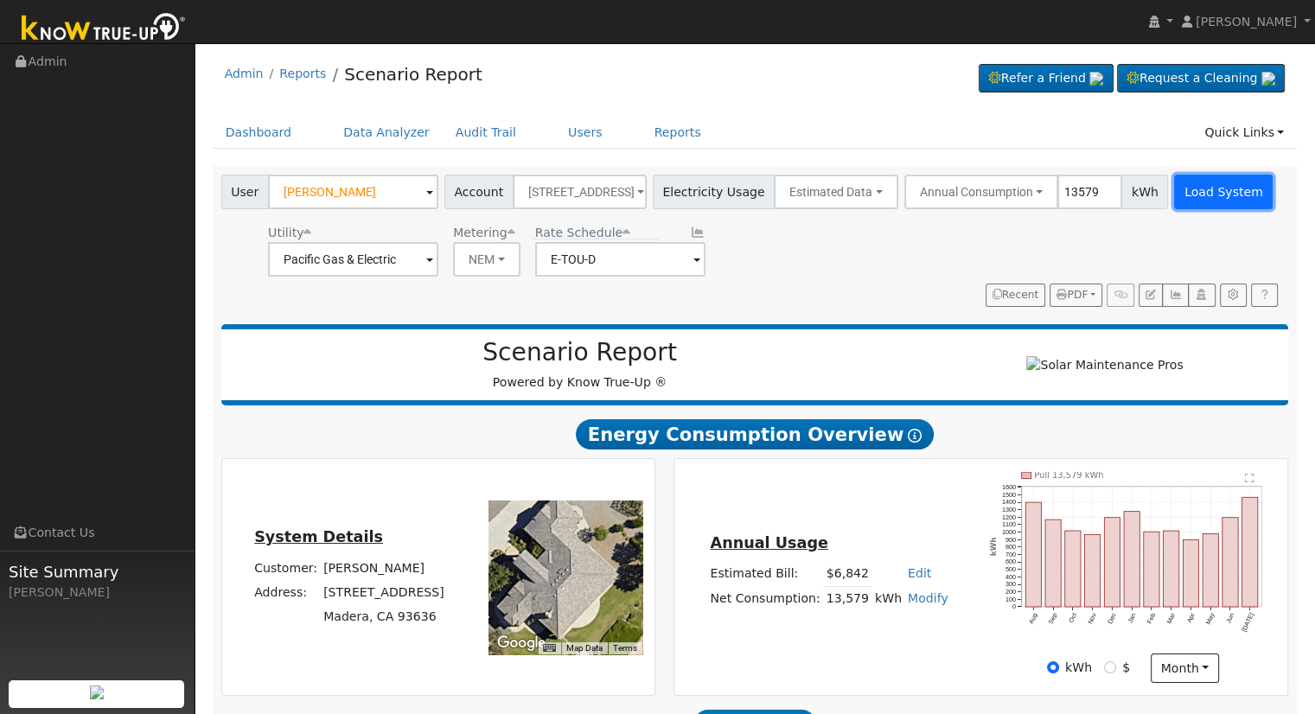
click at [1174, 197] on button "Load System" at bounding box center [1223, 192] width 99 height 35
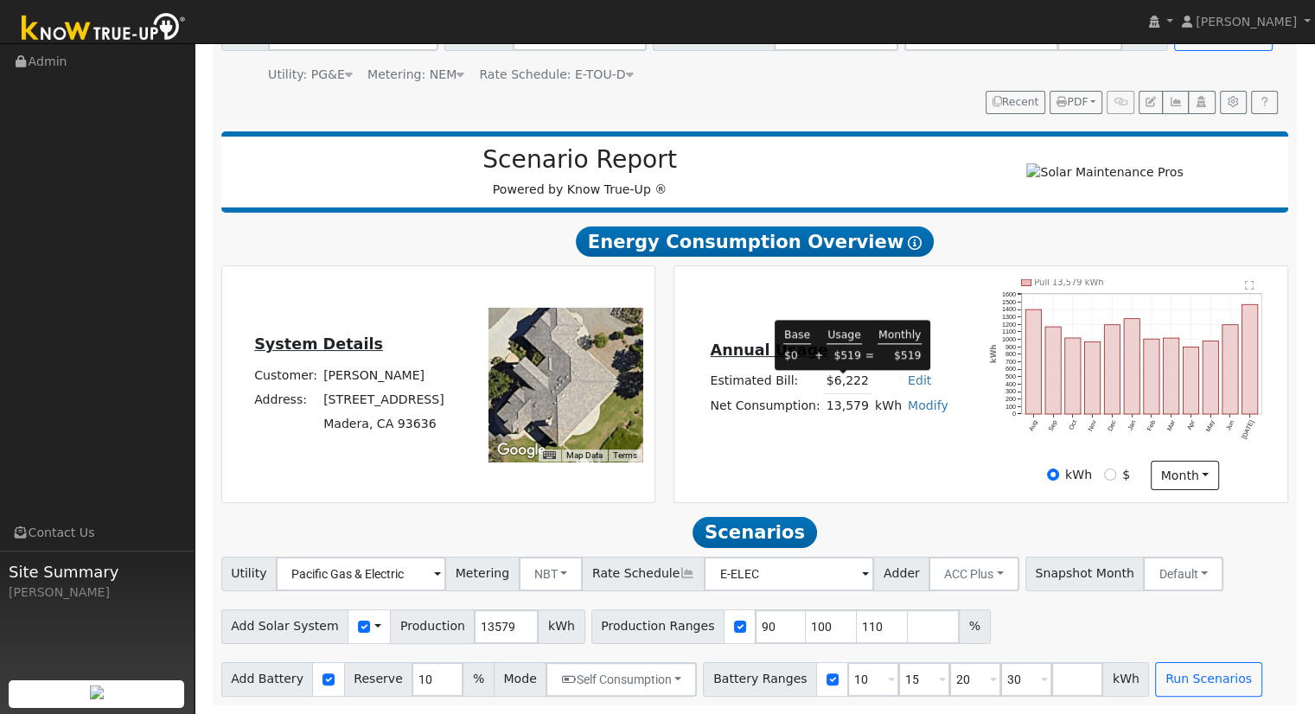
scroll to position [165, 0]
